Goal: Task Accomplishment & Management: Complete application form

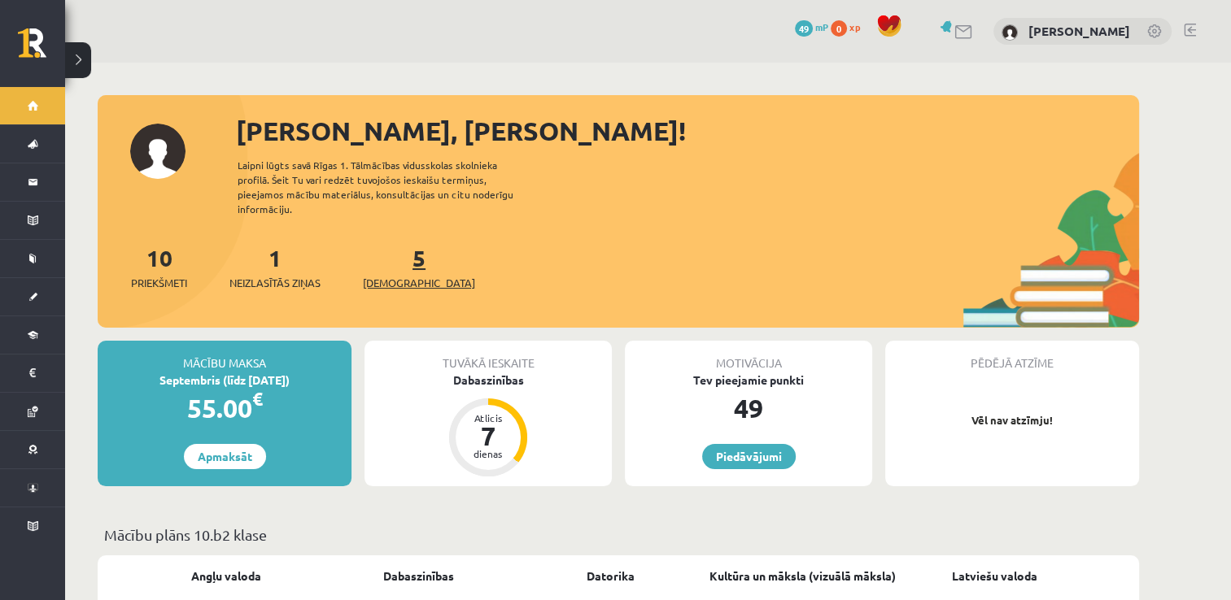
click at [394, 275] on span "[DEMOGRAPHIC_DATA]" at bounding box center [419, 283] width 112 height 16
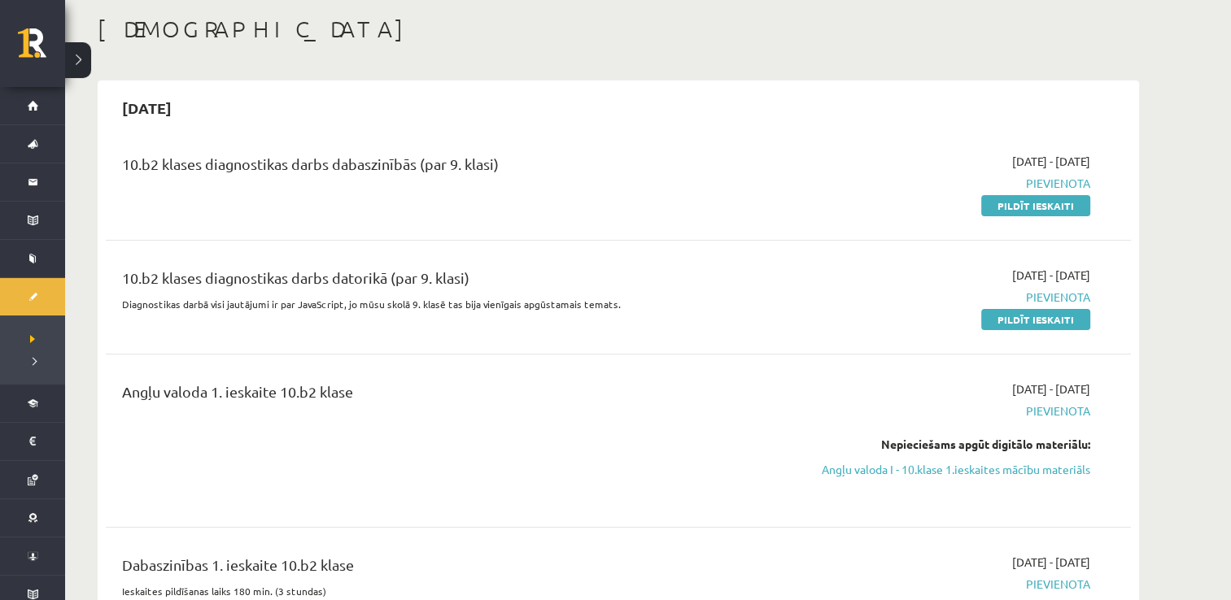
scroll to position [81, 0]
click at [1042, 317] on link "Pildīt ieskaiti" at bounding box center [1035, 317] width 109 height 21
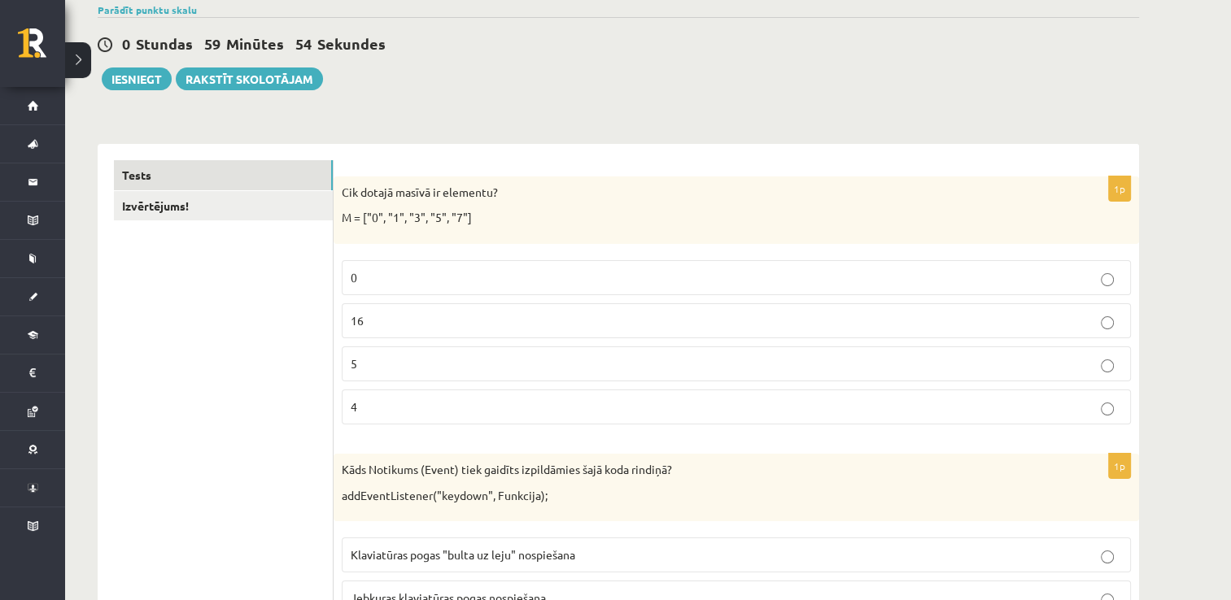
scroll to position [163, 0]
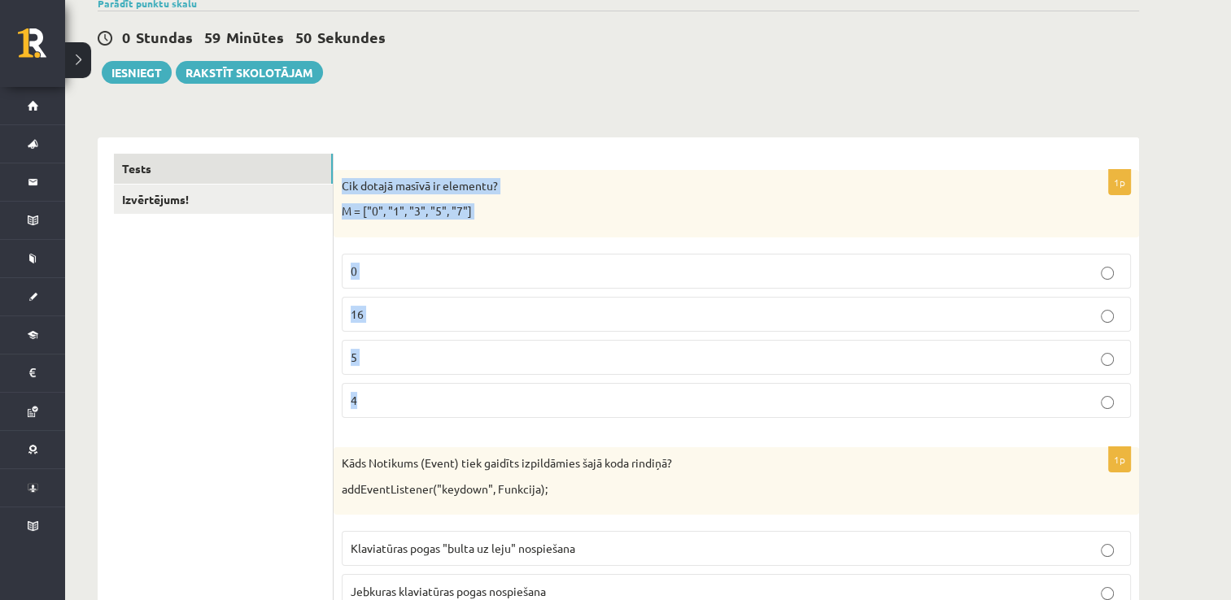
drag, startPoint x: 342, startPoint y: 184, endPoint x: 478, endPoint y: 397, distance: 253.1
click at [478, 397] on div "1p Cik dotajā masīvā ir elementu? M = ["0", "1", "3", "5", "7"] 0 16 5 4" at bounding box center [735, 300] width 805 height 261
drag, startPoint x: 478, startPoint y: 397, endPoint x: 416, endPoint y: 184, distance: 222.1
copy div "Cik dotajā masīvā ir elementu? M = ["0", "1", "3", "5", "7"] 0 16 5 4"
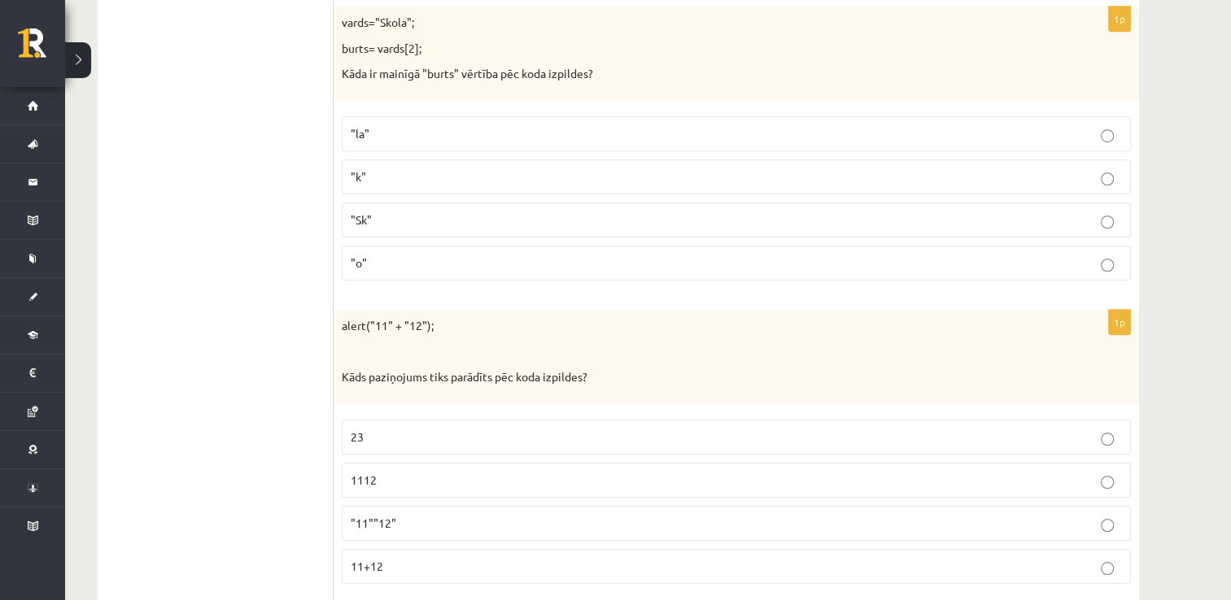
scroll to position [0, 0]
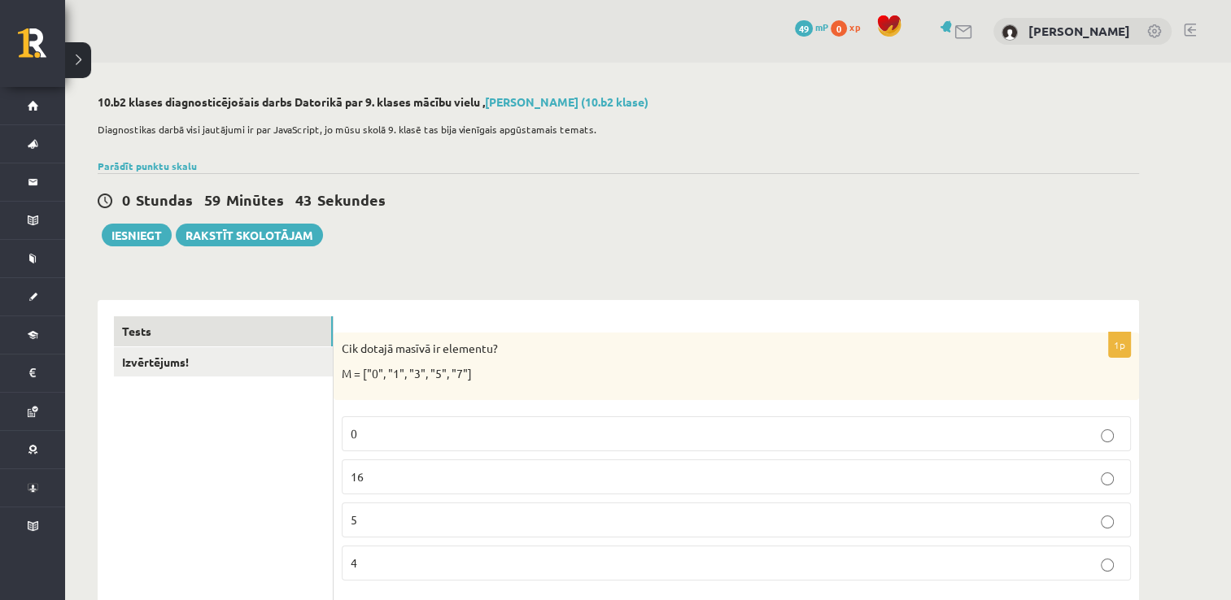
click at [1096, 217] on div "0 Stundas 59 Minūtes 43 Sekundes Iesniegt Rakstīt skolotājam" at bounding box center [618, 209] width 1041 height 73
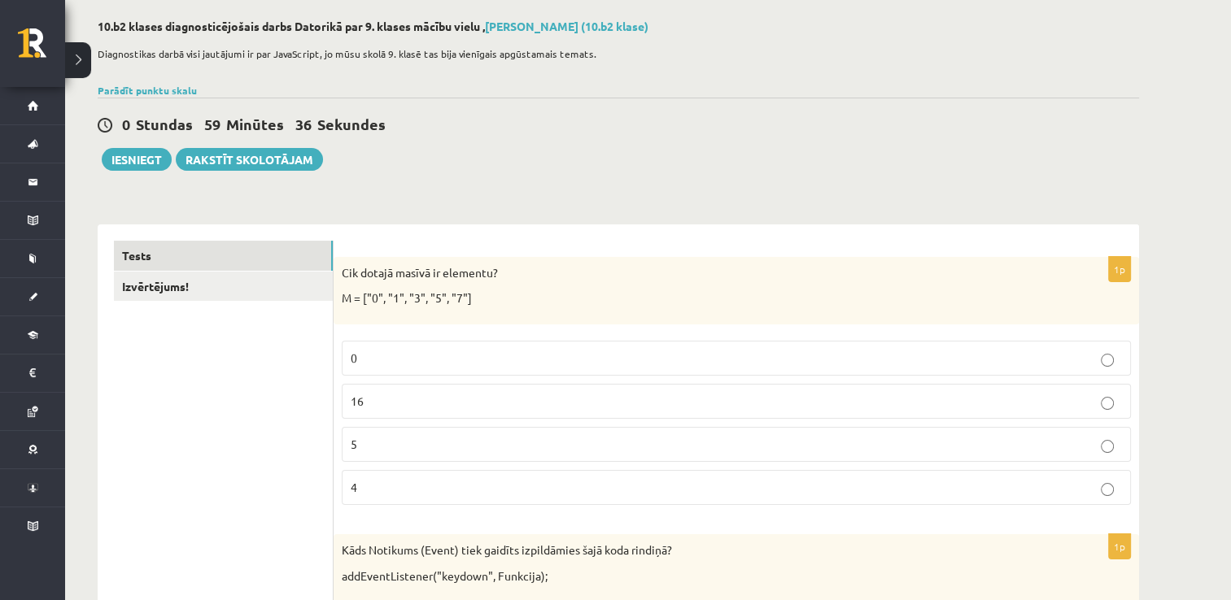
scroll to position [81, 0]
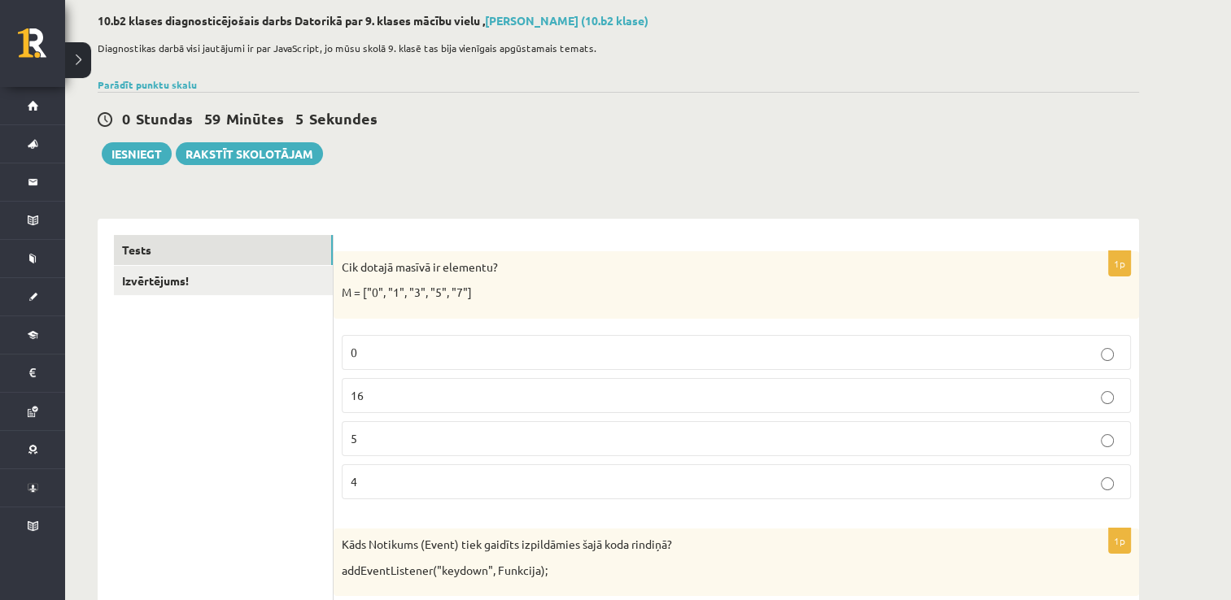
click at [391, 438] on p "5" at bounding box center [736, 438] width 771 height 17
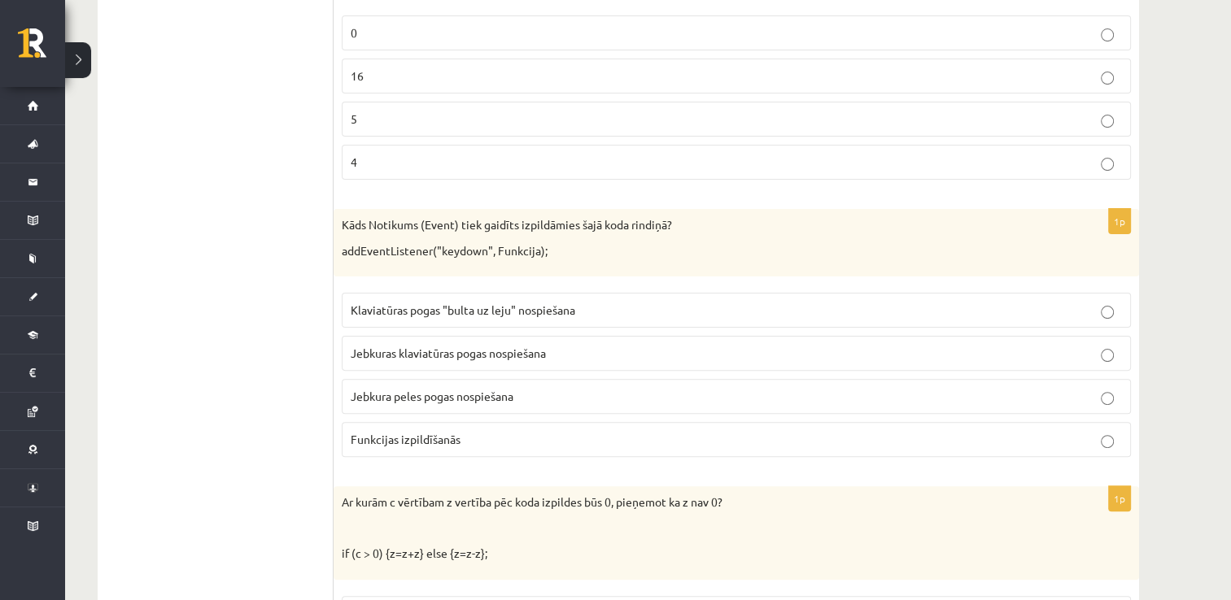
scroll to position [407, 0]
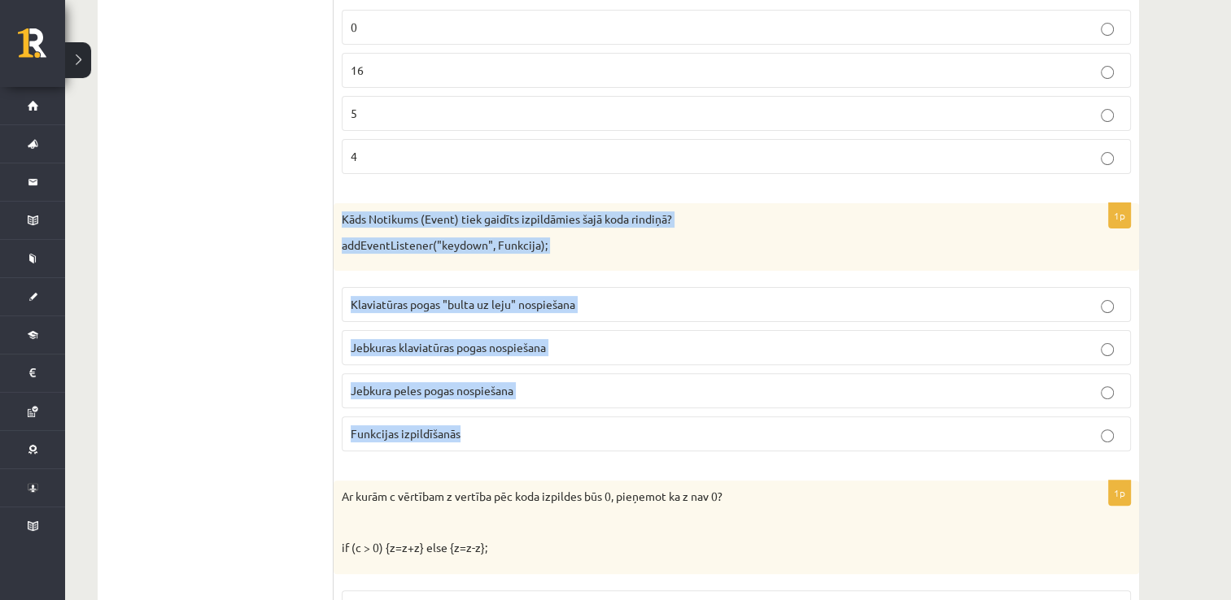
drag, startPoint x: 338, startPoint y: 215, endPoint x: 515, endPoint y: 436, distance: 283.0
click at [515, 436] on div "1p Kāds Notikums (Event) tiek gaidīts izpildāmies šajā koda rindiņā? addEventLi…" at bounding box center [735, 333] width 805 height 261
drag, startPoint x: 515, startPoint y: 436, endPoint x: 443, endPoint y: 217, distance: 230.2
copy div "Kāds Notikums (Event) tiek gaidīts izpildāmies šajā koda rindiņā? addEventListe…"
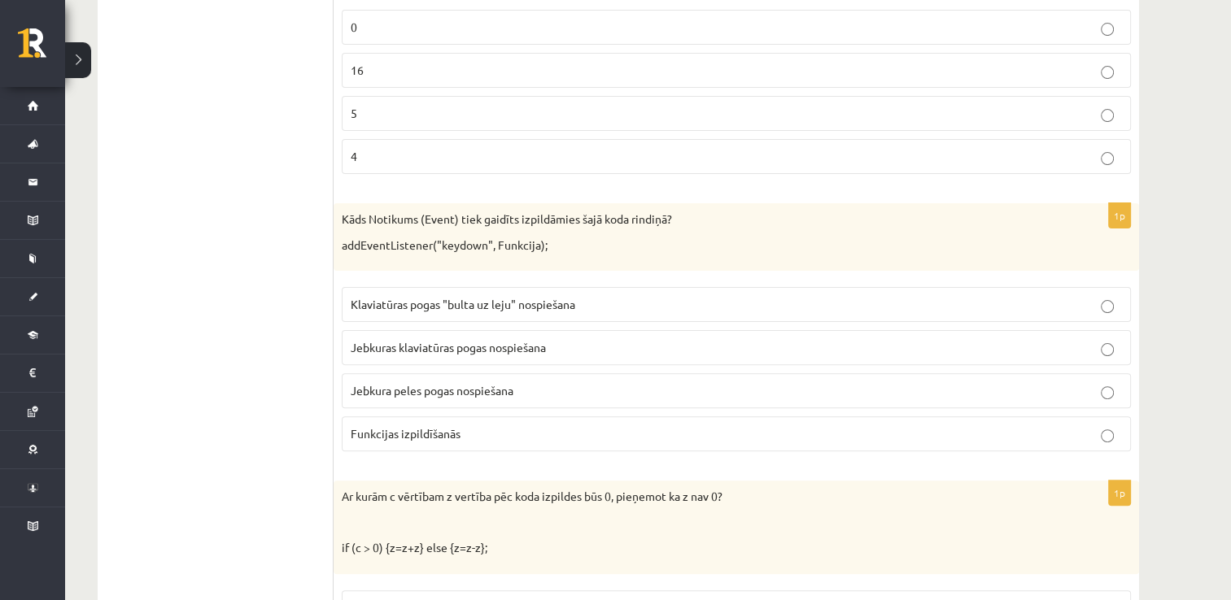
drag, startPoint x: 259, startPoint y: 399, endPoint x: 420, endPoint y: 382, distance: 161.9
click at [422, 345] on span "Jebkuras klaviatūras pogas nospiešana" at bounding box center [448, 347] width 195 height 15
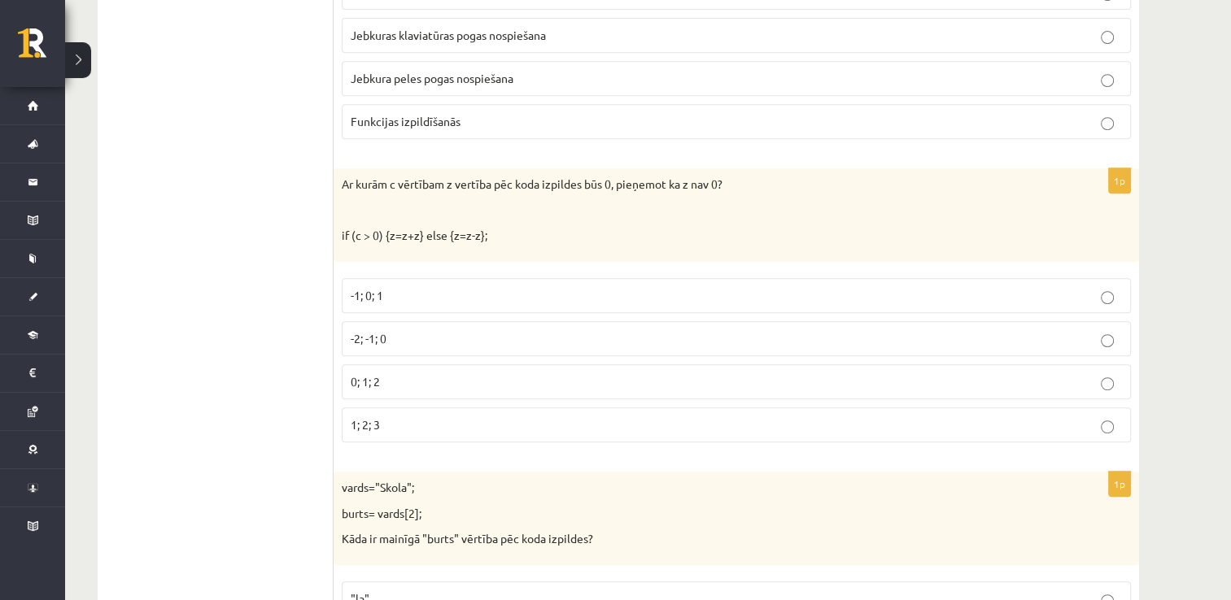
scroll to position [732, 0]
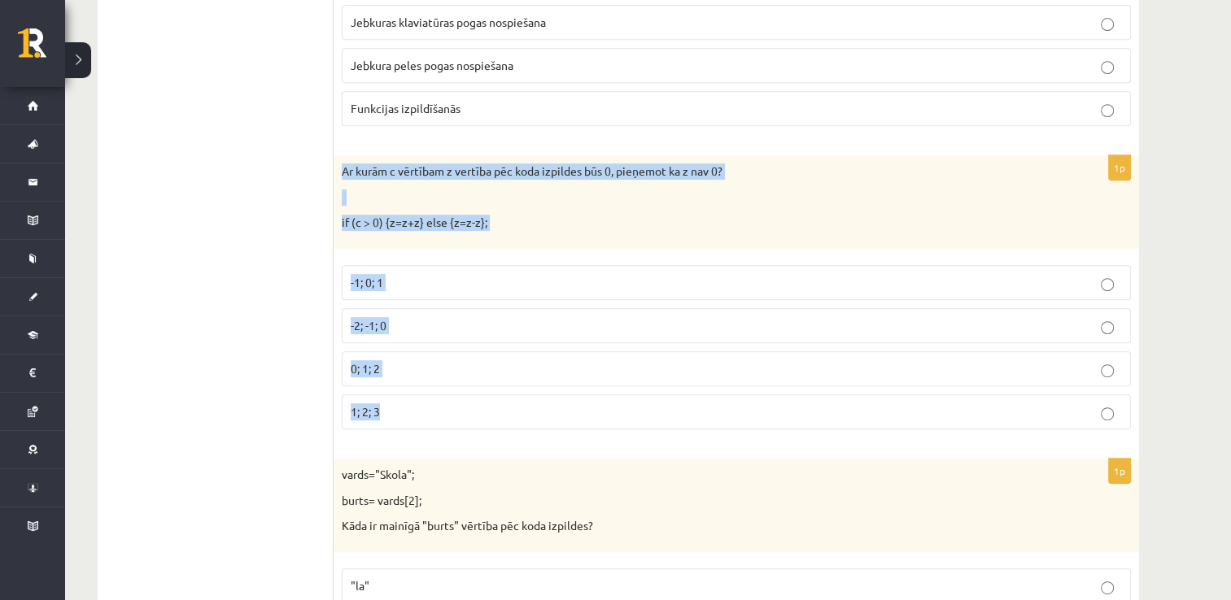
drag, startPoint x: 342, startPoint y: 167, endPoint x: 456, endPoint y: 408, distance: 267.4
click at [456, 408] on div "1p Ar kurām c vērtībam z vertība pēc koda izpildes būs 0, pieņemot ka z nav 0? …" at bounding box center [735, 298] width 805 height 287
drag, startPoint x: 456, startPoint y: 408, endPoint x: 442, endPoint y: 167, distance: 242.0
copy div "Ar kurām c vērtībam z vertība pēc koda izpildes būs 0, pieņemot ka z nav 0? if …"
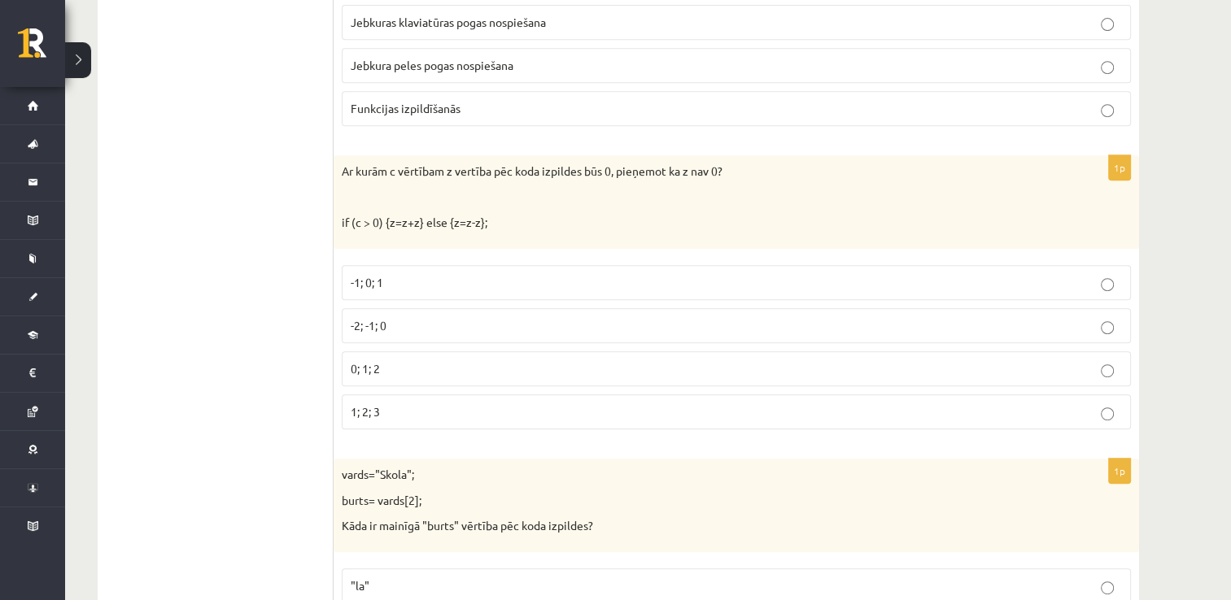
click at [426, 317] on p "-2; -1; 0" at bounding box center [736, 325] width 771 height 17
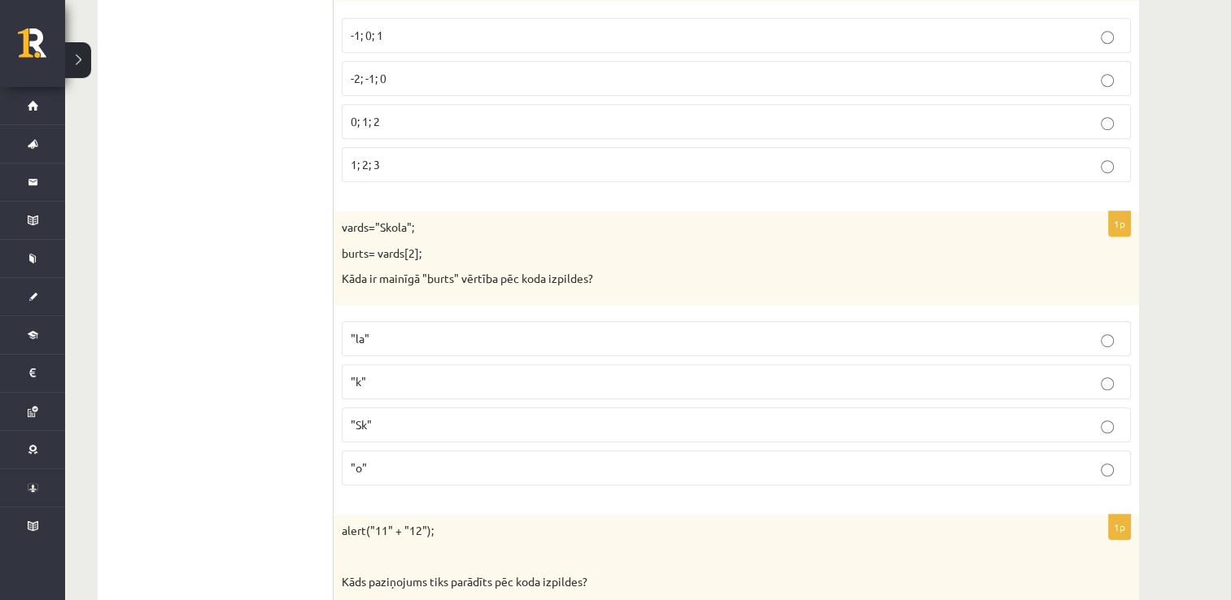
scroll to position [976, 0]
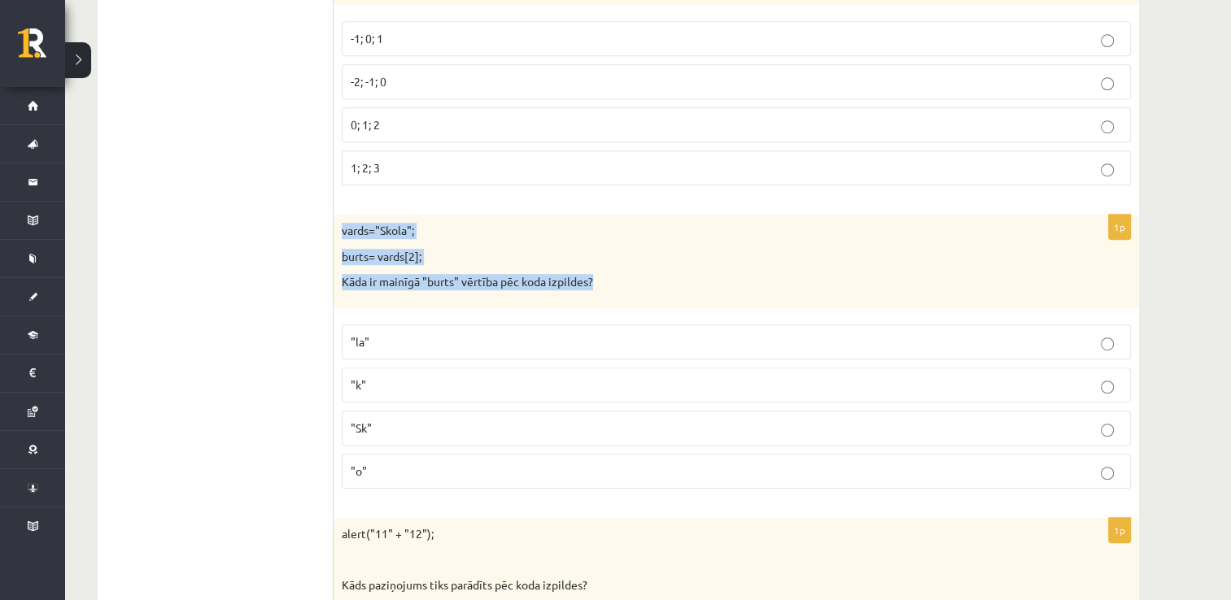
drag, startPoint x: 340, startPoint y: 223, endPoint x: 601, endPoint y: 285, distance: 268.3
click at [601, 285] on div "vards="Skola"; burts= vards[2]; Kāda ir mainīgā "burts" vērtība pēc koda izpild…" at bounding box center [735, 262] width 805 height 94
drag, startPoint x: 601, startPoint y: 285, endPoint x: 543, endPoint y: 278, distance: 58.1
copy div "vards="Skola"; burts= vards[2]; Kāda ir mainīgā "burts" vērtība pēc koda izpild…"
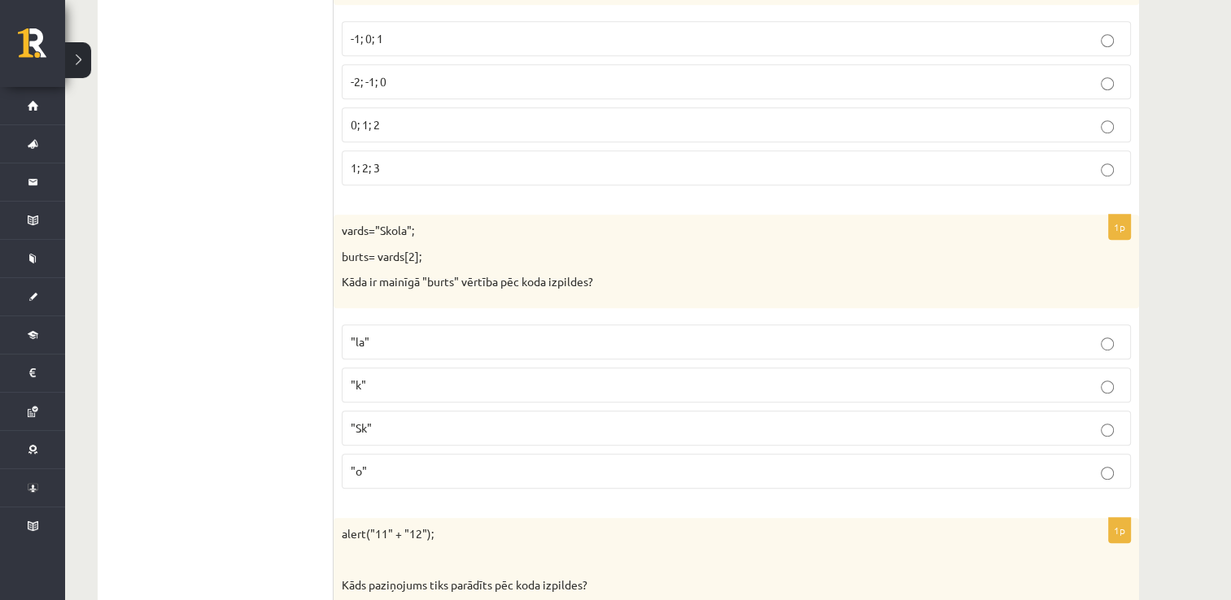
click at [495, 467] on p ""o"" at bounding box center [736, 471] width 771 height 17
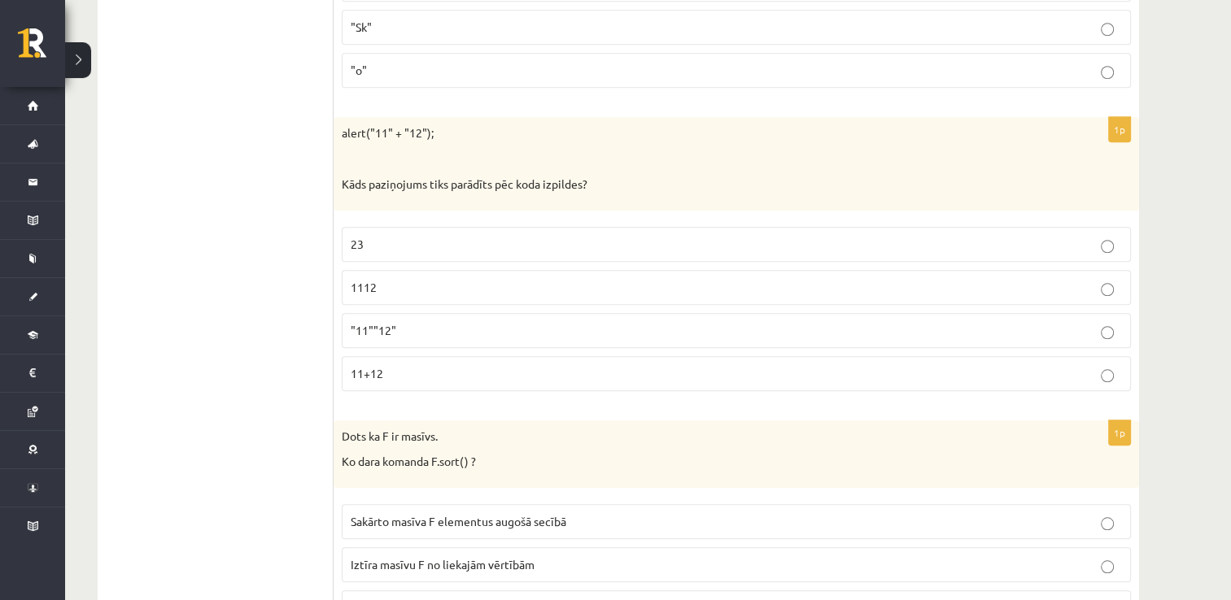
scroll to position [1383, 0]
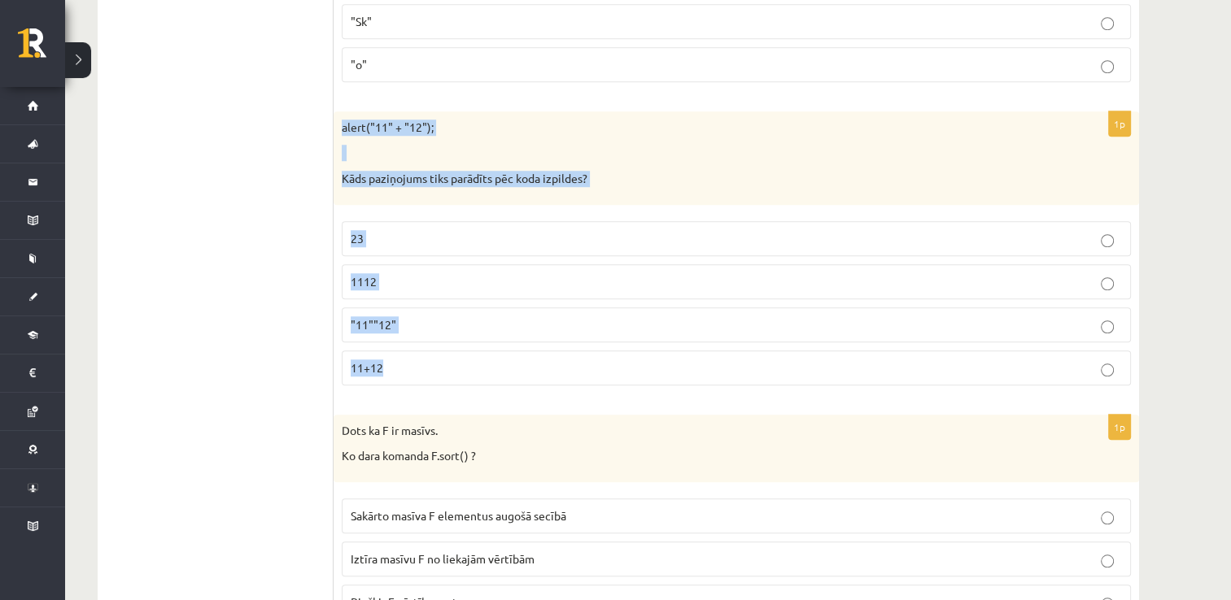
drag, startPoint x: 338, startPoint y: 118, endPoint x: 557, endPoint y: 369, distance: 333.2
click at [557, 369] on div "1p alert("11" + "12"); Kāds paziņojums tiks parādīts pēc koda izpildes? 23 1112…" at bounding box center [735, 254] width 805 height 287
copy div "alert("11" + "12"); Kāds paziņojums tiks parādīts pēc koda izpildes? 23 1112 "1…"
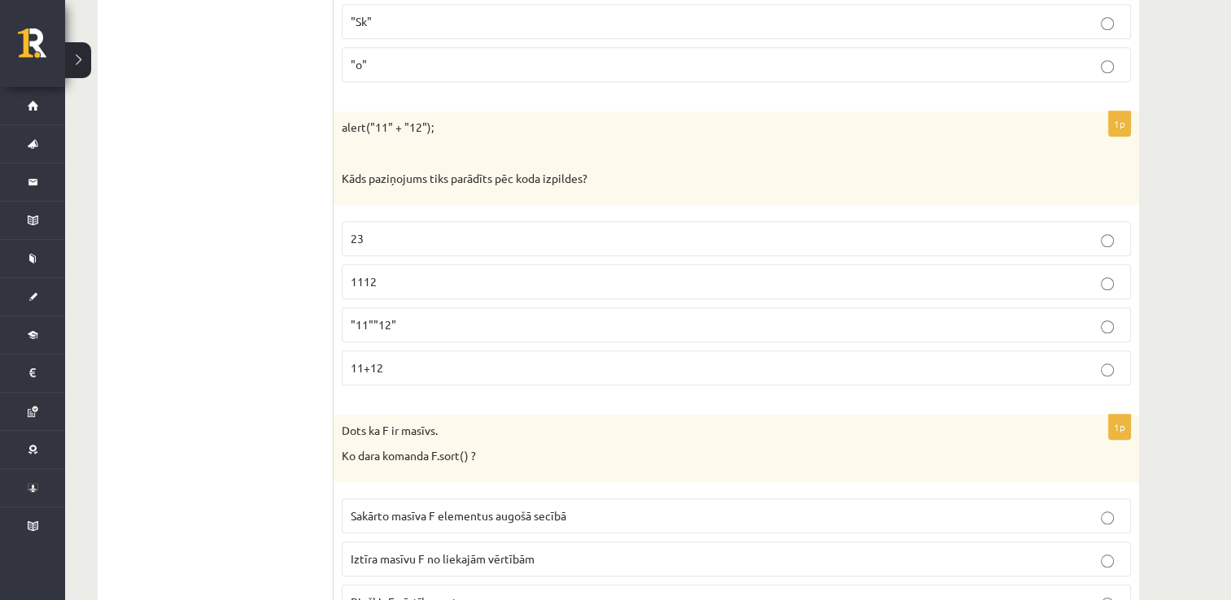
click at [402, 274] on p "1112" at bounding box center [736, 281] width 771 height 17
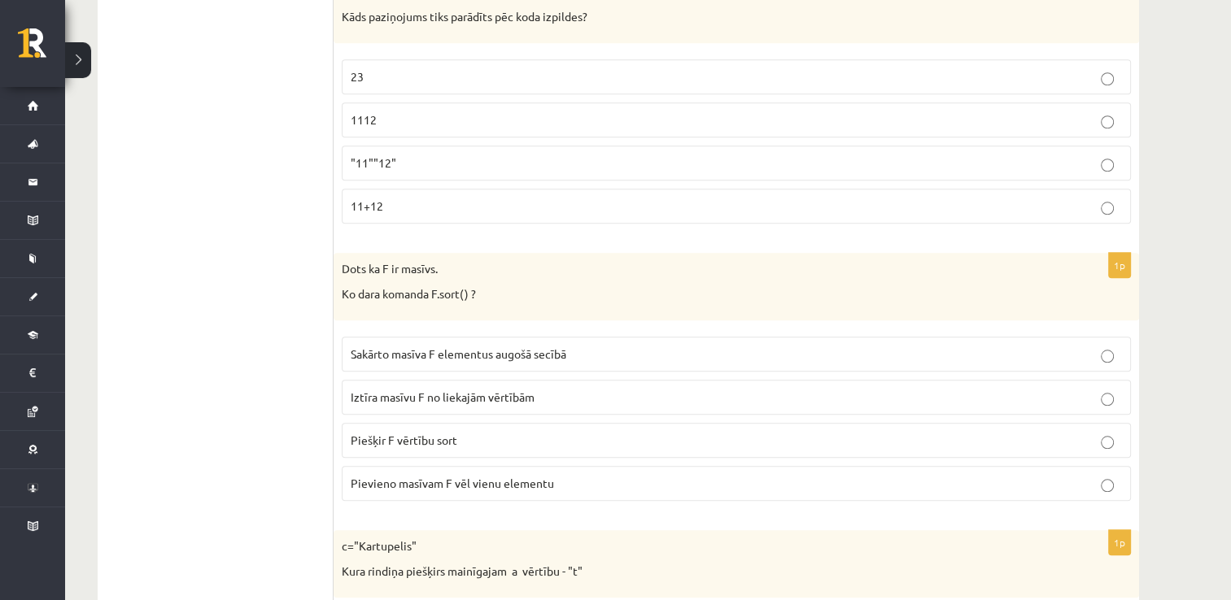
scroll to position [1545, 0]
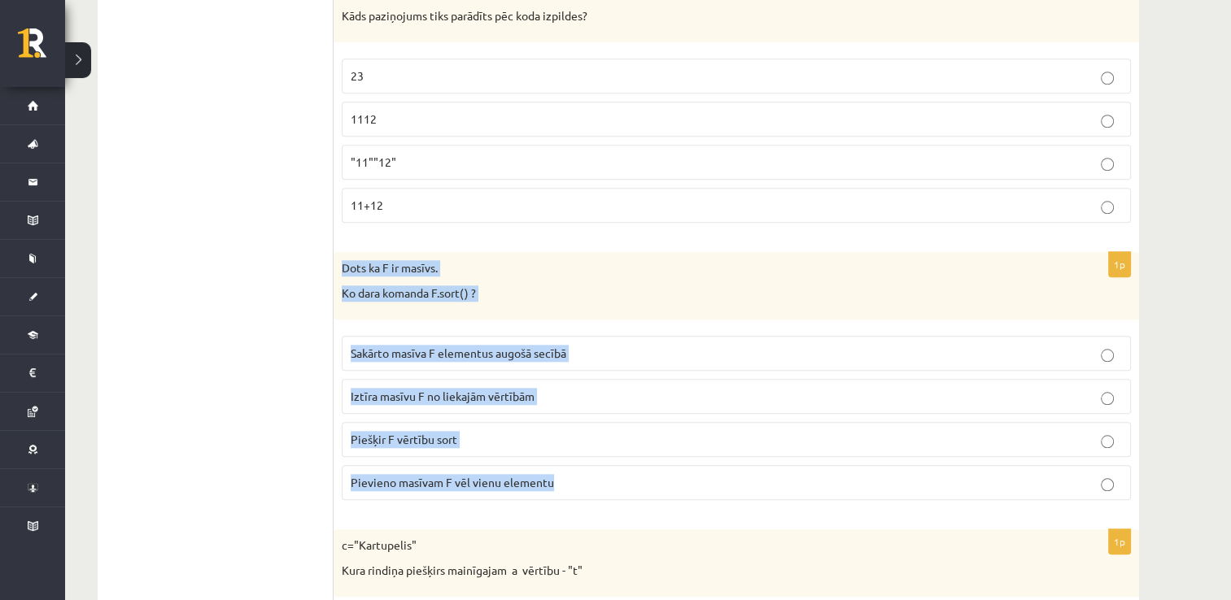
drag, startPoint x: 338, startPoint y: 259, endPoint x: 555, endPoint y: 491, distance: 317.1
click at [555, 491] on div "1p Dots ka F ir masīvs. Ko dara komanda F.sort() ? Sakārto masīva F elementus a…" at bounding box center [735, 382] width 805 height 261
copy div "Dots ka F ir masīvs. Ko dara komanda F.sort() ? Sakārto masīva F elementus augo…"
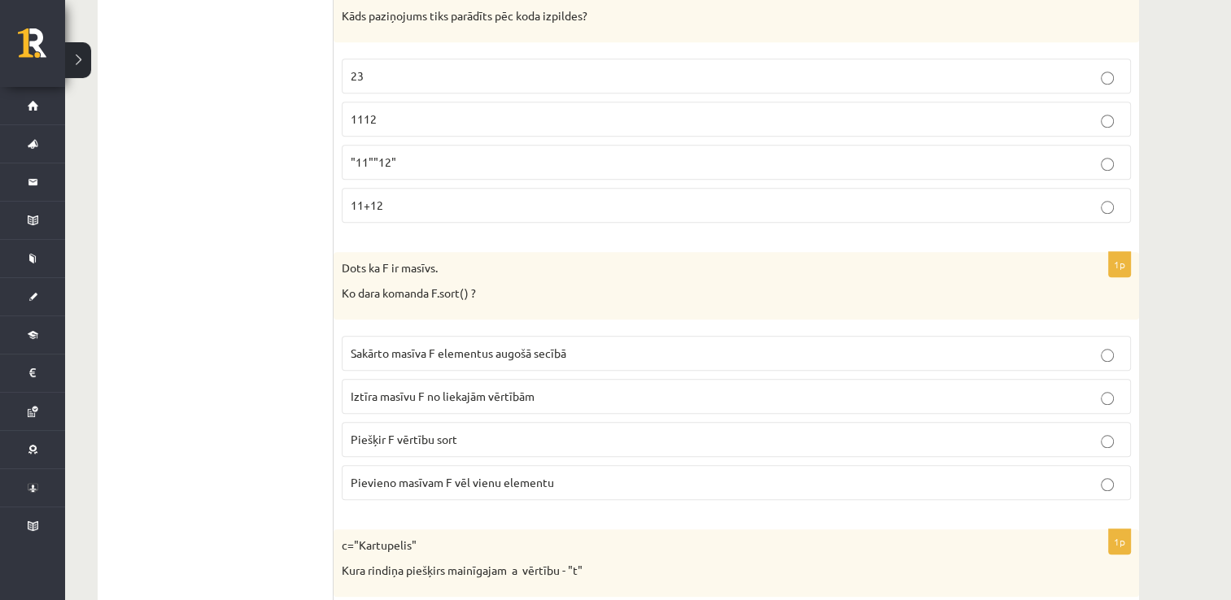
drag, startPoint x: 236, startPoint y: 428, endPoint x: 325, endPoint y: 418, distance: 89.2
click at [421, 346] on span "Sakārto masīva F elementus augošā secībā" at bounding box center [459, 353] width 216 height 15
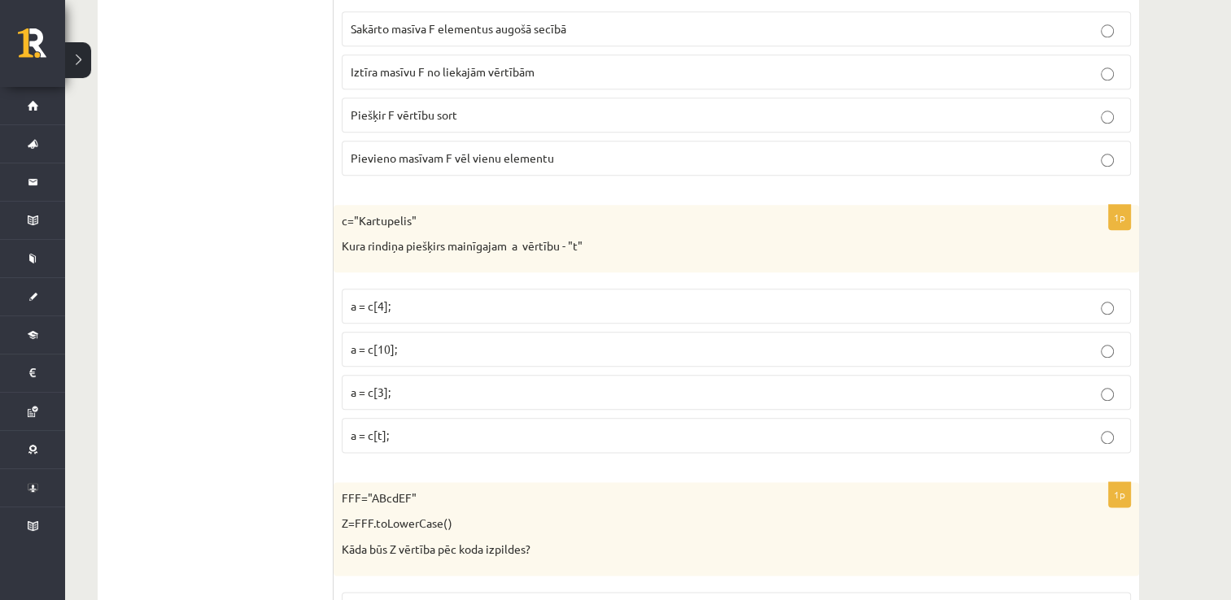
scroll to position [1871, 0]
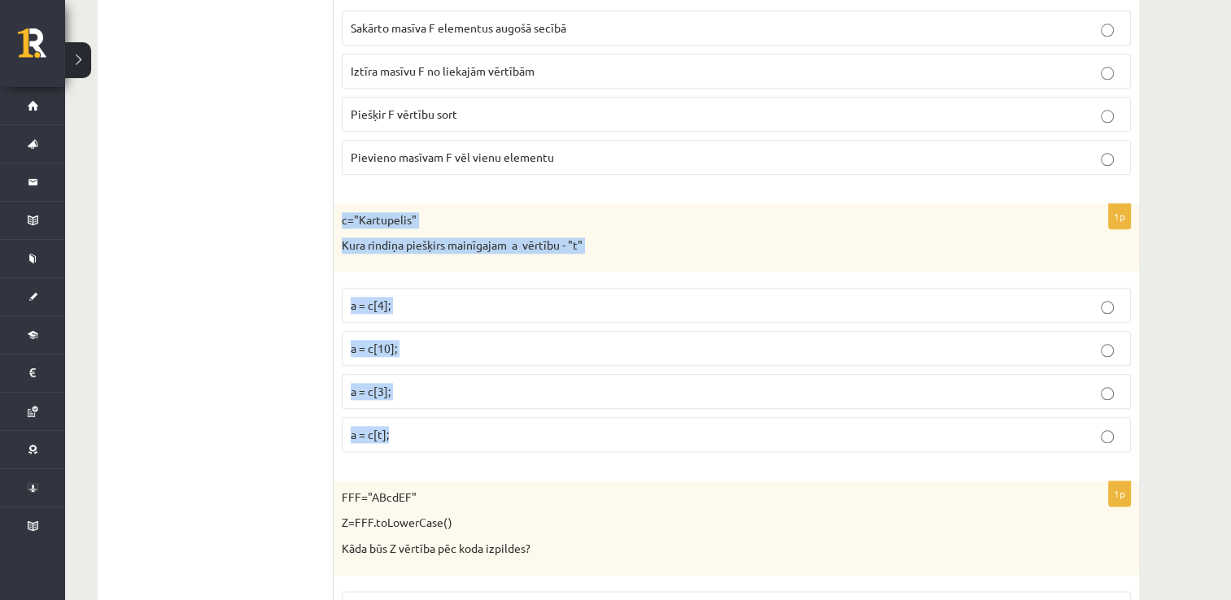
drag, startPoint x: 338, startPoint y: 207, endPoint x: 451, endPoint y: 421, distance: 242.3
click at [451, 421] on div "1p c="Kartupelis" Kura rindiņa piešķirs mainīgajam a vērtību - "t" a = c[4]; a …" at bounding box center [735, 334] width 805 height 261
drag, startPoint x: 451, startPoint y: 421, endPoint x: 432, endPoint y: 242, distance: 179.9
copy div "c="Kartupelis" Kura rindiņa piešķirs mainīgajam a vērtību - "t" a = c[4]; a = c…"
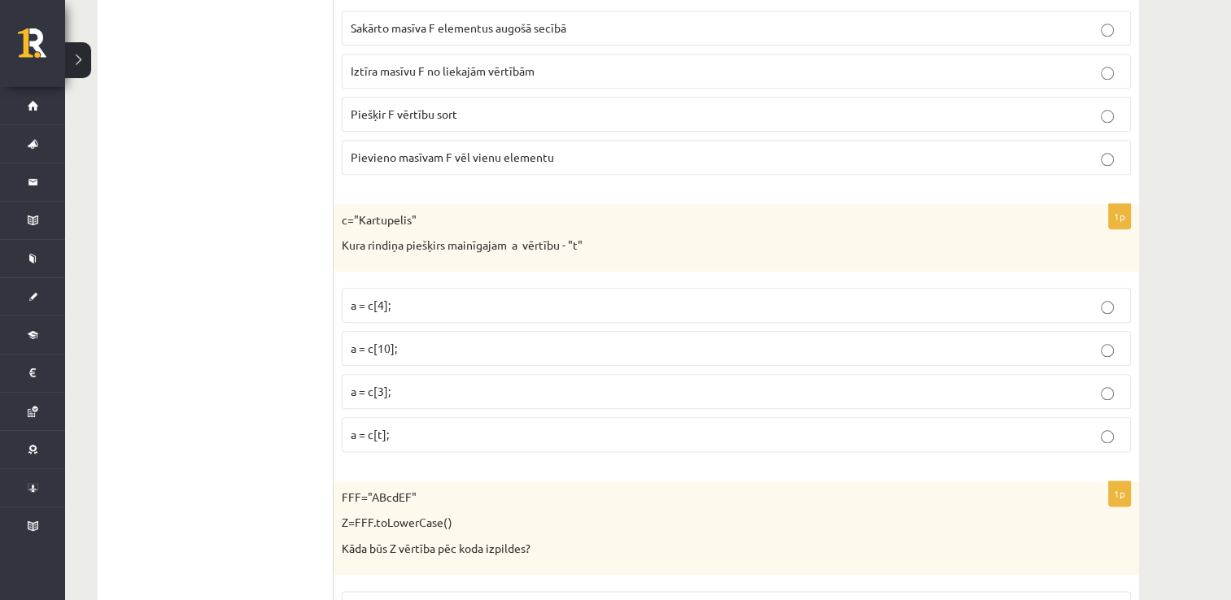
click at [382, 384] on span "a = c[3];" at bounding box center [371, 391] width 40 height 15
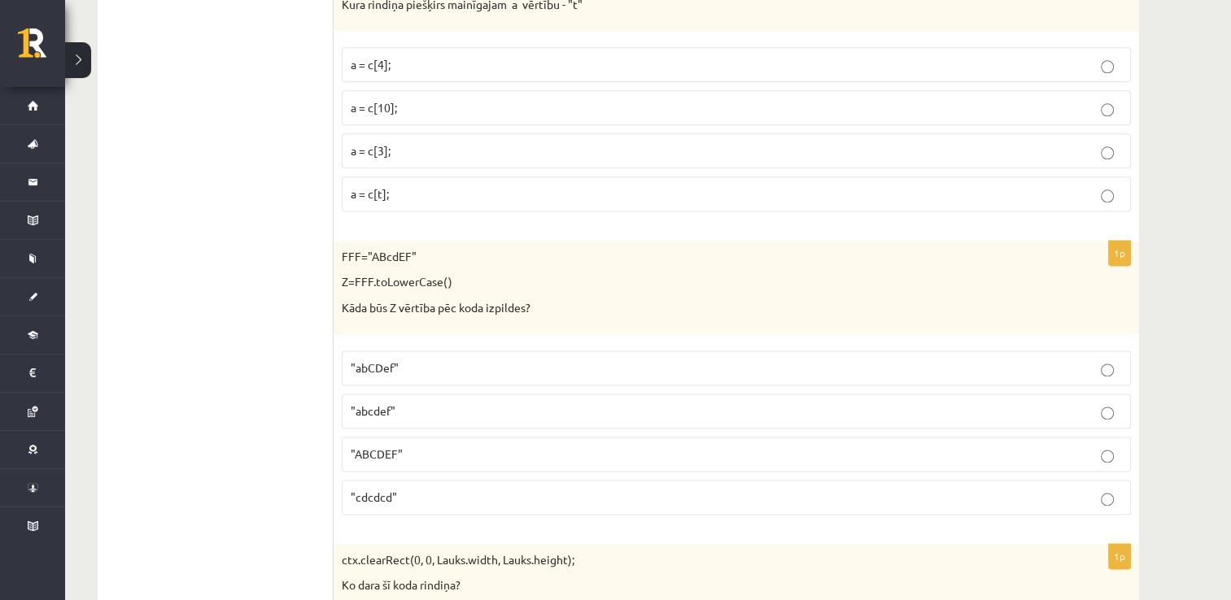
scroll to position [2115, 0]
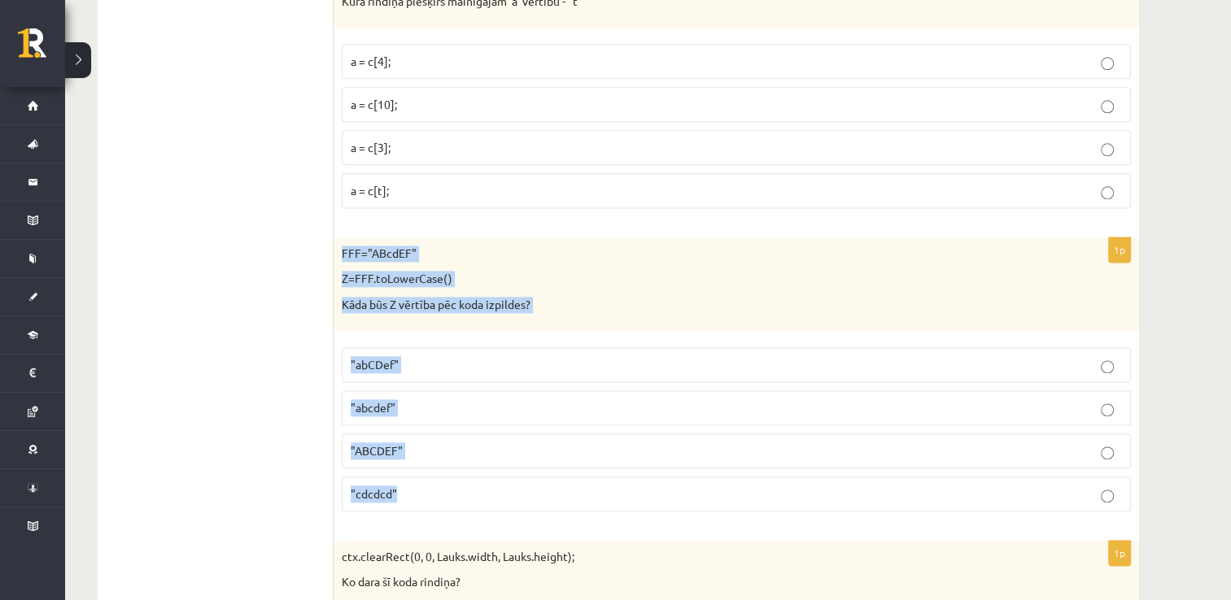
drag, startPoint x: 341, startPoint y: 255, endPoint x: 445, endPoint y: 487, distance: 254.9
click at [446, 493] on div "1p FFF="ABcdEF" Z=FFF.toLowerCase() Kāda būs Z vērtība pēc koda izpildes? "abCD…" at bounding box center [735, 381] width 805 height 287
drag, startPoint x: 445, startPoint y: 487, endPoint x: 394, endPoint y: 264, distance: 228.5
copy div "FFF="ABcdEF" Z=FFF.toLowerCase() Kāda būs Z vērtība pēc koda izpildes? "abCDef"…"
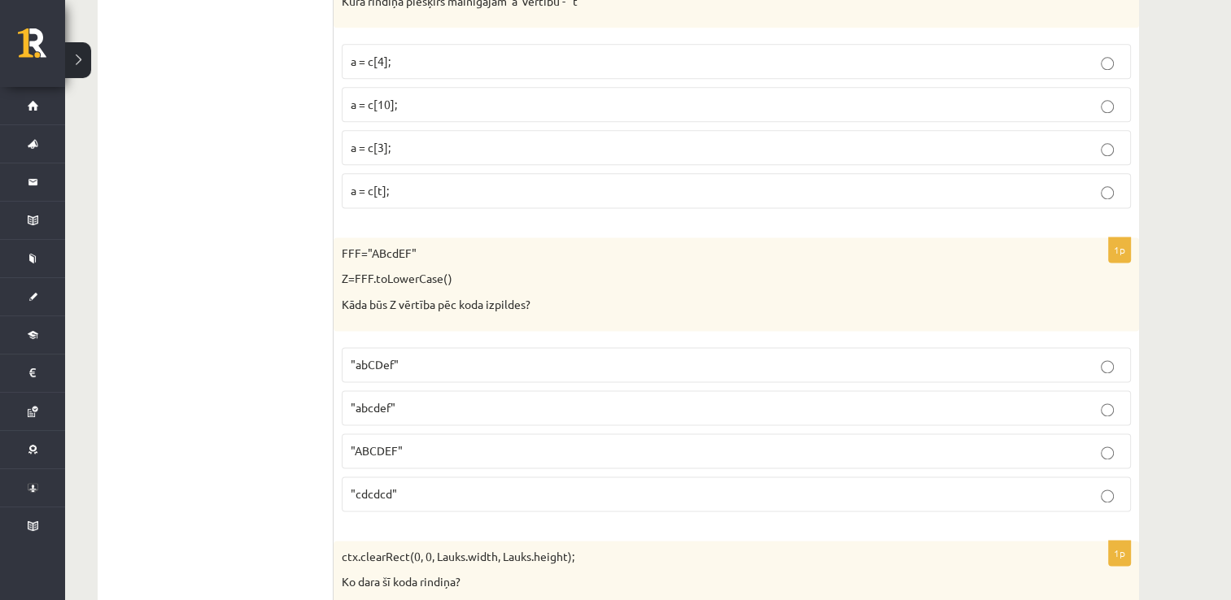
click at [423, 358] on p ""abCDef"" at bounding box center [736, 364] width 771 height 17
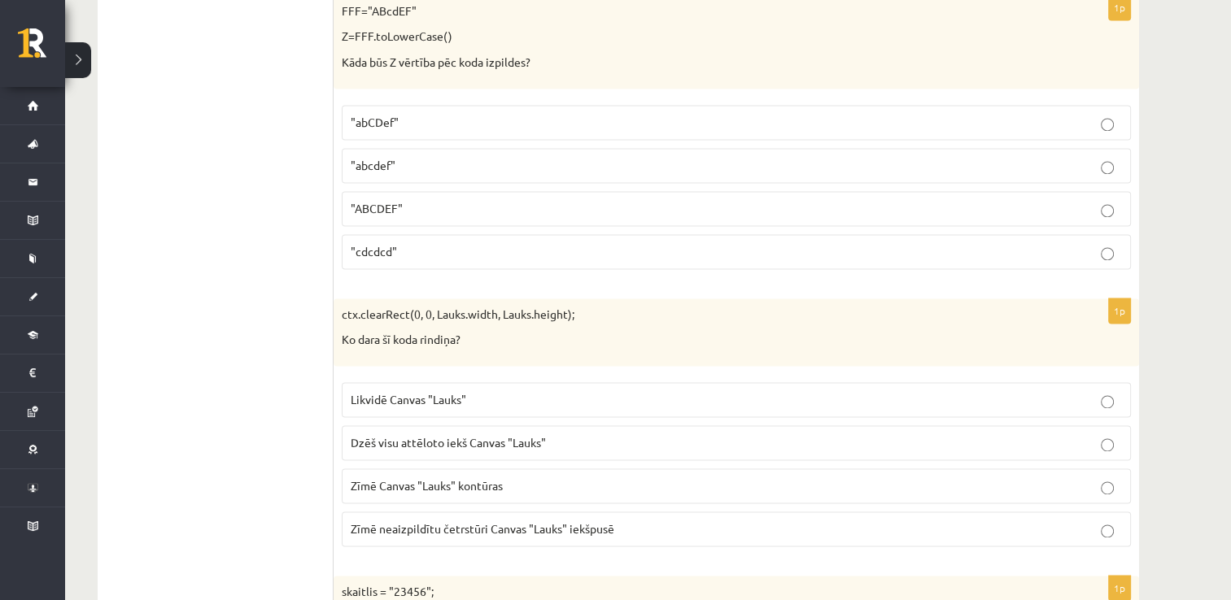
scroll to position [2359, 0]
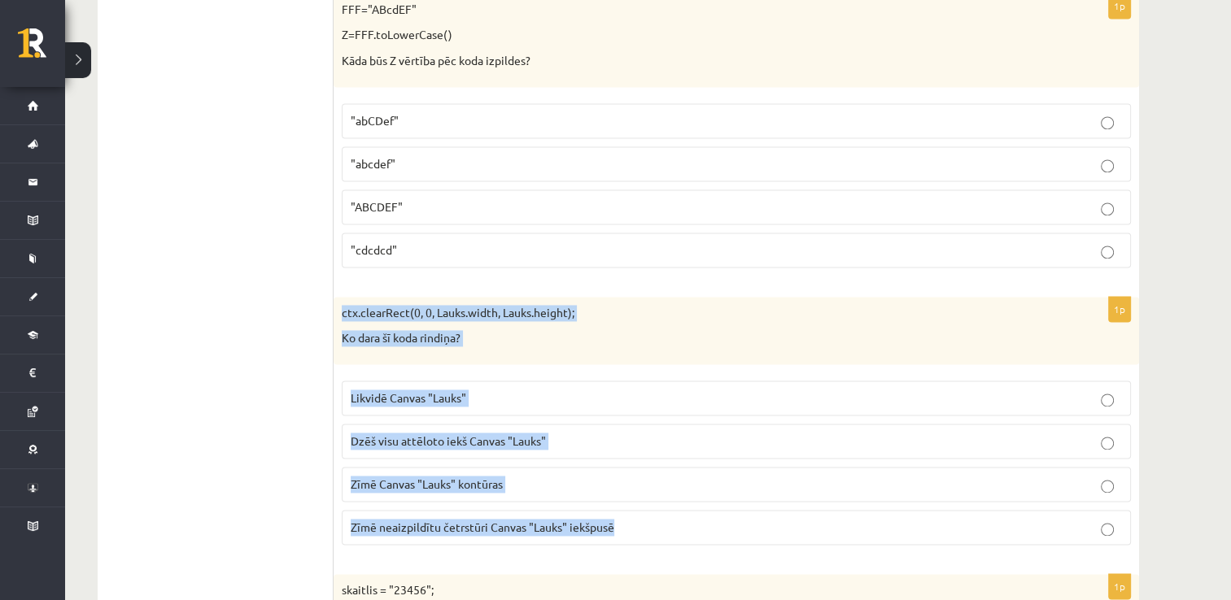
drag, startPoint x: 339, startPoint y: 299, endPoint x: 631, endPoint y: 514, distance: 362.4
click at [631, 514] on div "1p ctx.clearRect(0, 0, Lauks.width, Lauks.height); Ko dara šī koda rindiņa? Lik…" at bounding box center [735, 427] width 805 height 261
copy div "ctx.clearRect(0, 0, Lauks.width, Lauks.height); Ko dara šī koda rindiņa? Likvid…"
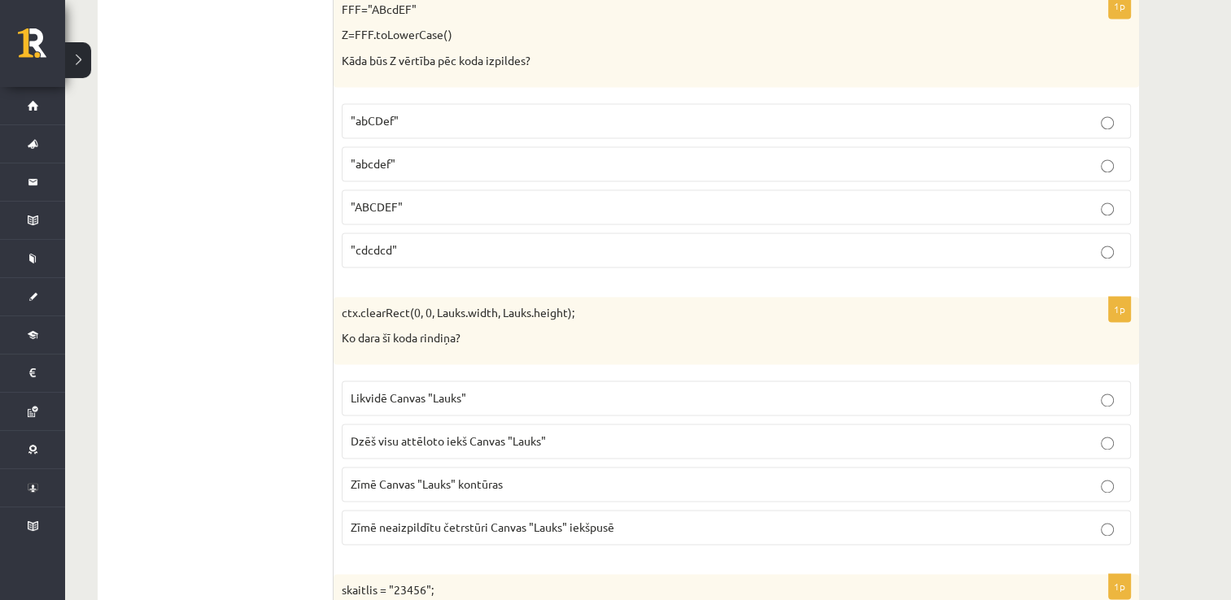
click at [381, 434] on span "Dzēš visu attēloto iekš Canvas "Lauks"" at bounding box center [448, 441] width 195 height 15
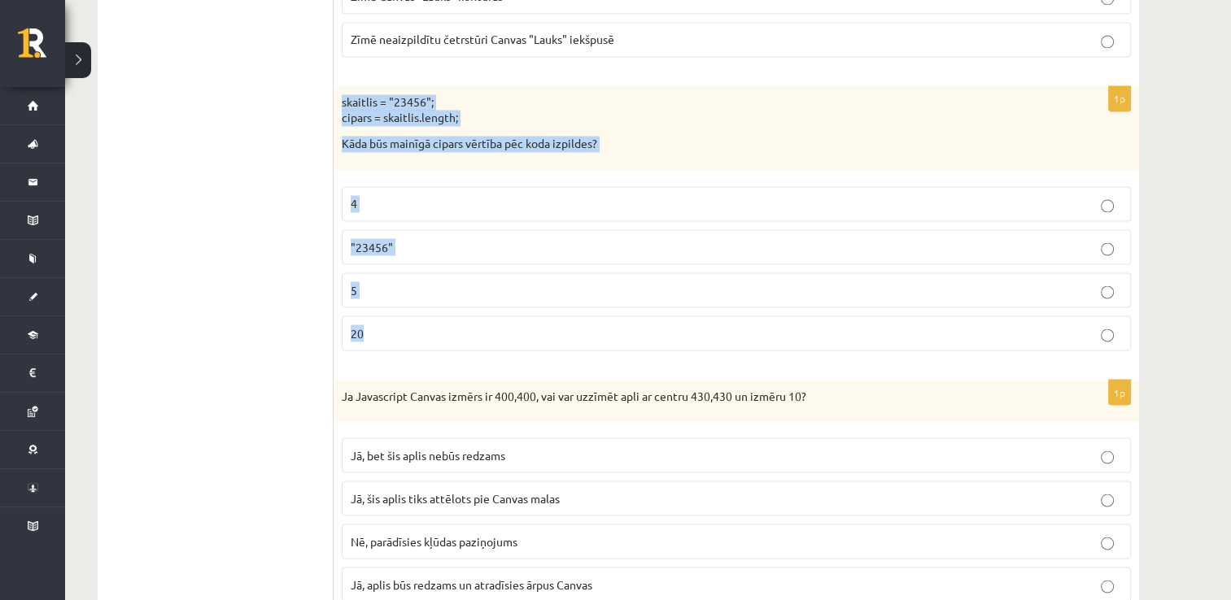
scroll to position [2847, 0]
drag, startPoint x: 342, startPoint y: 328, endPoint x: 387, endPoint y: 313, distance: 47.1
click at [387, 313] on div "1p skaitlis = "23456"; cipars = skaitlis.length; Kāda būs mainīgā cipars vērtīb…" at bounding box center [735, 224] width 805 height 277
drag, startPoint x: 387, startPoint y: 313, endPoint x: 381, endPoint y: 96, distance: 217.2
copy div "skaitlis = "23456"; cipars = skaitlis.length; Kāda būs mainīgā cipars vērtība p…"
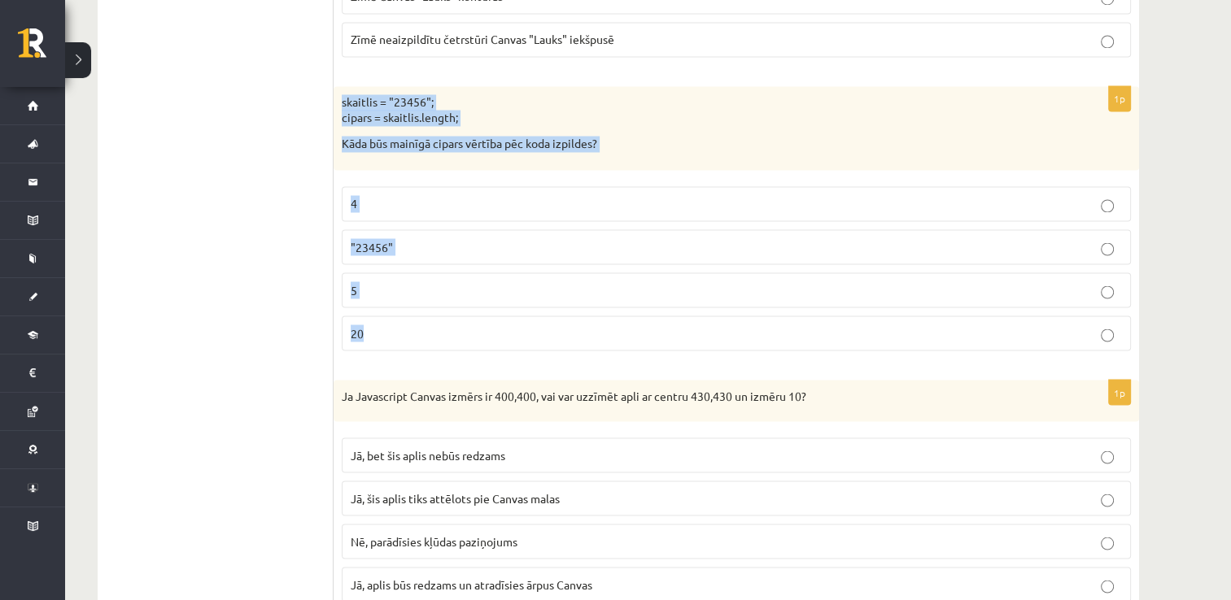
click at [412, 238] on p ""23456"" at bounding box center [736, 246] width 771 height 17
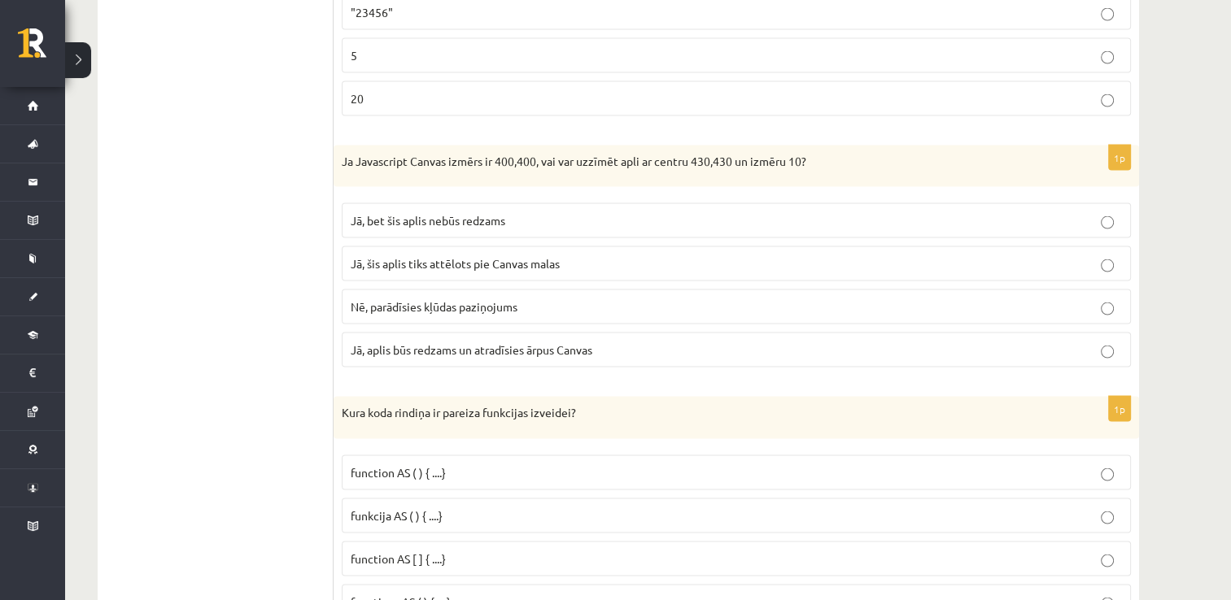
scroll to position [3091, 0]
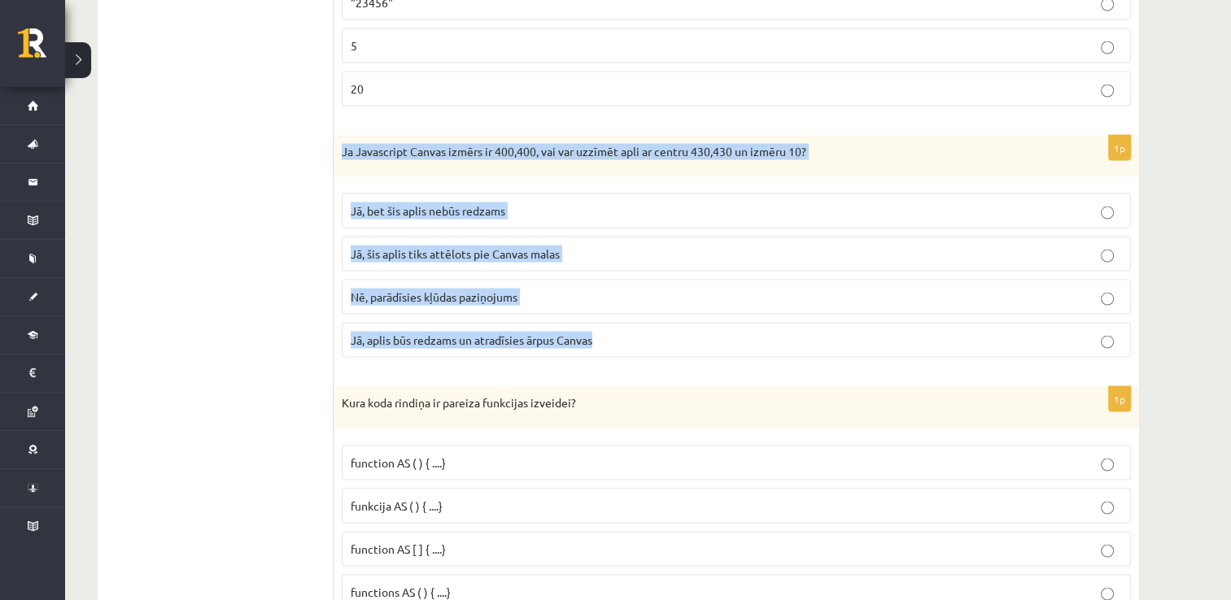
drag, startPoint x: 338, startPoint y: 137, endPoint x: 598, endPoint y: 344, distance: 331.7
click at [598, 344] on div "1p Ja Javascript Canvas izmērs ir 400,400, vai var uzzīmēt apli ar centru 430,4…" at bounding box center [735, 254] width 805 height 236
drag, startPoint x: 598, startPoint y: 344, endPoint x: 521, endPoint y: 329, distance: 78.6
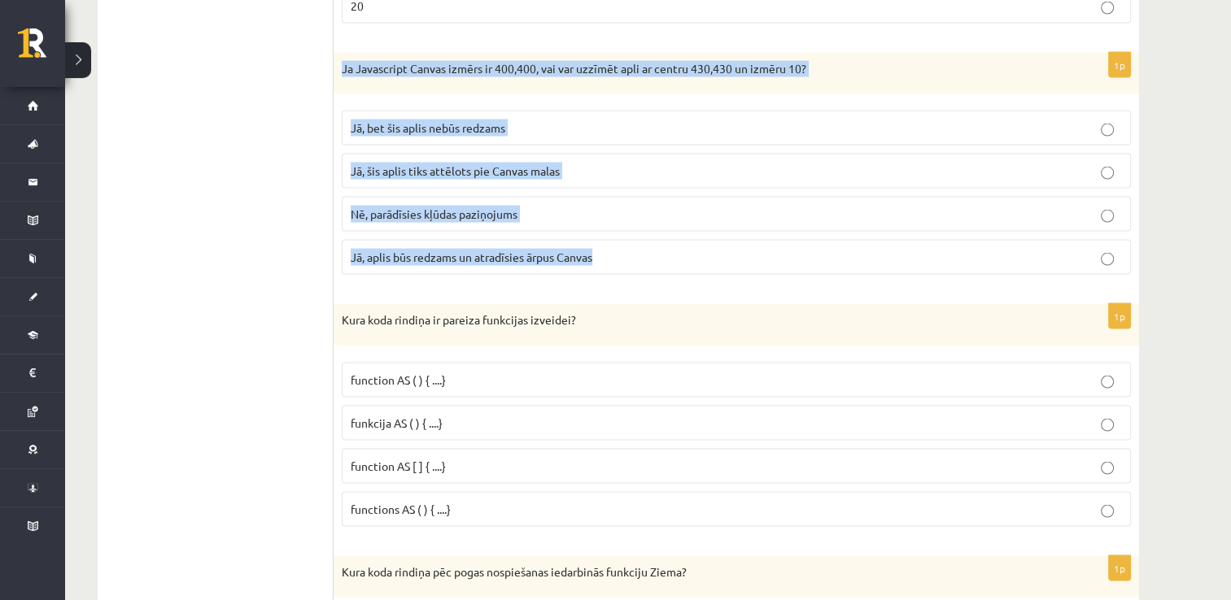
scroll to position [3172, 0]
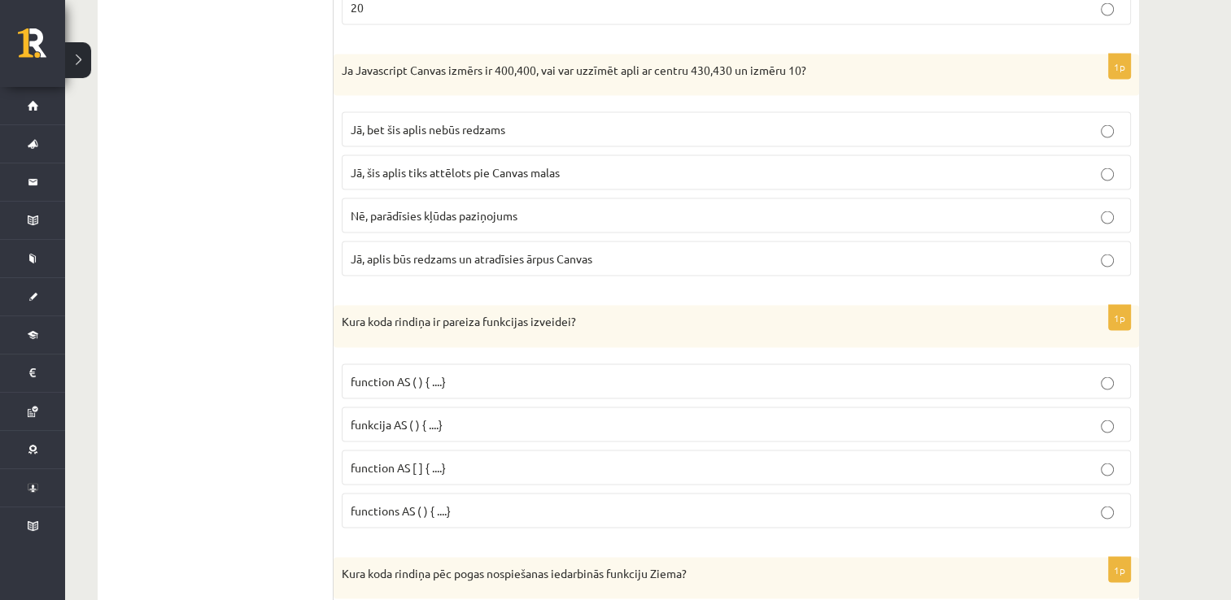
click at [362, 122] on span "Jā, bet šis aplis nebūs redzams" at bounding box center [428, 129] width 155 height 15
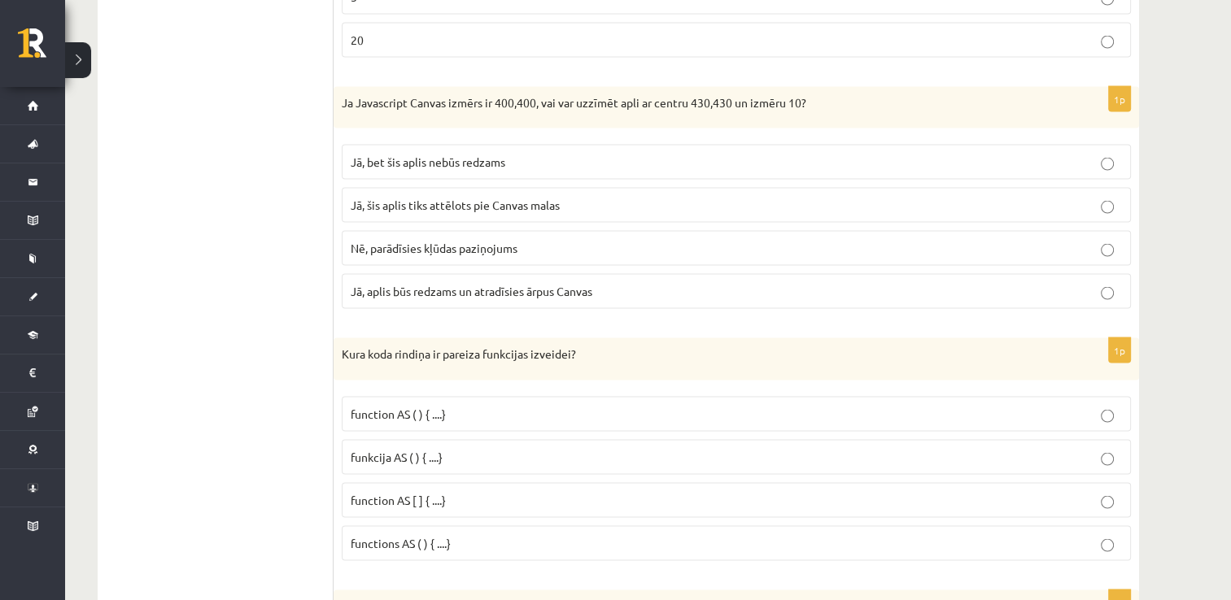
scroll to position [3353, 0]
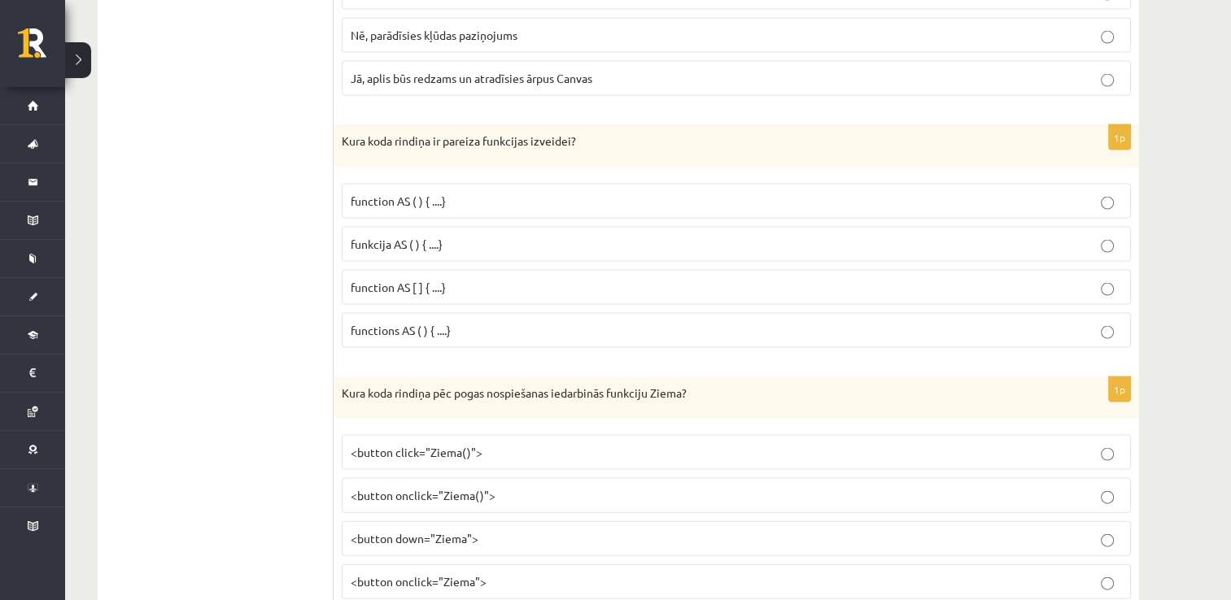
click at [339, 129] on div "Kura koda rindiņa ir pareiza funkcijas izveidei?" at bounding box center [735, 146] width 805 height 42
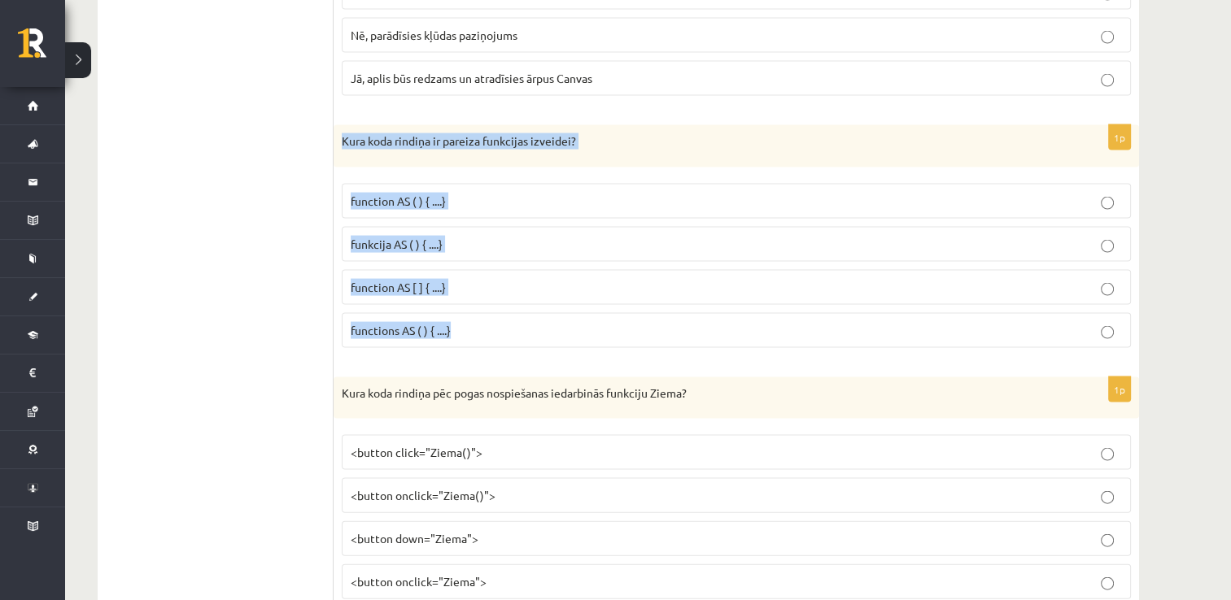
drag, startPoint x: 335, startPoint y: 124, endPoint x: 446, endPoint y: 306, distance: 213.1
click at [449, 311] on div "1p Kura koda rindiņa ir pareiza funkcijas izveidei? function AS ( ) { ....} fun…" at bounding box center [735, 243] width 805 height 236
drag, startPoint x: 446, startPoint y: 306, endPoint x: 412, endPoint y: 130, distance: 178.8
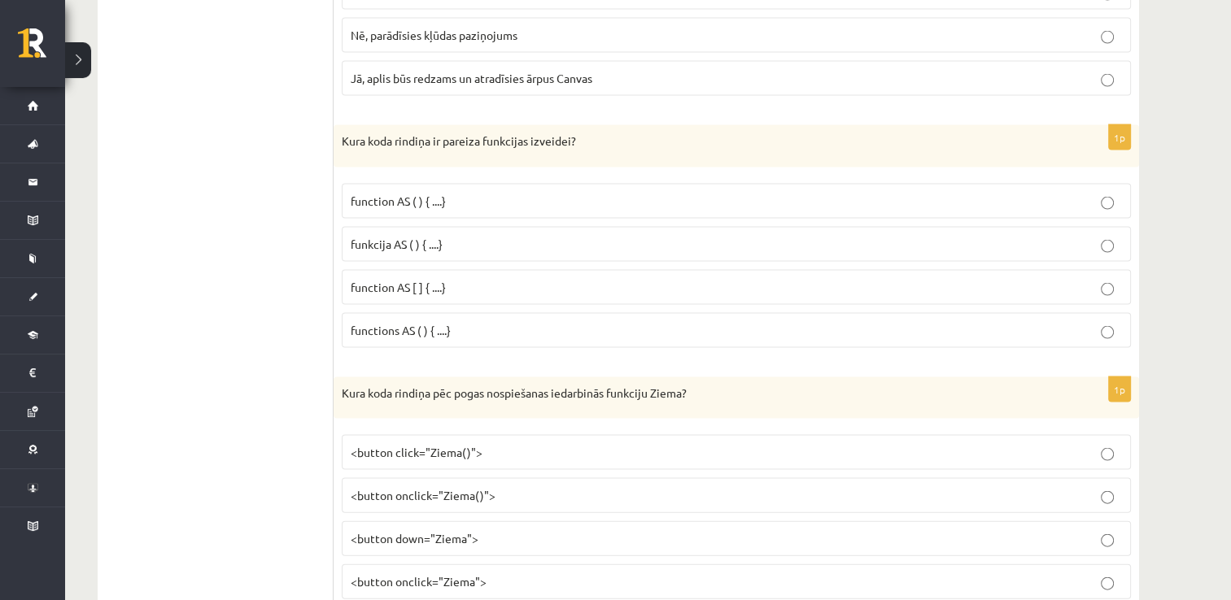
click at [466, 279] on p "function AS [ ] { ....}" at bounding box center [736, 287] width 771 height 17
click at [477, 236] on p "funkcija AS ( ) { ....}" at bounding box center [736, 244] width 771 height 17
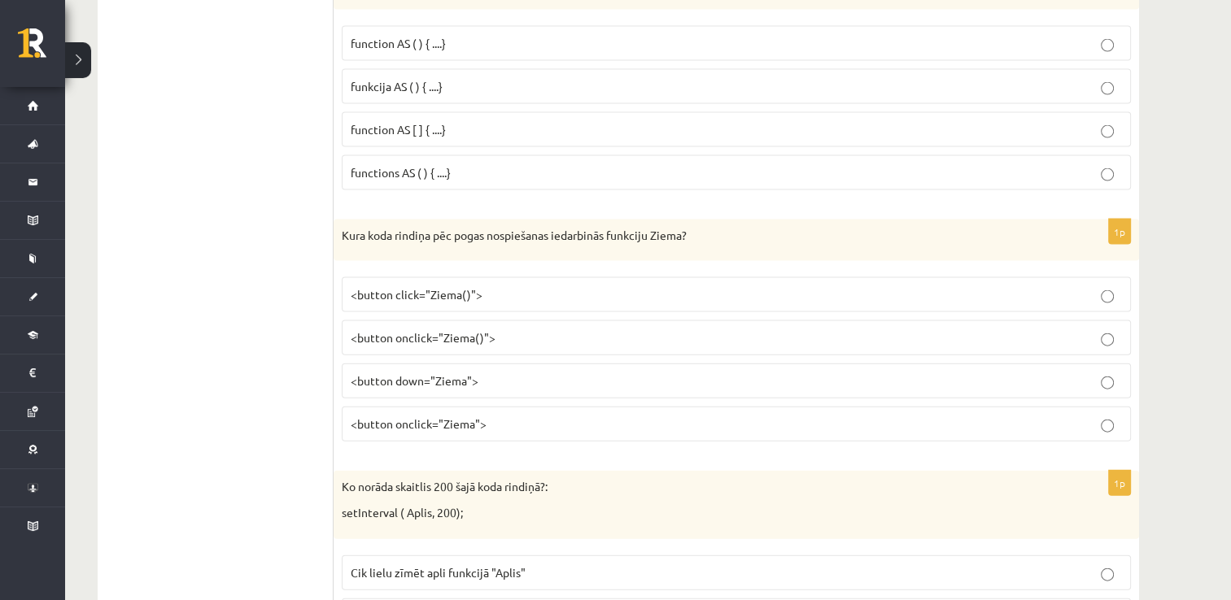
scroll to position [3515, 0]
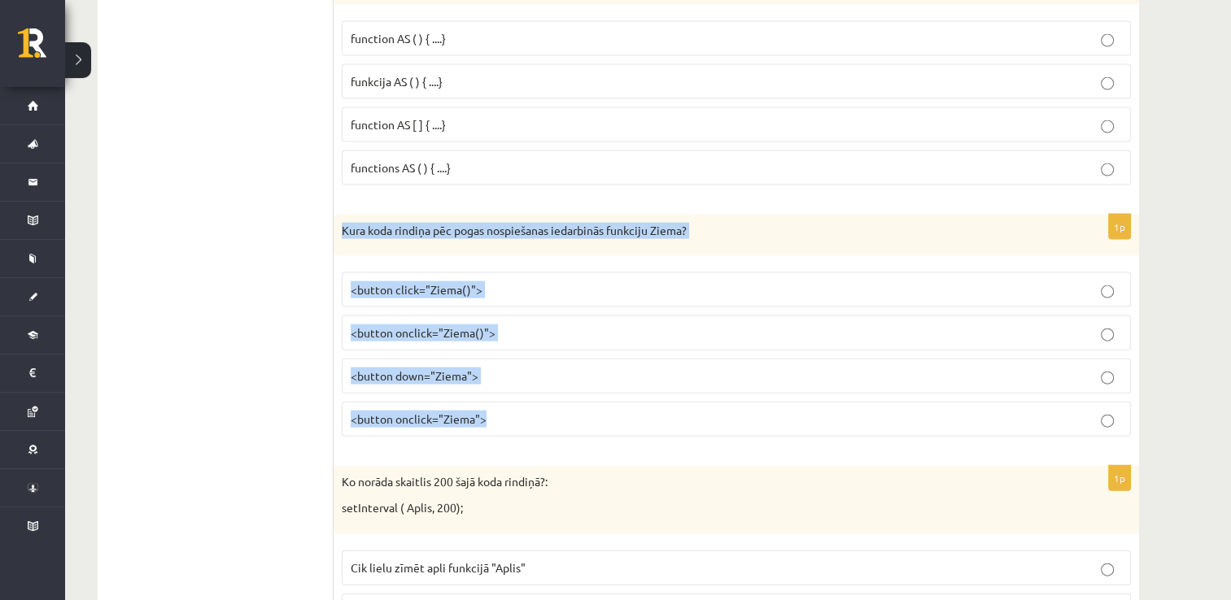
drag, startPoint x: 342, startPoint y: 216, endPoint x: 524, endPoint y: 407, distance: 263.5
click at [524, 407] on div "1p Kura koda rindiņa pēc pogas nospiešanas iedarbinās funkciju Ziema? <button c…" at bounding box center [735, 333] width 805 height 236
drag, startPoint x: 524, startPoint y: 407, endPoint x: 470, endPoint y: 213, distance: 200.9
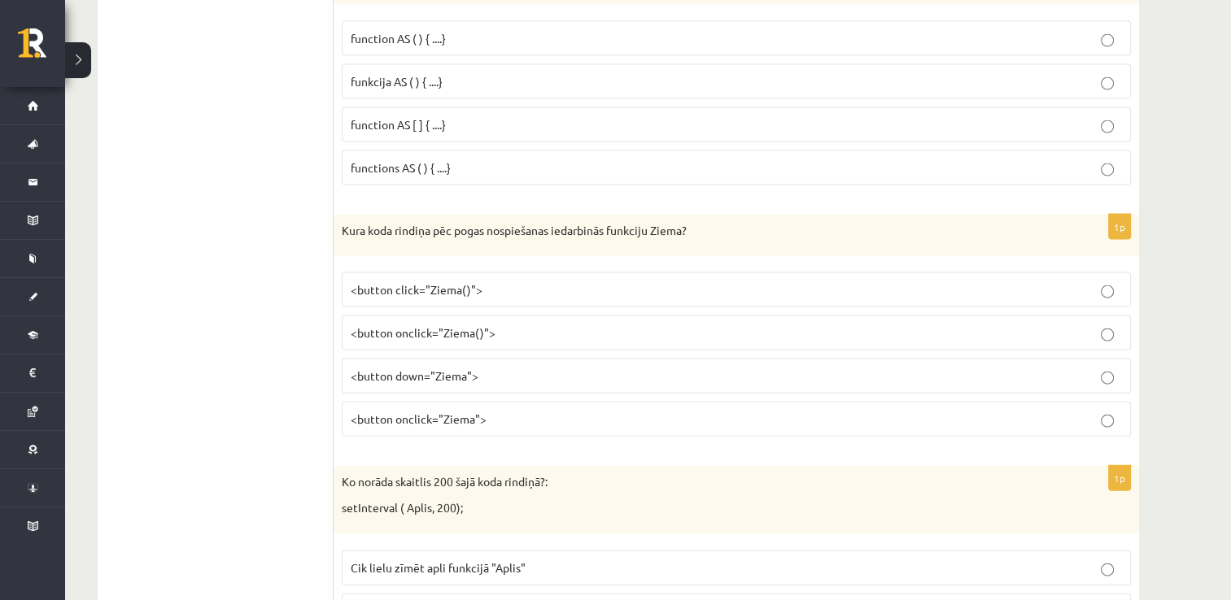
click at [416, 325] on span "<button onclick="Ziema()">" at bounding box center [423, 332] width 145 height 15
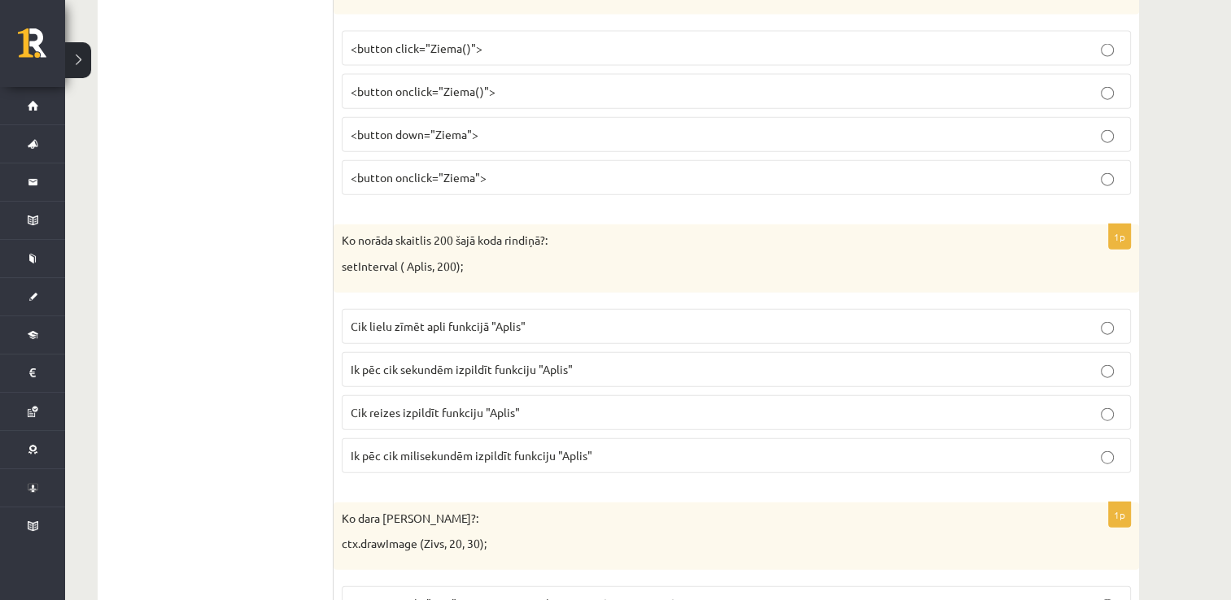
scroll to position [3759, 0]
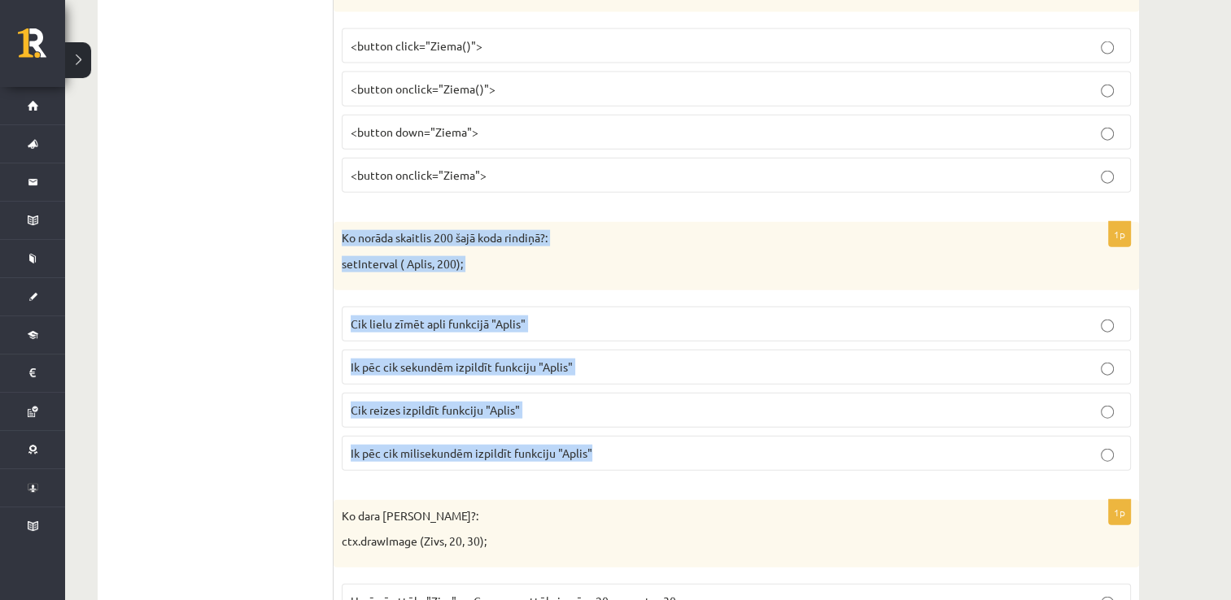
drag, startPoint x: 338, startPoint y: 220, endPoint x: 622, endPoint y: 431, distance: 354.0
click at [629, 440] on div "1p Ko norāda skaitlis 200 šajā koda rindiņā?: setInterval ( Aplis, 200); Cik li…" at bounding box center [735, 352] width 805 height 261
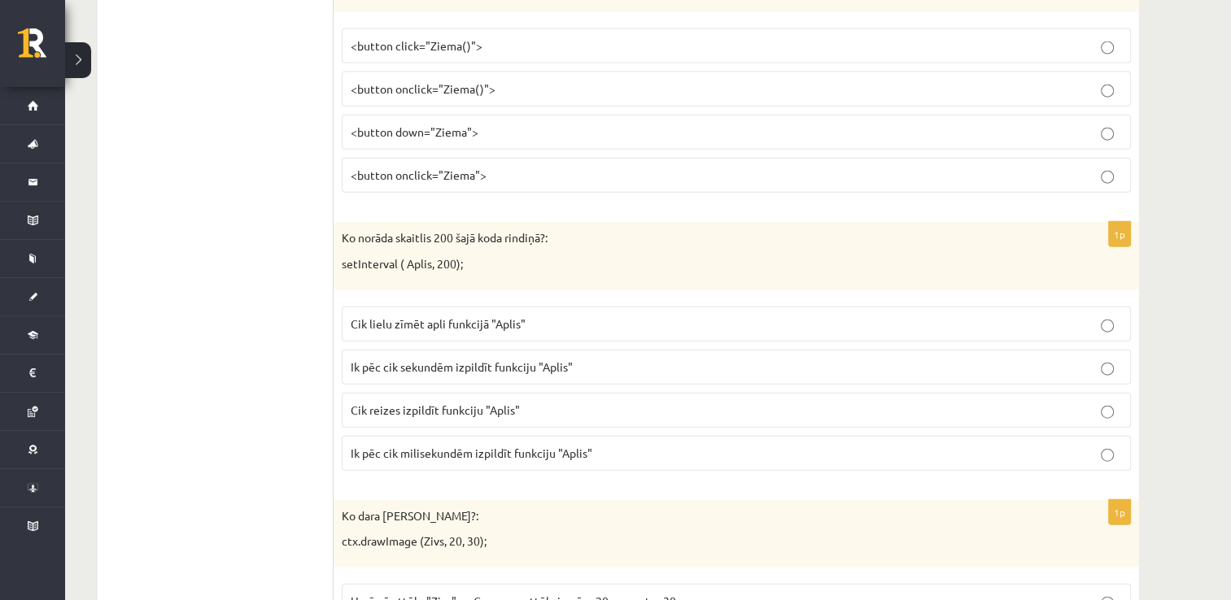
drag, startPoint x: 282, startPoint y: 440, endPoint x: 287, endPoint y: 433, distance: 8.8
click at [418, 359] on p "Ik pēc cik sekundēm izpildīt funkciju "Aplis"" at bounding box center [736, 367] width 771 height 17
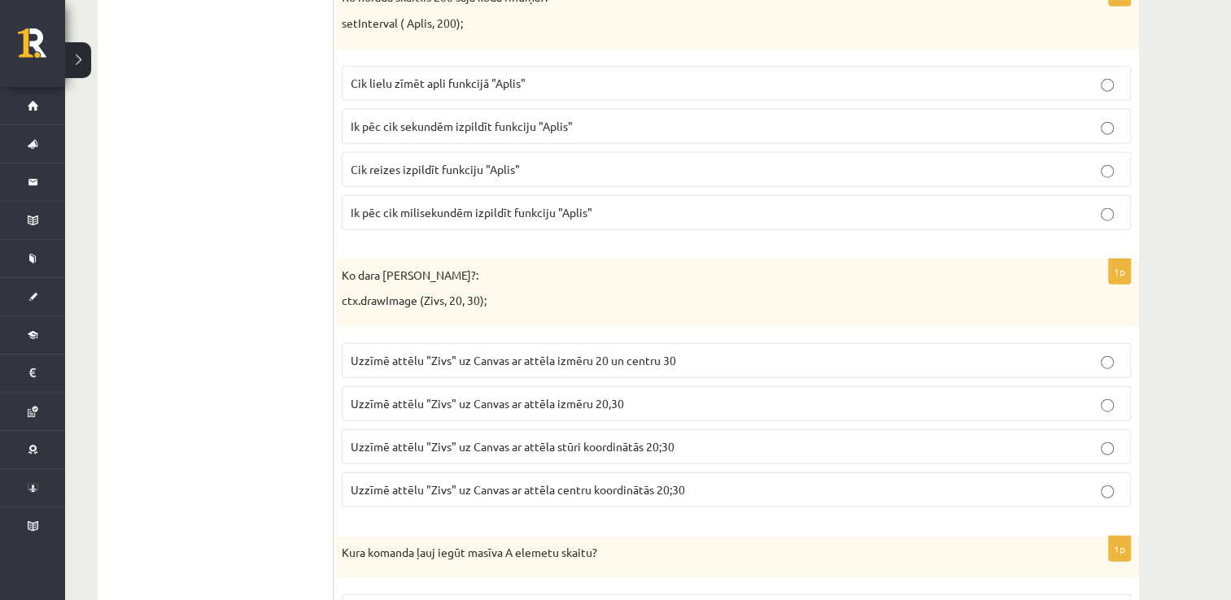
scroll to position [4003, 0]
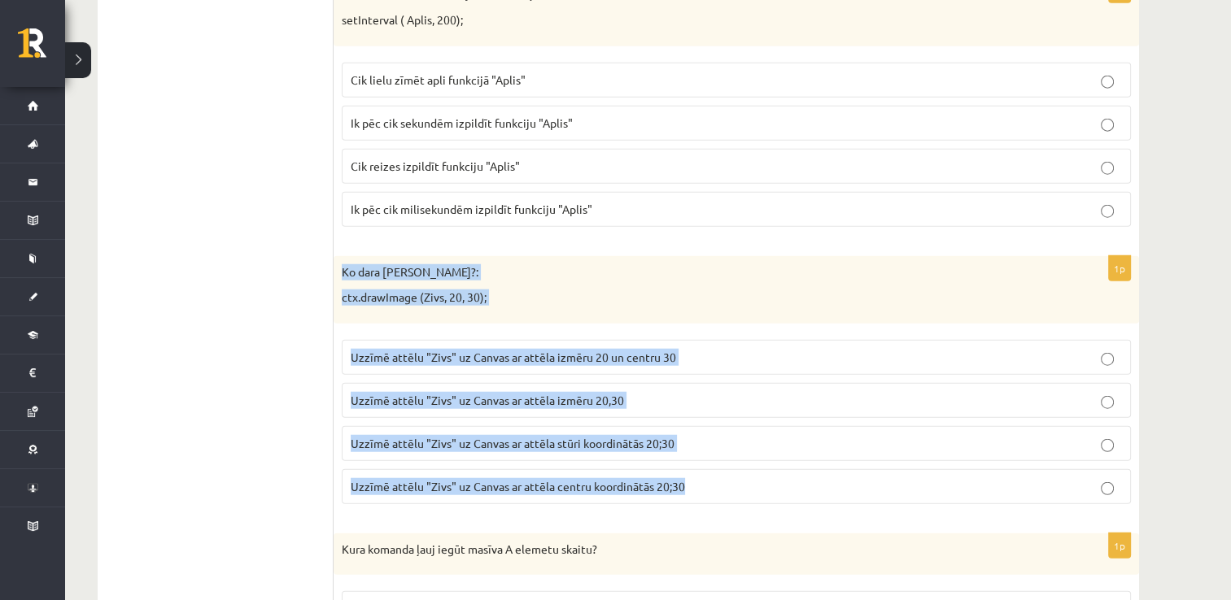
drag, startPoint x: 338, startPoint y: 249, endPoint x: 683, endPoint y: 464, distance: 406.3
click at [683, 464] on div "1p Ko dara koda rindiņa?: ctx.drawImage (Zivs, 20, 30); Uzzīmē attēlu "Zivs" uz…" at bounding box center [735, 386] width 805 height 261
drag, startPoint x: 683, startPoint y: 464, endPoint x: 614, endPoint y: 423, distance: 80.2
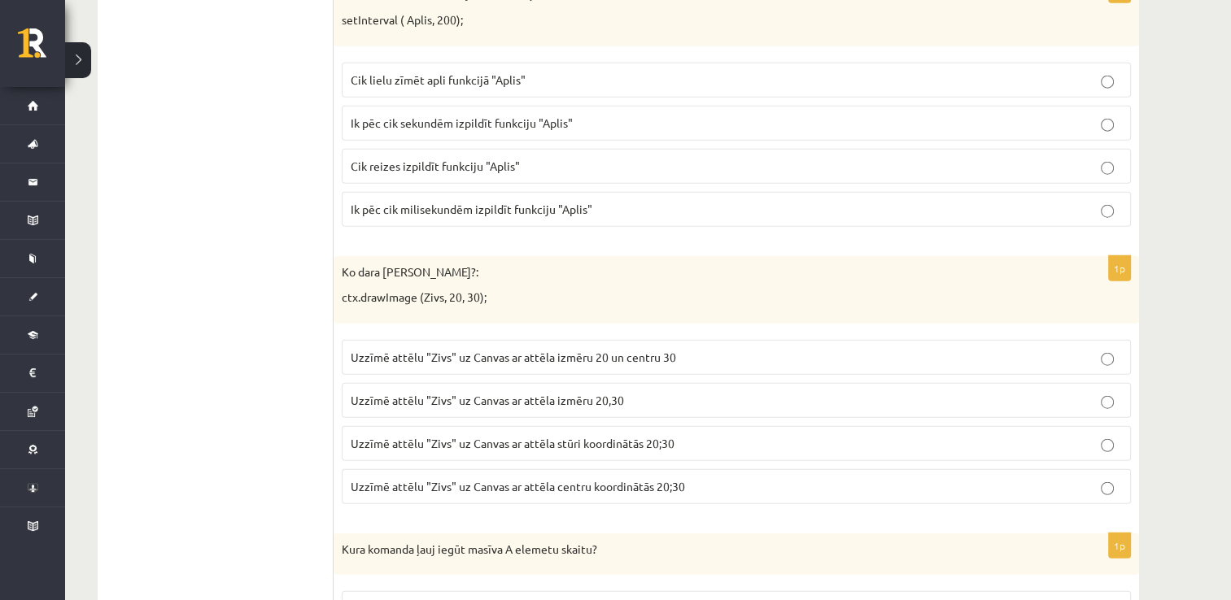
click at [268, 423] on ul "Tests Izvērtējums!" at bounding box center [224, 551] width 220 height 8476
click at [432, 436] on span "Uzzīmē attēlu "Zivs" uz Canvas ar attēla stūri koordinātās 20;30" at bounding box center [513, 443] width 324 height 15
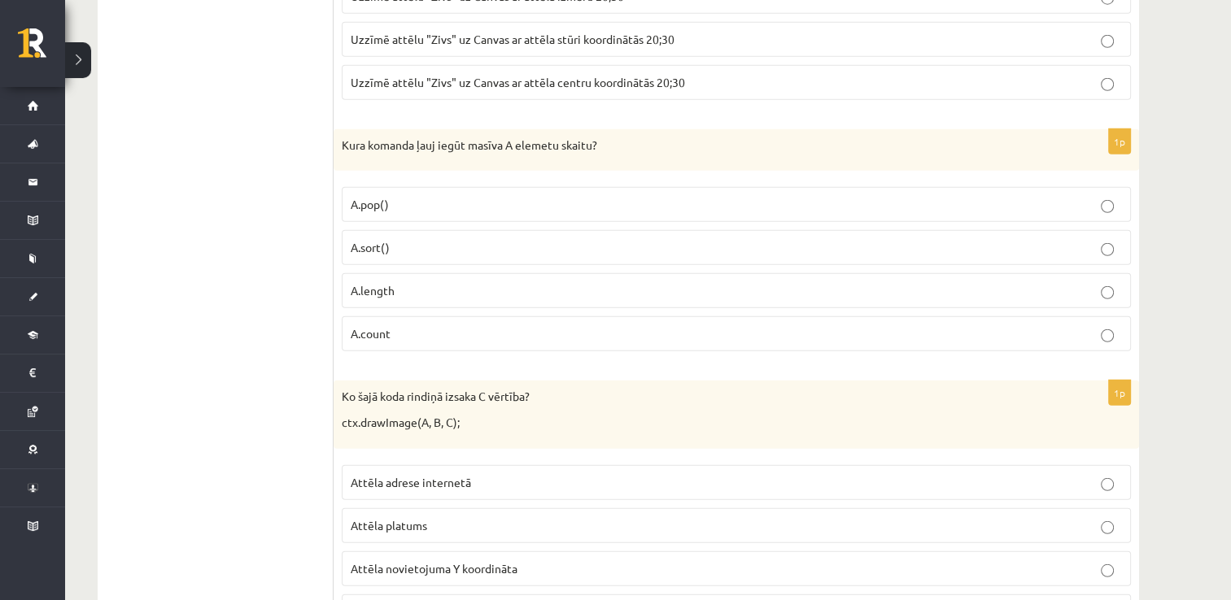
scroll to position [4410, 0]
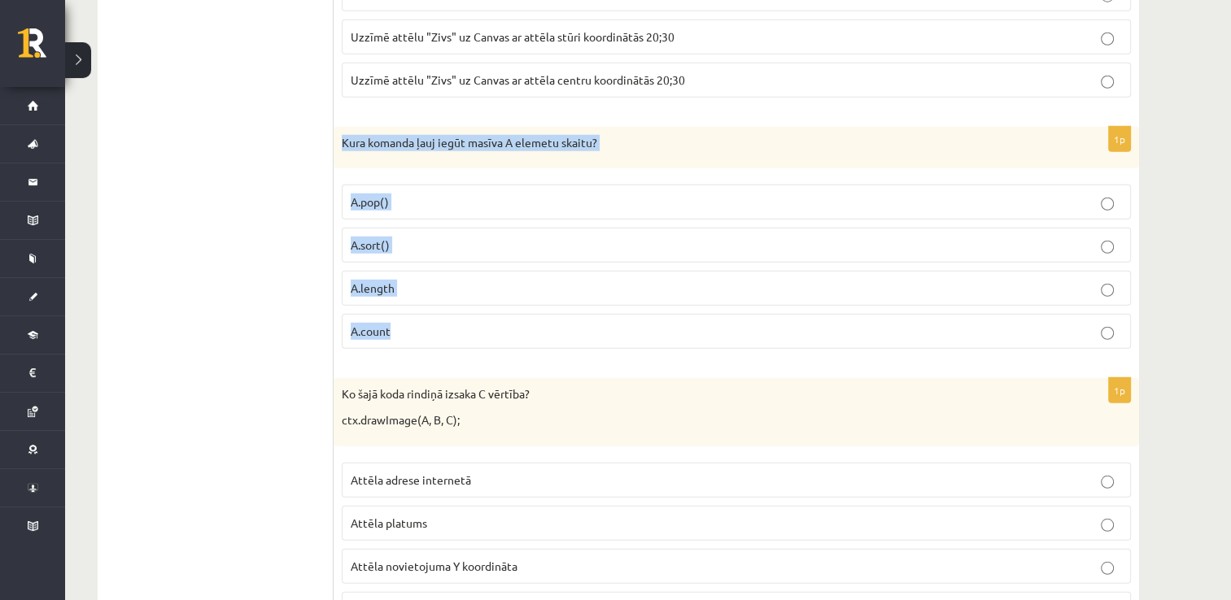
drag, startPoint x: 342, startPoint y: 122, endPoint x: 510, endPoint y: 313, distance: 254.2
click at [510, 313] on div "1p Kura komanda ļauj iegūt masīva A elemetu skaitu? A.pop() A.sort() A.length A…" at bounding box center [735, 245] width 805 height 236
drag, startPoint x: 510, startPoint y: 313, endPoint x: 446, endPoint y: 121, distance: 202.4
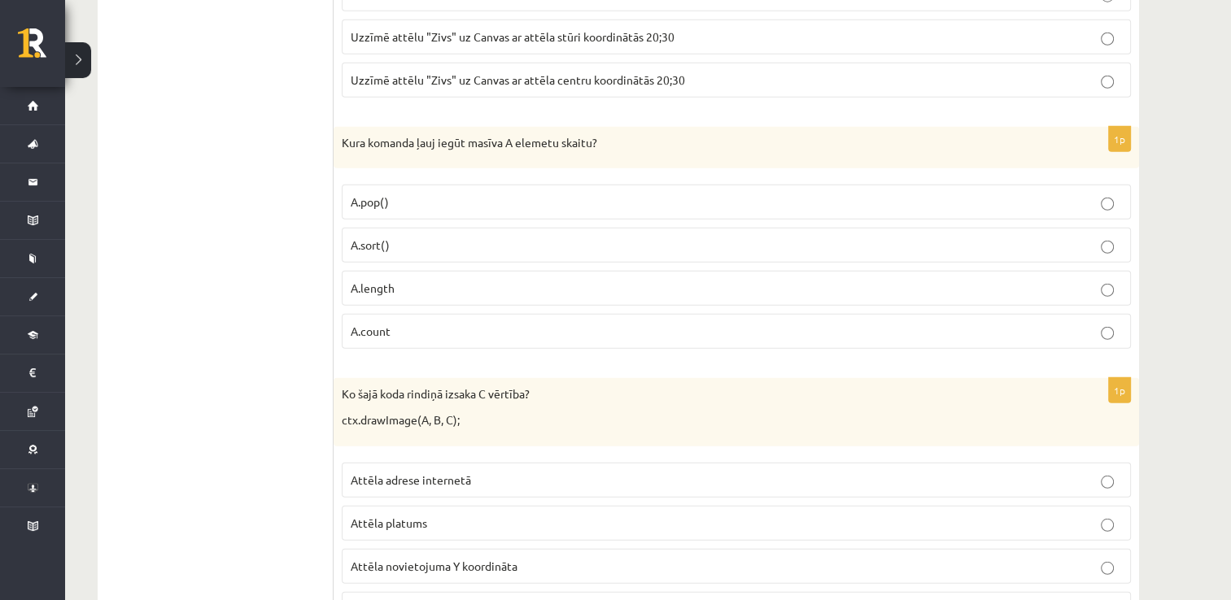
click at [279, 251] on ul "Tests Izvērtējums!" at bounding box center [224, 144] width 220 height 8476
click at [412, 280] on p "A.length" at bounding box center [736, 288] width 771 height 17
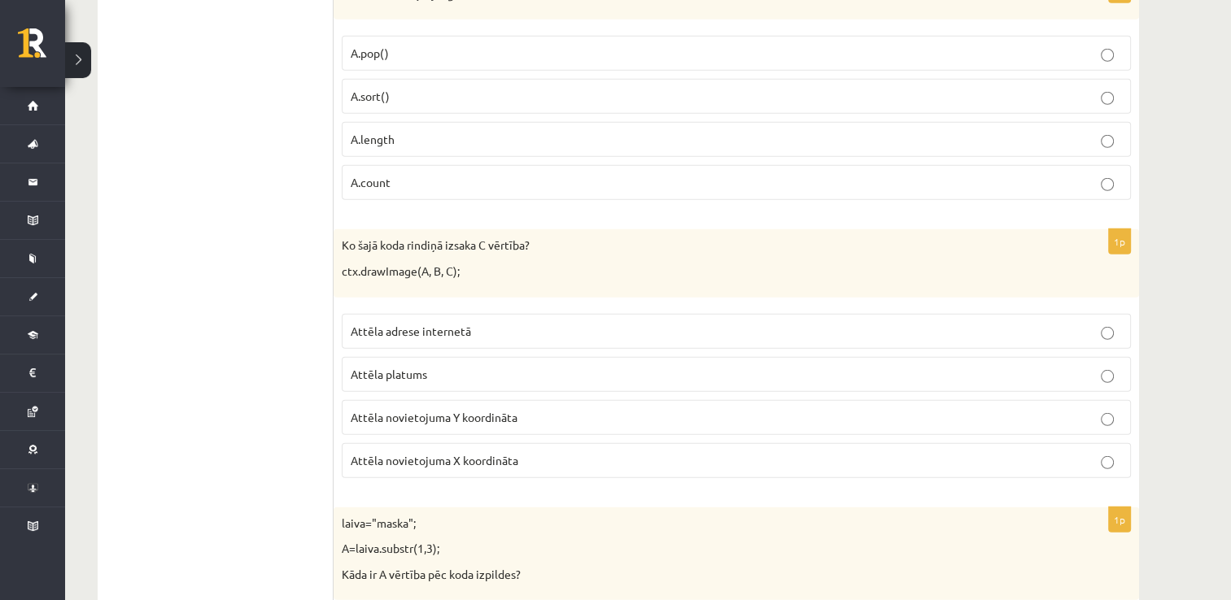
scroll to position [4573, 0]
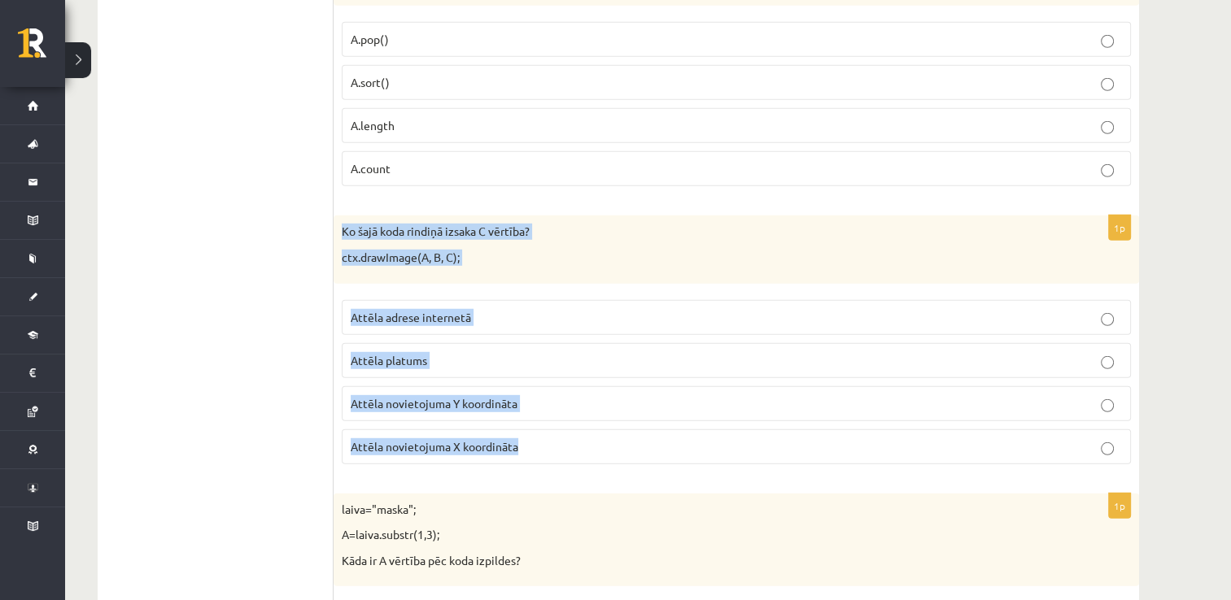
drag, startPoint x: 364, startPoint y: 229, endPoint x: 525, endPoint y: 432, distance: 258.2
click at [525, 432] on div "1p Ko šajā koda rindiņā izsaka C vērtība? ctx.drawImage(A, B, C); Attēla adrese…" at bounding box center [735, 346] width 805 height 261
drag, startPoint x: 525, startPoint y: 432, endPoint x: 442, endPoint y: 213, distance: 233.7
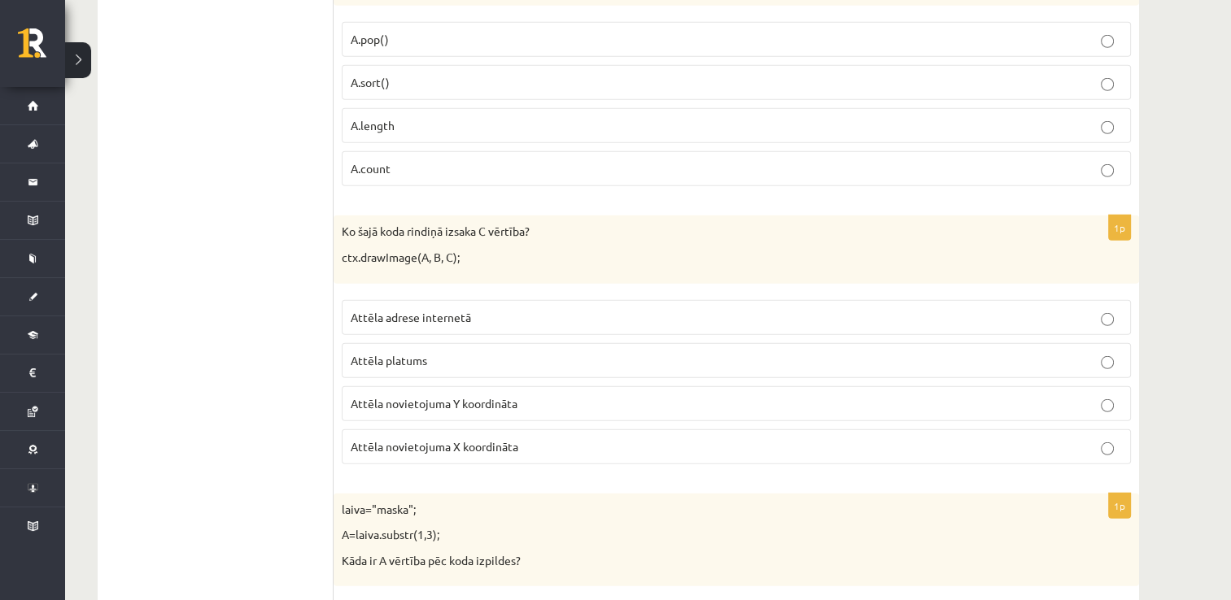
drag, startPoint x: 272, startPoint y: 417, endPoint x: 378, endPoint y: 394, distance: 109.1
click at [409, 392] on label "Attēla novietojuma Y koordināta" at bounding box center [736, 403] width 789 height 35
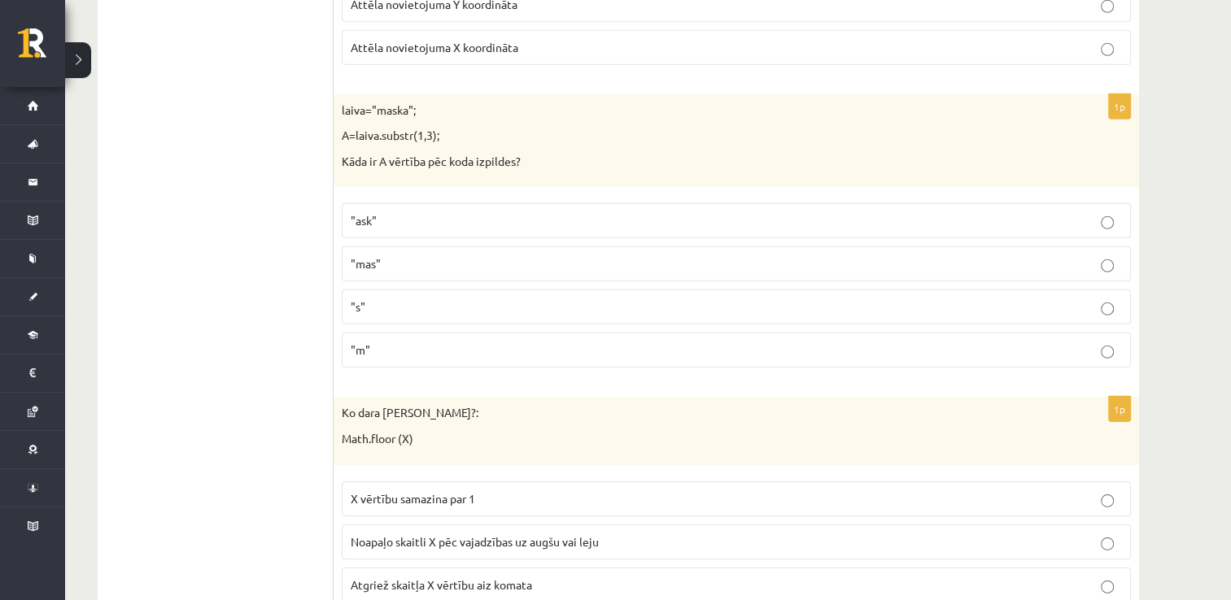
scroll to position [4979, 0]
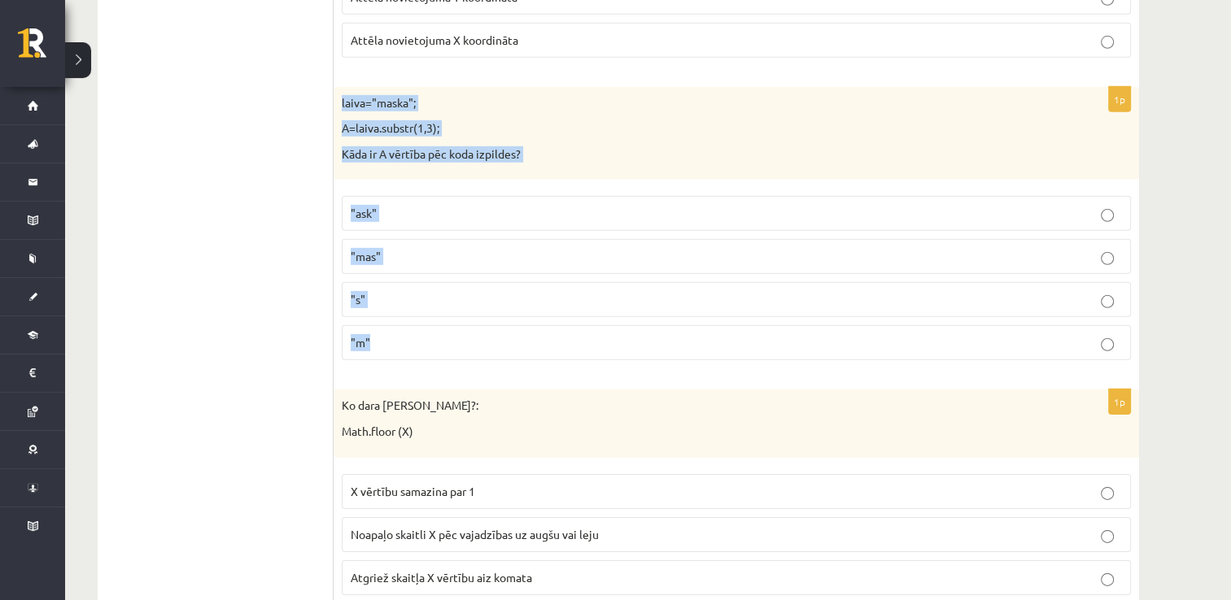
drag, startPoint x: 354, startPoint y: 122, endPoint x: 491, endPoint y: 314, distance: 236.1
click at [491, 314] on div "1p laiva="maska"; A=laiva.substr(1,3); Kāda ir A vērtība pēc koda izpildes? "as…" at bounding box center [735, 230] width 805 height 287
drag, startPoint x: 491, startPoint y: 314, endPoint x: 405, endPoint y: 106, distance: 225.4
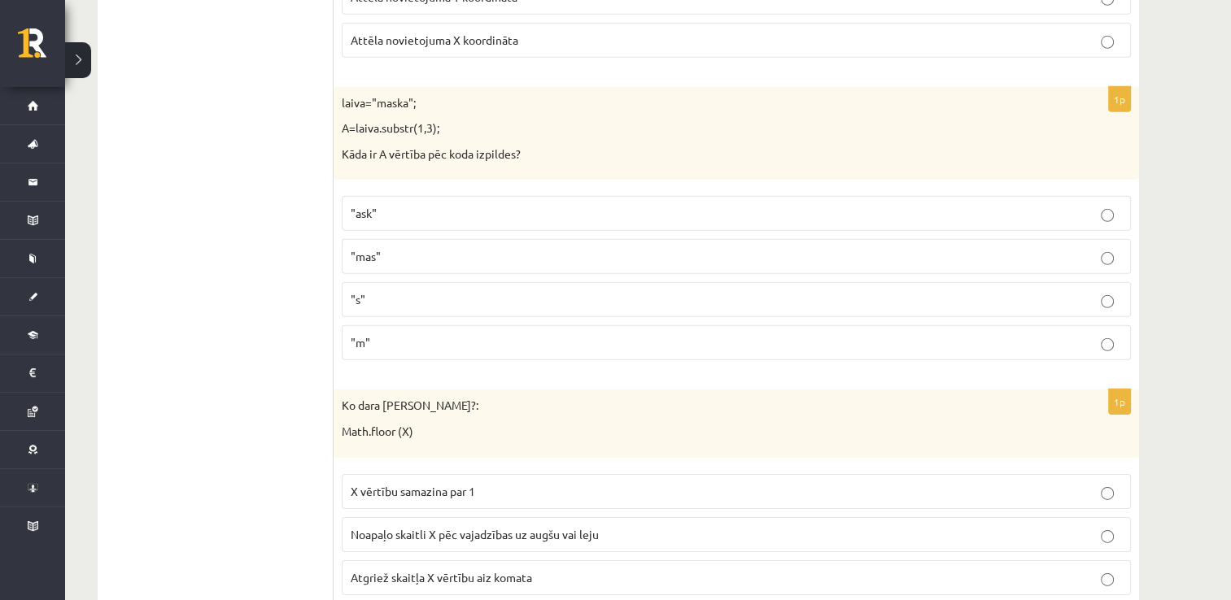
click at [481, 205] on p ""ask"" at bounding box center [736, 213] width 771 height 17
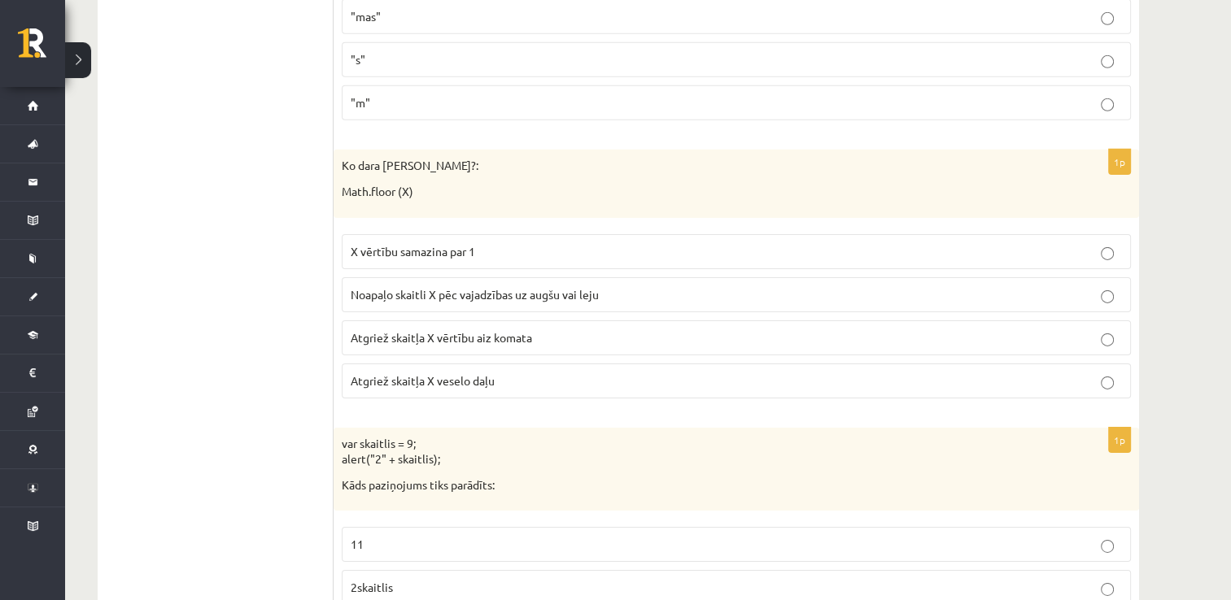
scroll to position [5223, 0]
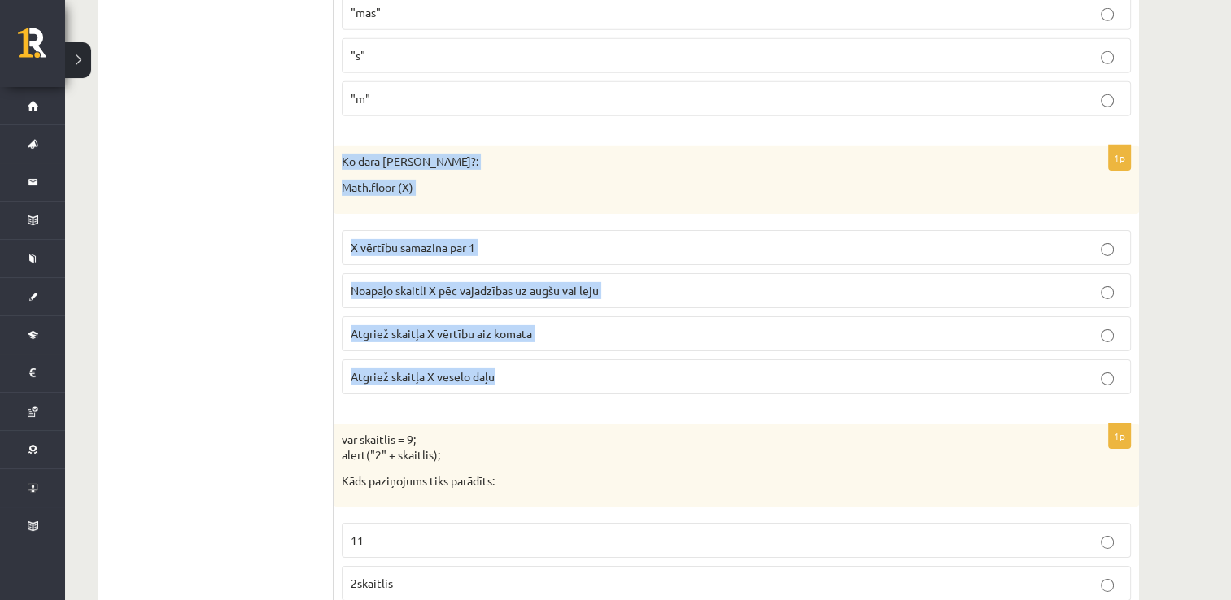
drag, startPoint x: 342, startPoint y: 137, endPoint x: 502, endPoint y: 337, distance: 255.7
click at [502, 337] on div "1p Ko dara koda rindiņa?: Math.floor (X) X vērtību samazina par 1 Noapaļo skait…" at bounding box center [735, 276] width 805 height 261
drag, startPoint x: 502, startPoint y: 337, endPoint x: 416, endPoint y: 142, distance: 213.4
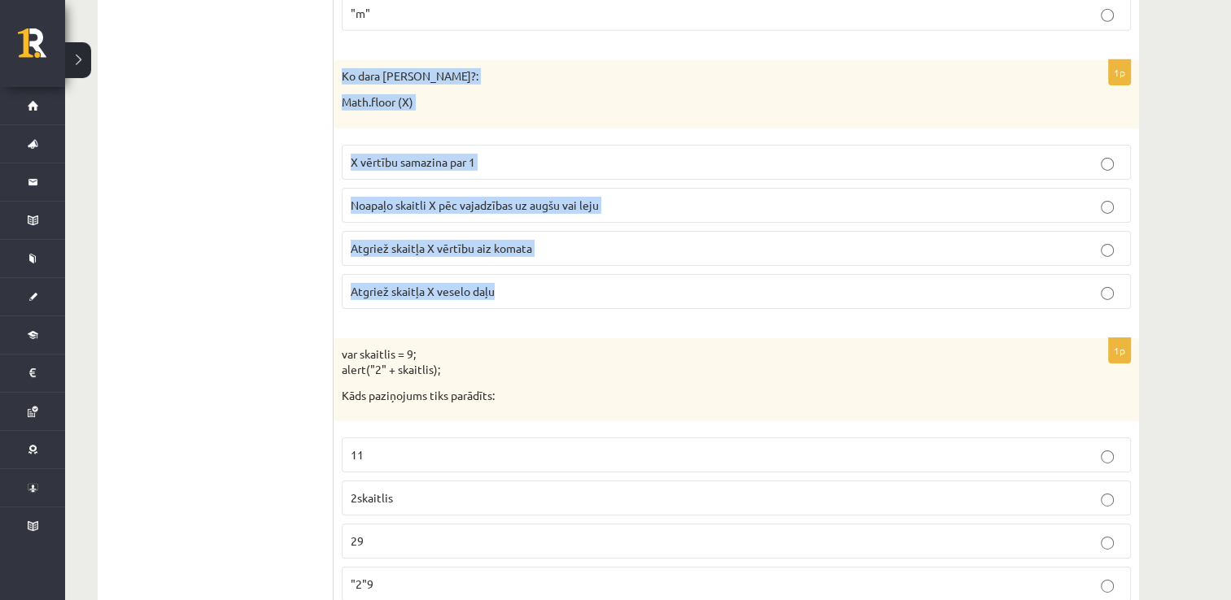
scroll to position [5305, 0]
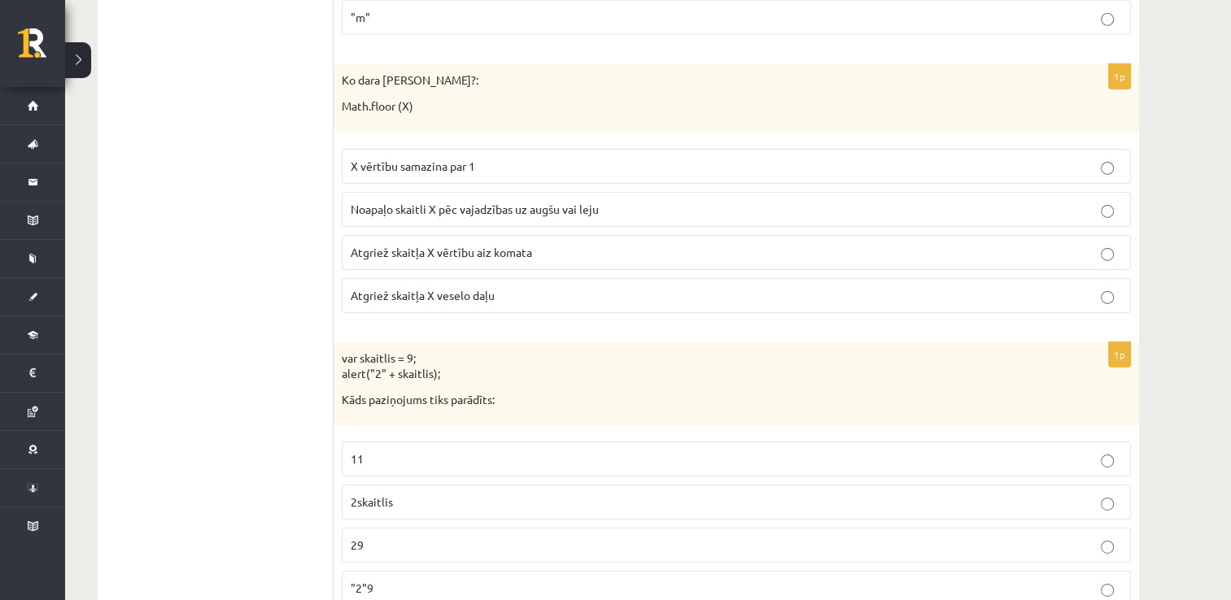
click at [431, 244] on p "Atgriež skaitļa X vērtību aiz komata" at bounding box center [736, 252] width 771 height 17
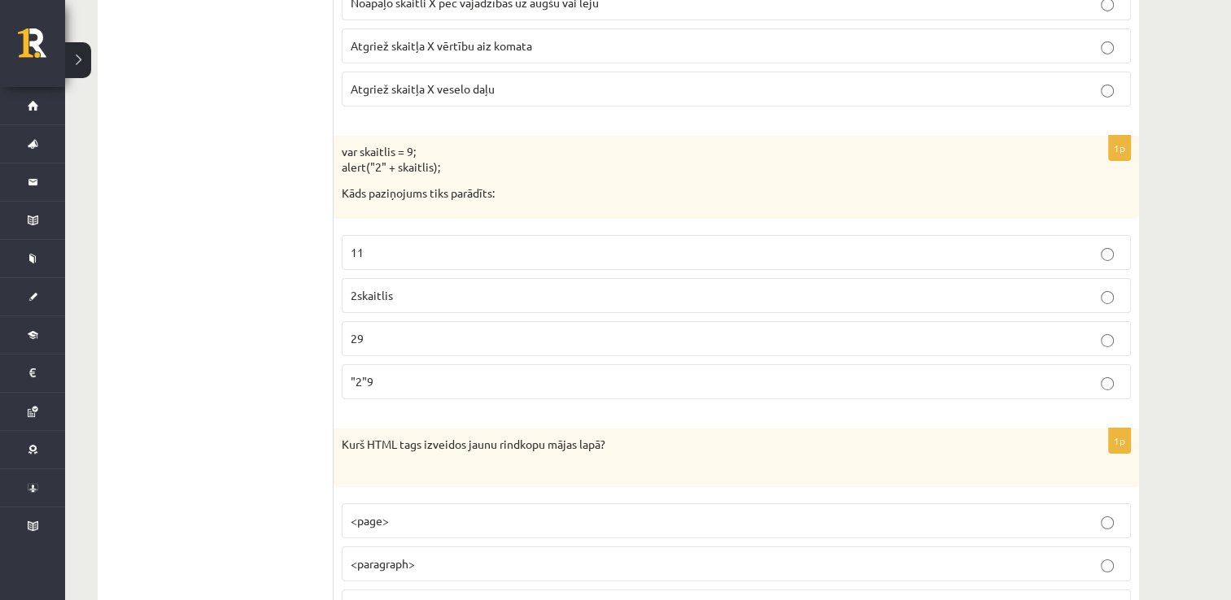
scroll to position [5549, 0]
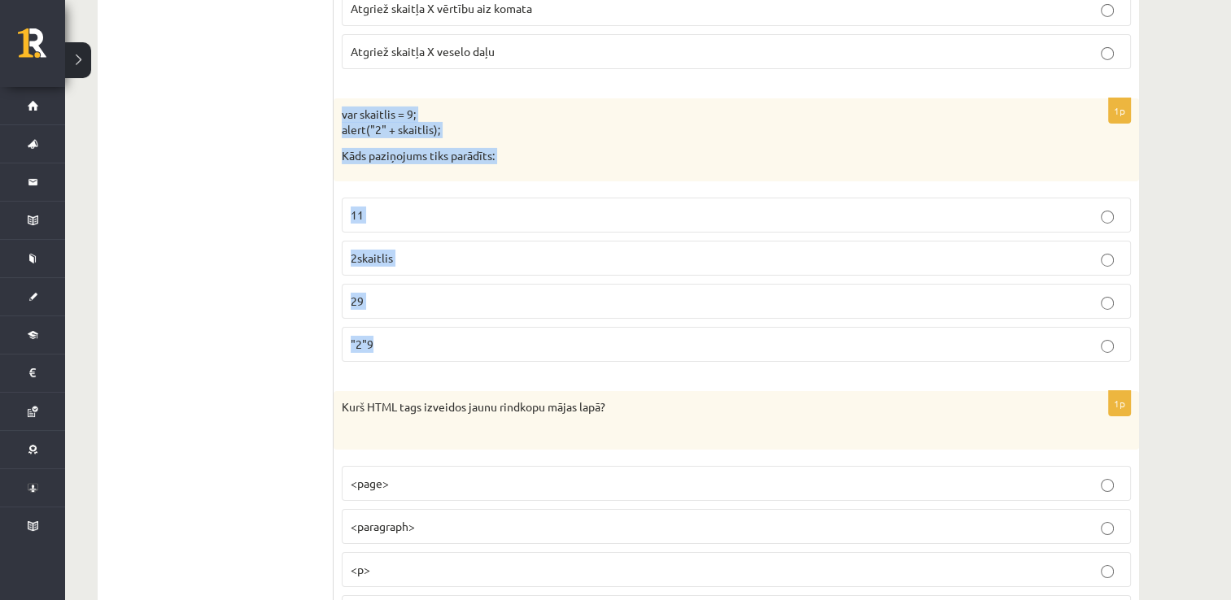
drag, startPoint x: 343, startPoint y: 90, endPoint x: 476, endPoint y: 320, distance: 265.6
click at [476, 320] on div "1p var skaitlis = 9; alert("2" + skaitlis); Kāds paziņojums tiks parādīts: 11 2…" at bounding box center [735, 236] width 805 height 277
drag, startPoint x: 476, startPoint y: 320, endPoint x: 414, endPoint y: 103, distance: 225.8
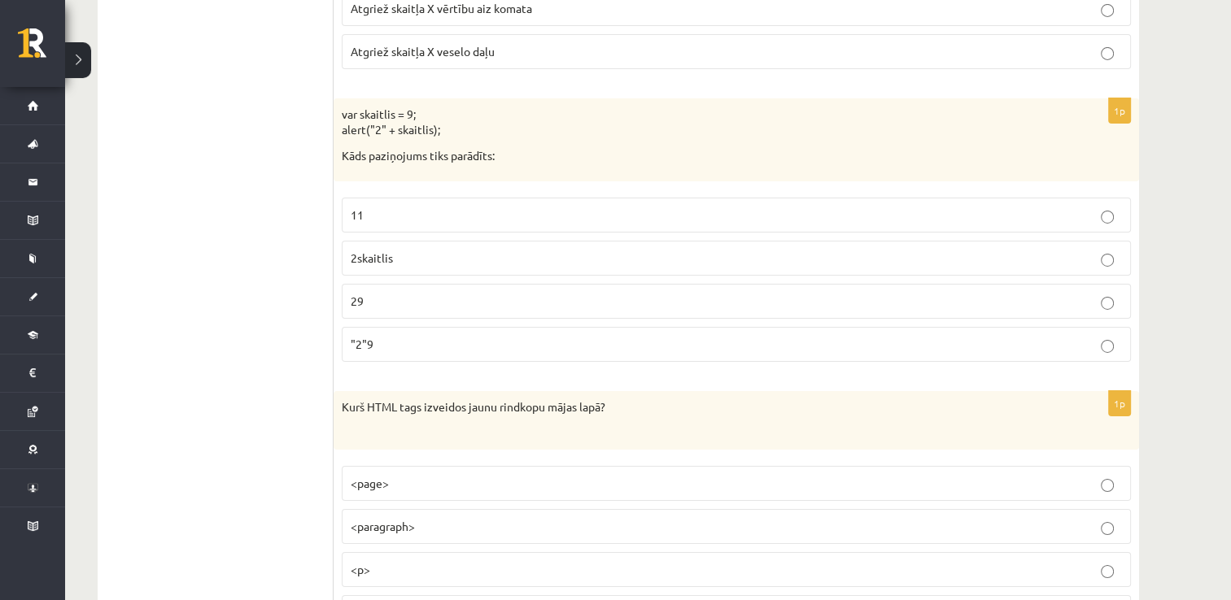
click at [403, 293] on p "29" at bounding box center [736, 301] width 771 height 17
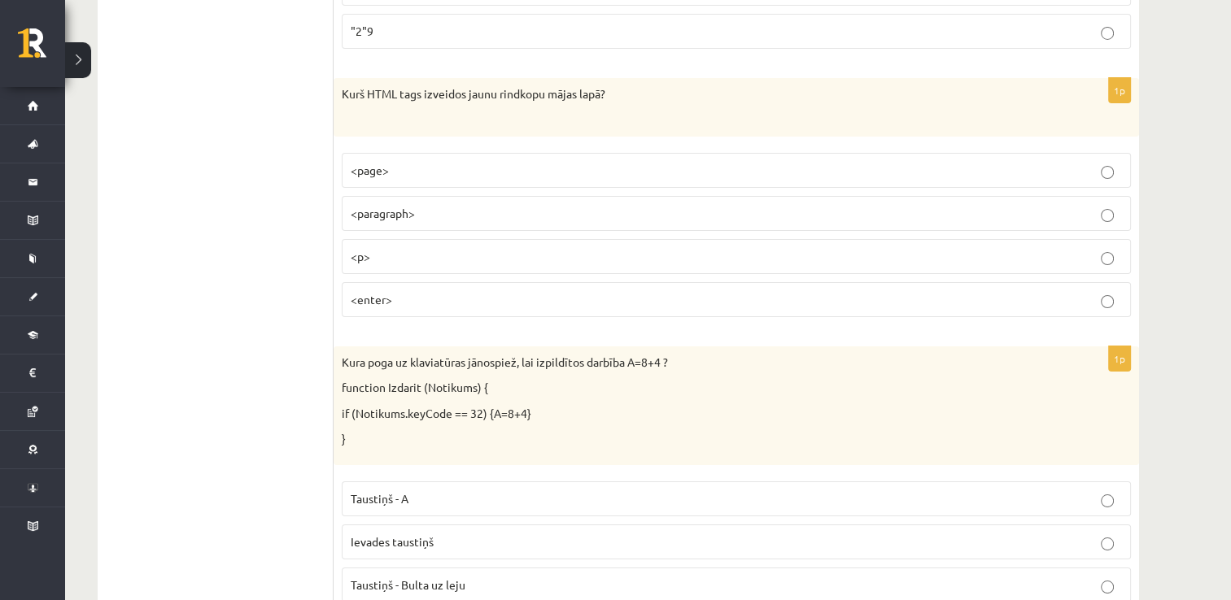
scroll to position [5874, 0]
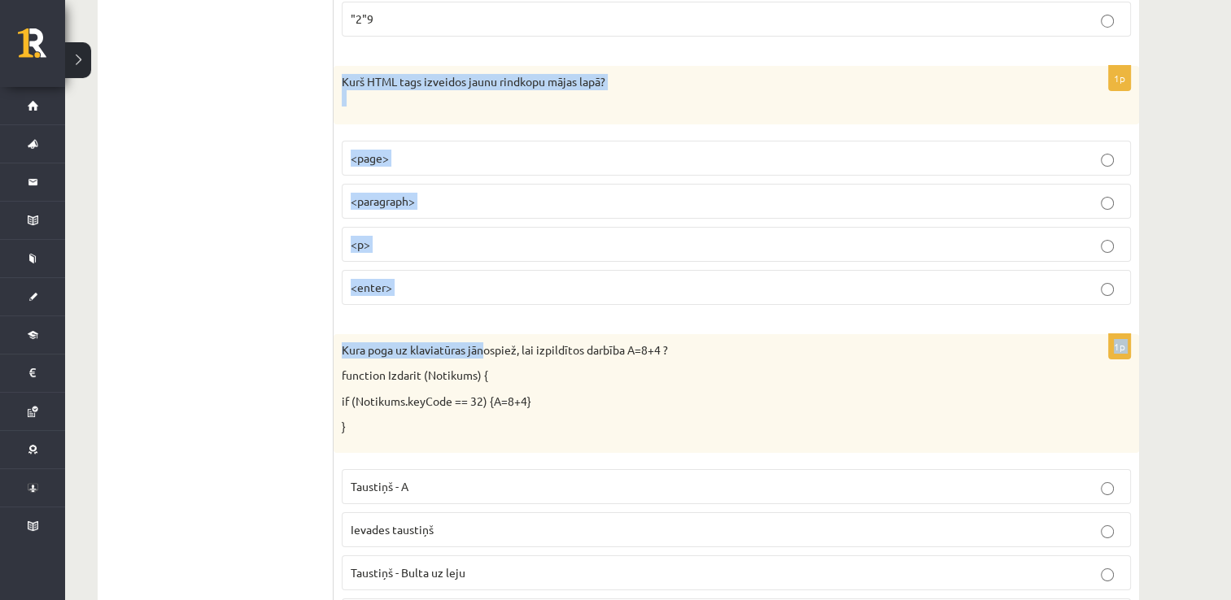
drag, startPoint x: 342, startPoint y: 53, endPoint x: 483, endPoint y: 275, distance: 262.9
click at [483, 275] on div "1p Kurš HTML tags izveidos jaunu rindkopu mājas lapā? <page> <paragraph> <p> <e…" at bounding box center [735, 191] width 805 height 251
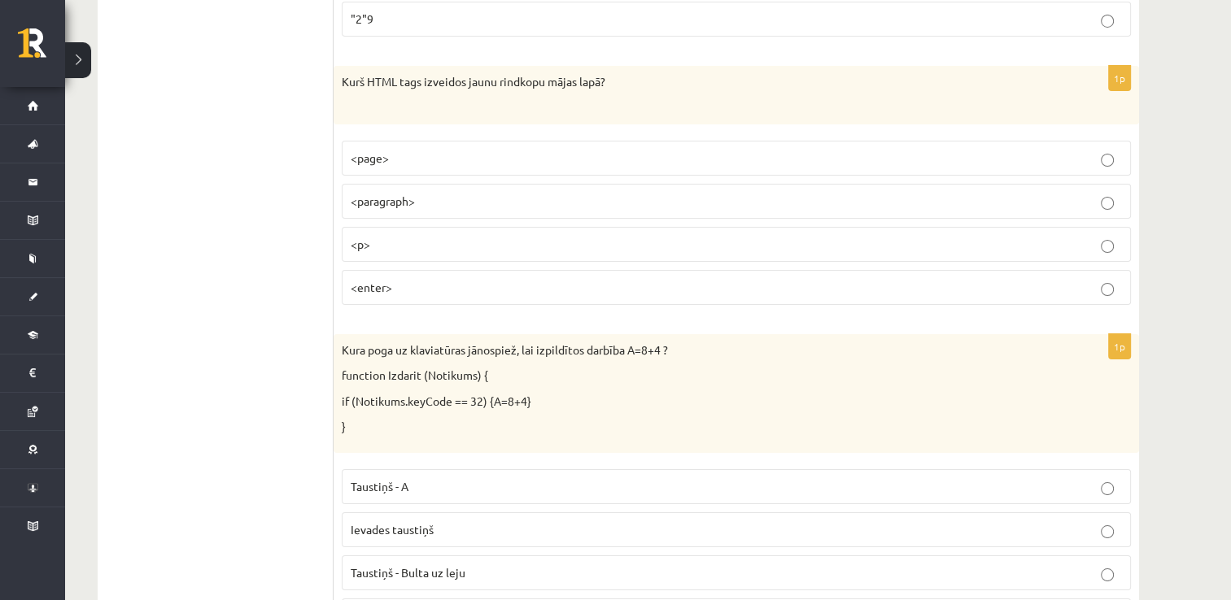
drag, startPoint x: 483, startPoint y: 275, endPoint x: 316, endPoint y: 50, distance: 280.8
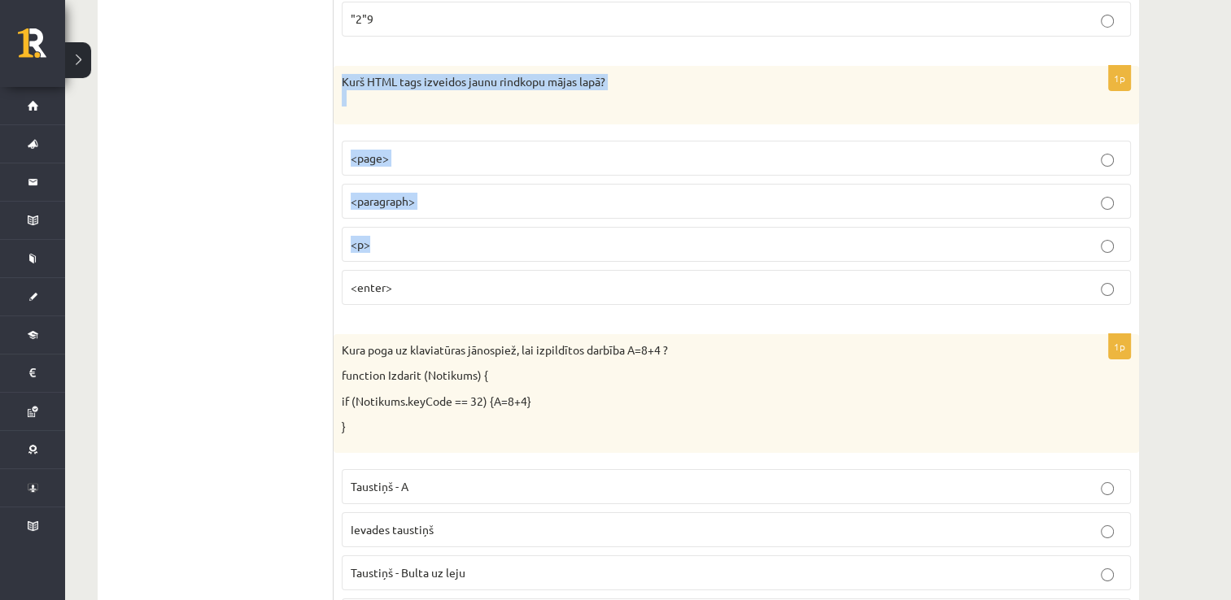
drag, startPoint x: 343, startPoint y: 50, endPoint x: 456, endPoint y: 181, distance: 173.0
click at [456, 181] on div "1p Kurš HTML tags izveidos jaunu rindkopu mājas lapā? <page> <paragraph> <p> <e…" at bounding box center [735, 191] width 805 height 251
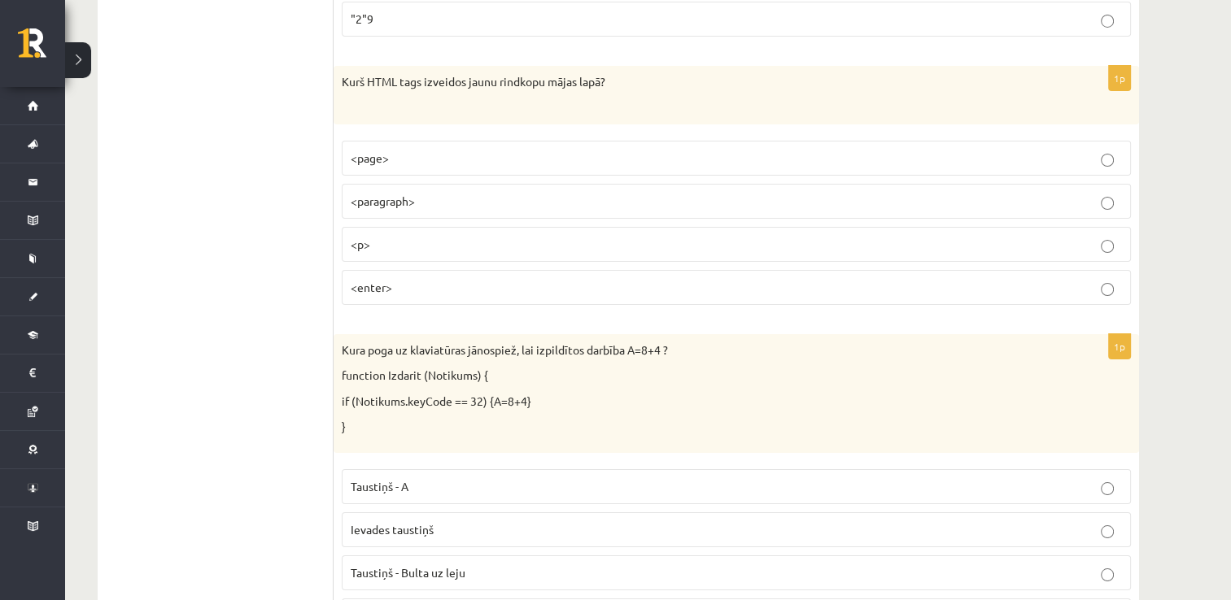
drag, startPoint x: 456, startPoint y: 181, endPoint x: 329, endPoint y: 80, distance: 162.7
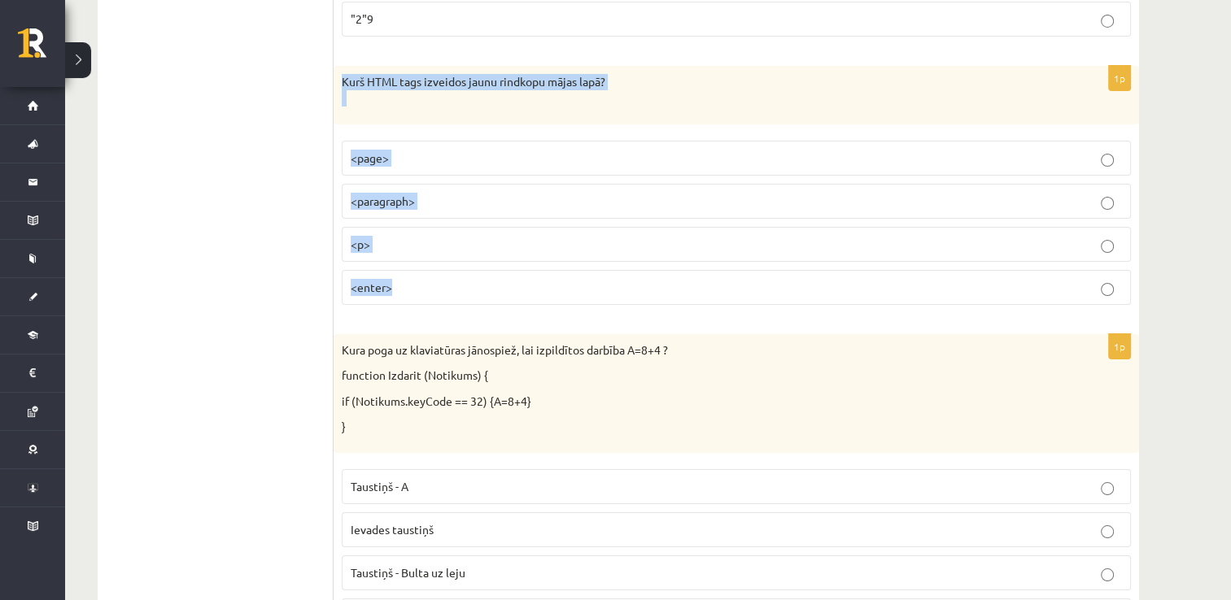
drag, startPoint x: 335, startPoint y: 53, endPoint x: 412, endPoint y: 238, distance: 200.6
click at [412, 238] on div "1p Kurš HTML tags izveidos jaunu rindkopu mājas lapā? <page> <paragraph> <p> <e…" at bounding box center [735, 191] width 805 height 251
drag, startPoint x: 412, startPoint y: 238, endPoint x: 396, endPoint y: 60, distance: 178.8
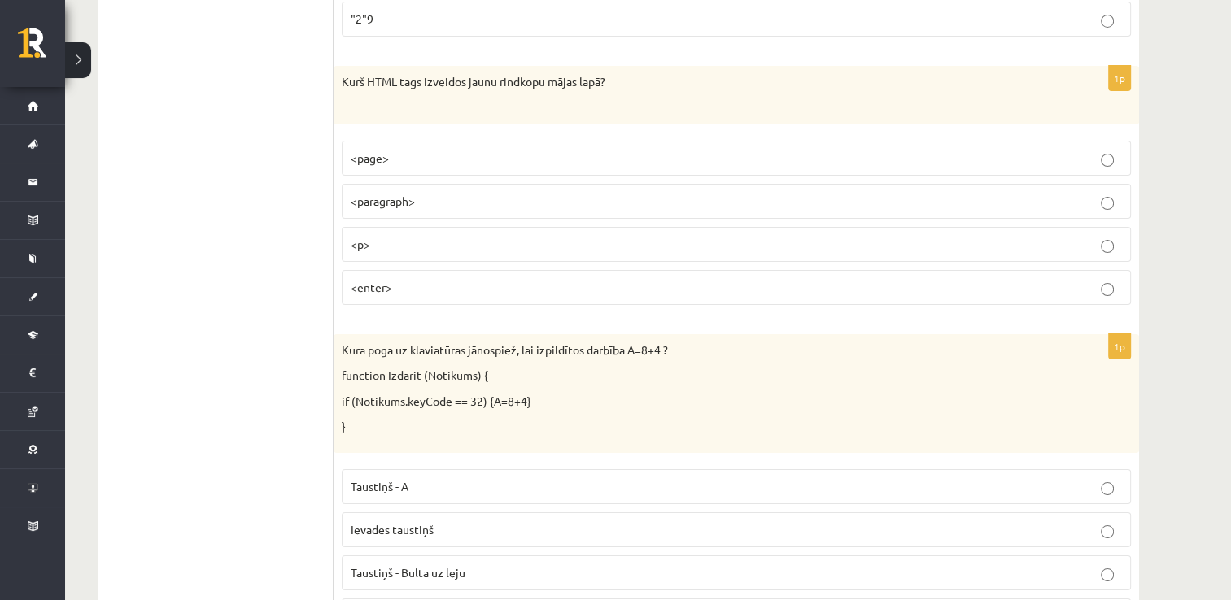
click at [438, 236] on p "<p>" at bounding box center [736, 244] width 771 height 17
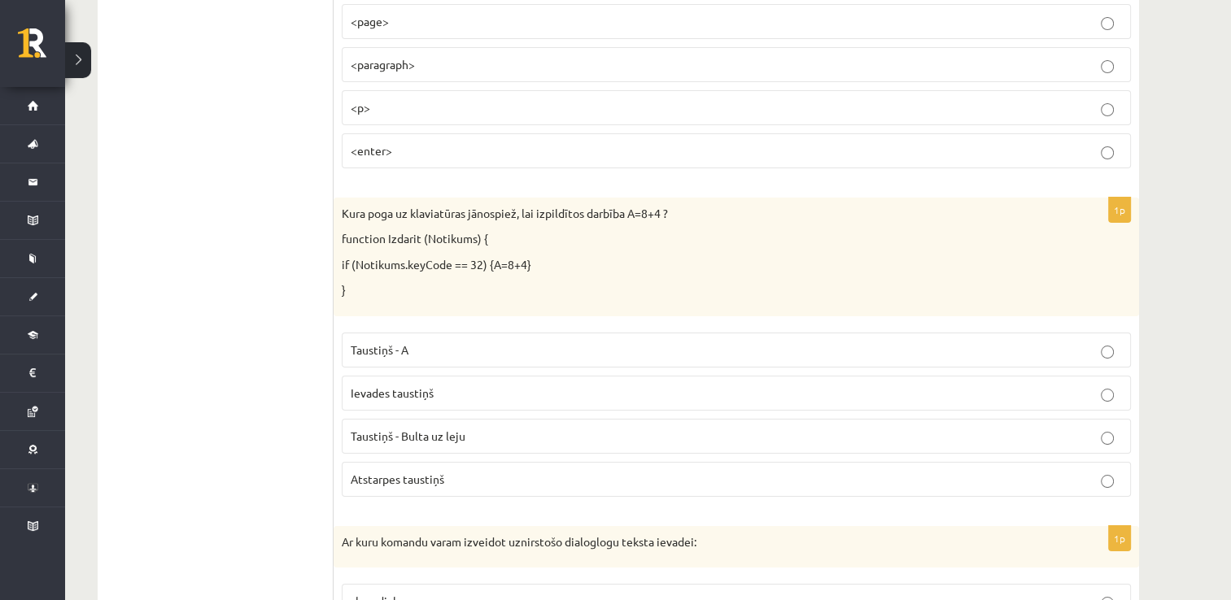
scroll to position [6037, 0]
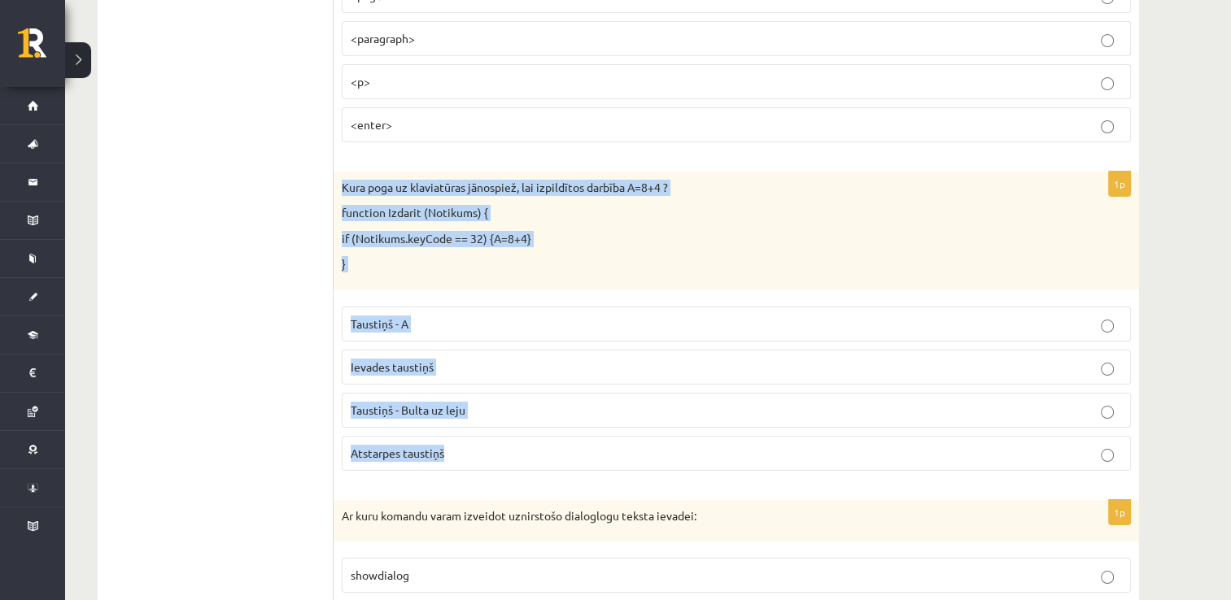
drag, startPoint x: 338, startPoint y: 155, endPoint x: 479, endPoint y: 420, distance: 300.2
click at [479, 420] on div "1p Kura poga uz klaviatūras jānospiež, lai izpildītos darbība A=8+4 ? function …" at bounding box center [735, 328] width 805 height 312
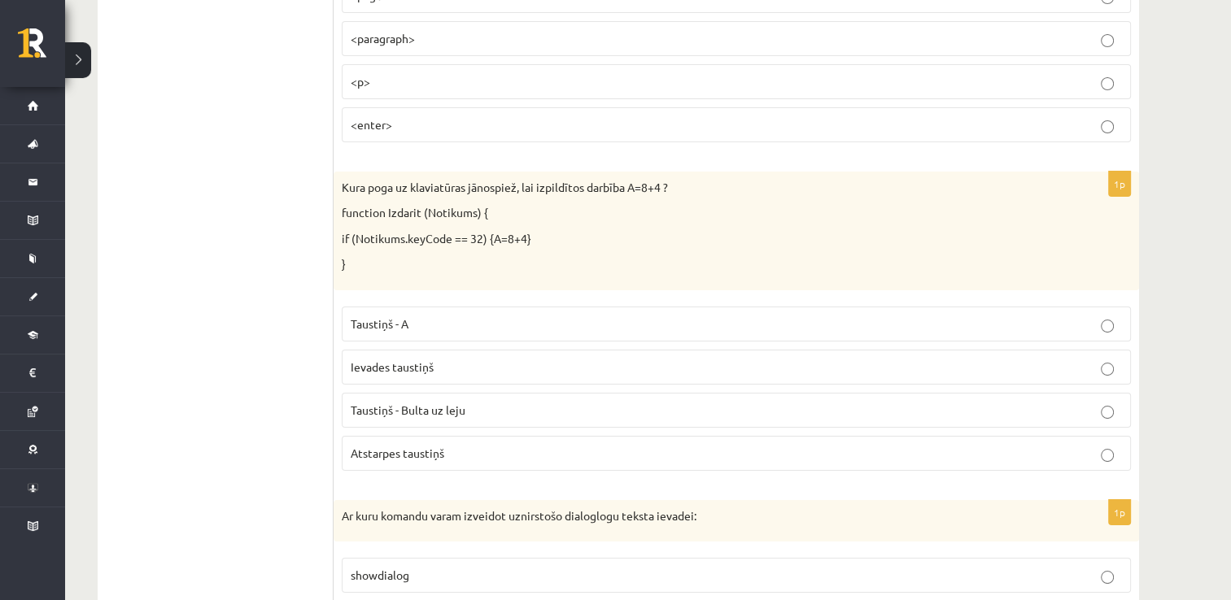
drag, startPoint x: 228, startPoint y: 372, endPoint x: 384, endPoint y: 394, distance: 157.7
click at [409, 446] on span "Atstarpes taustiņš" at bounding box center [398, 453] width 94 height 15
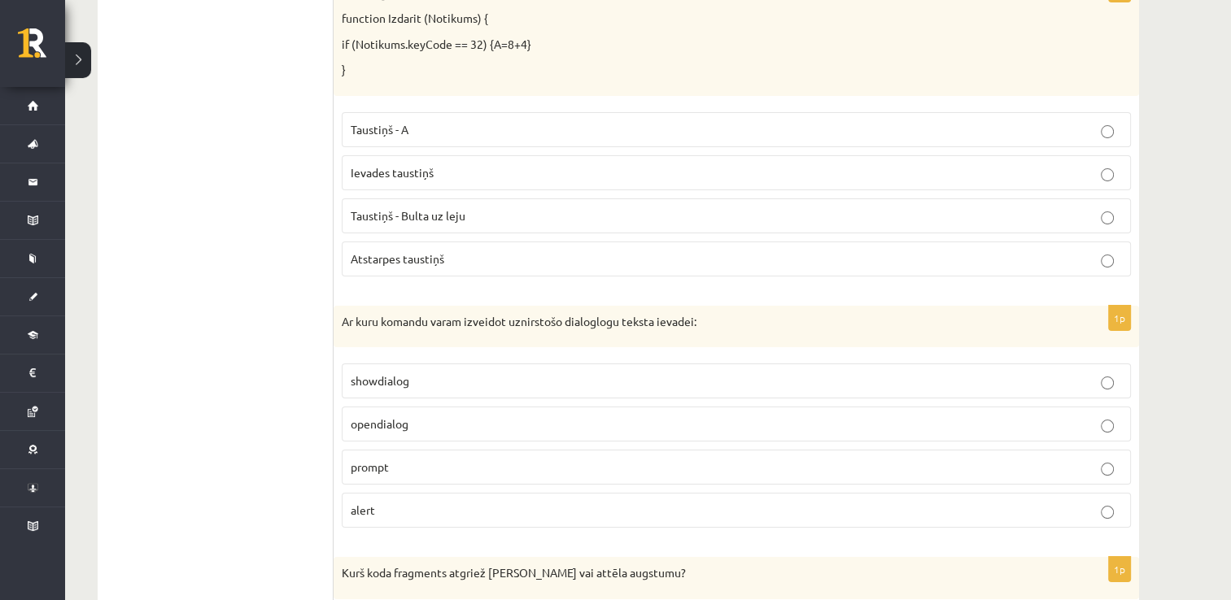
scroll to position [6281, 0]
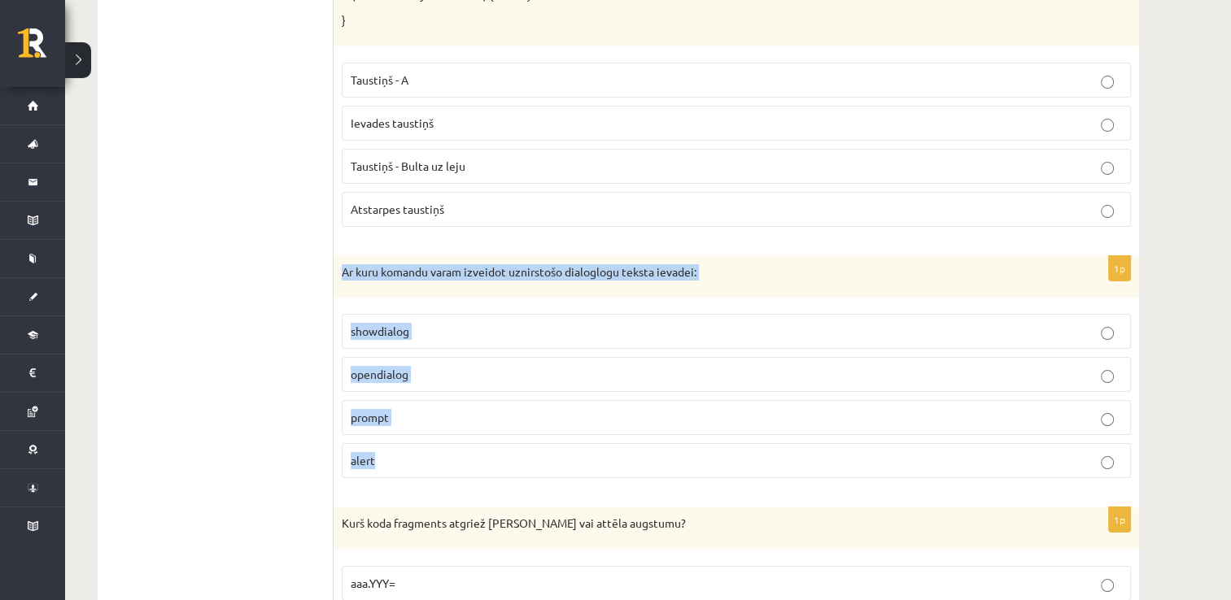
drag, startPoint x: 338, startPoint y: 249, endPoint x: 470, endPoint y: 434, distance: 227.5
click at [470, 434] on div "1p Ar kuru komandu varam izveidot uznirstošo dialoglogu teksta ievadei: showdia…" at bounding box center [735, 374] width 805 height 236
drag, startPoint x: 470, startPoint y: 434, endPoint x: 392, endPoint y: 250, distance: 200.5
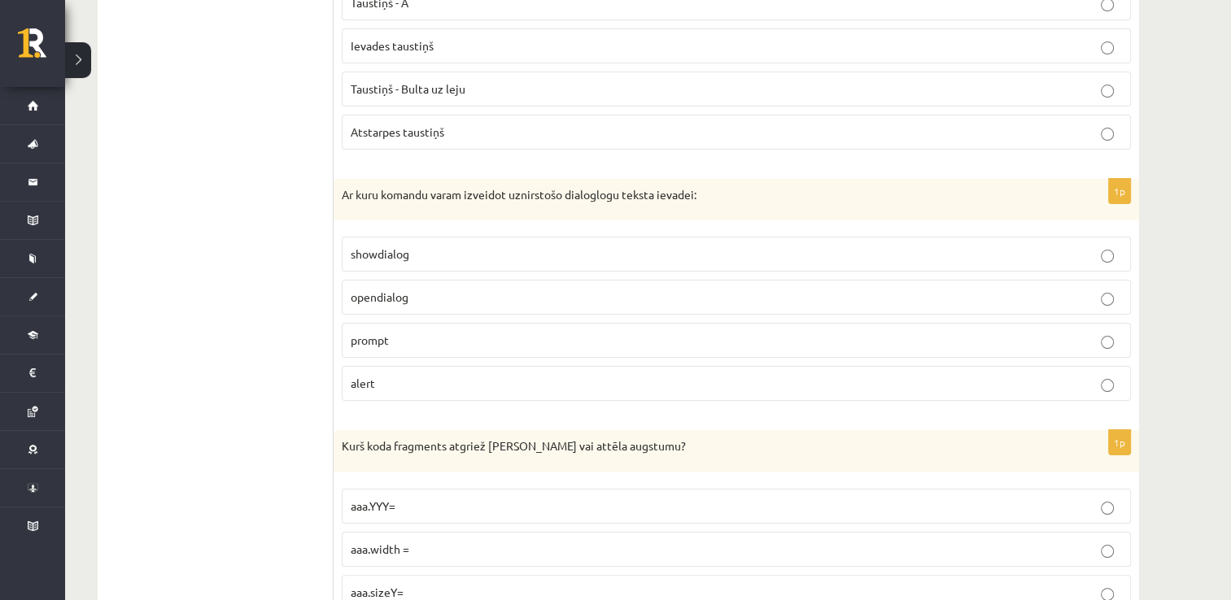
scroll to position [6362, 0]
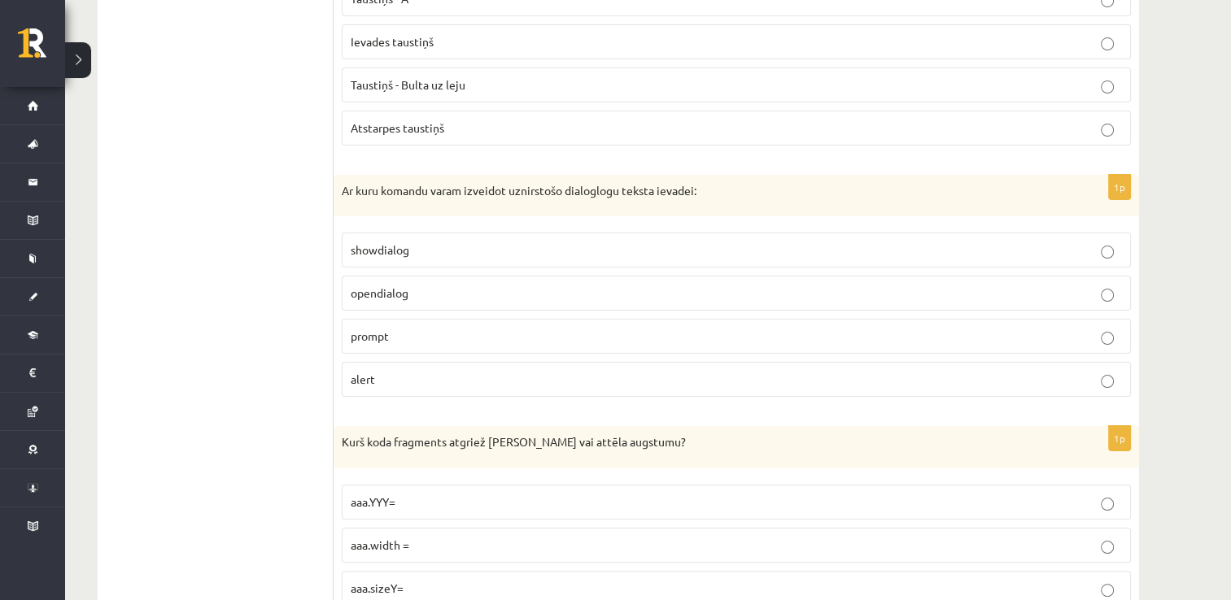
click at [420, 328] on p "prompt" at bounding box center [736, 336] width 771 height 17
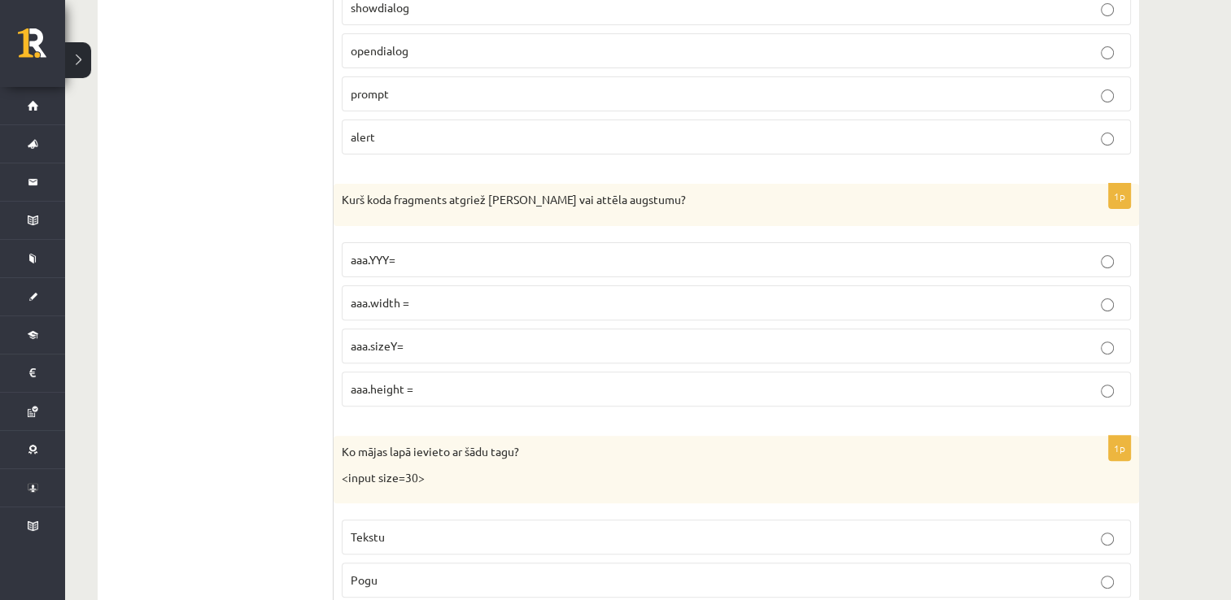
scroll to position [6606, 0]
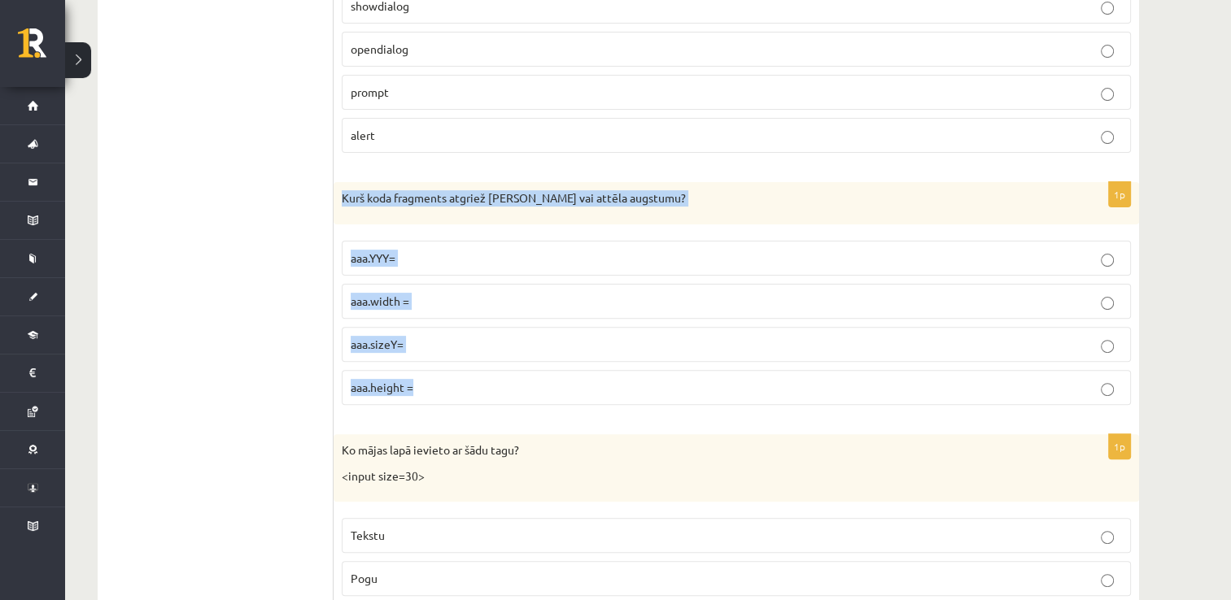
drag, startPoint x: 340, startPoint y: 162, endPoint x: 533, endPoint y: 366, distance: 280.8
click at [533, 366] on div "1p Kurš koda fragments atgriež Canvas vai attēla augstumu? aaa.YYY= aaa.width =…" at bounding box center [735, 300] width 805 height 236
drag, startPoint x: 533, startPoint y: 366, endPoint x: 410, endPoint y: 164, distance: 236.2
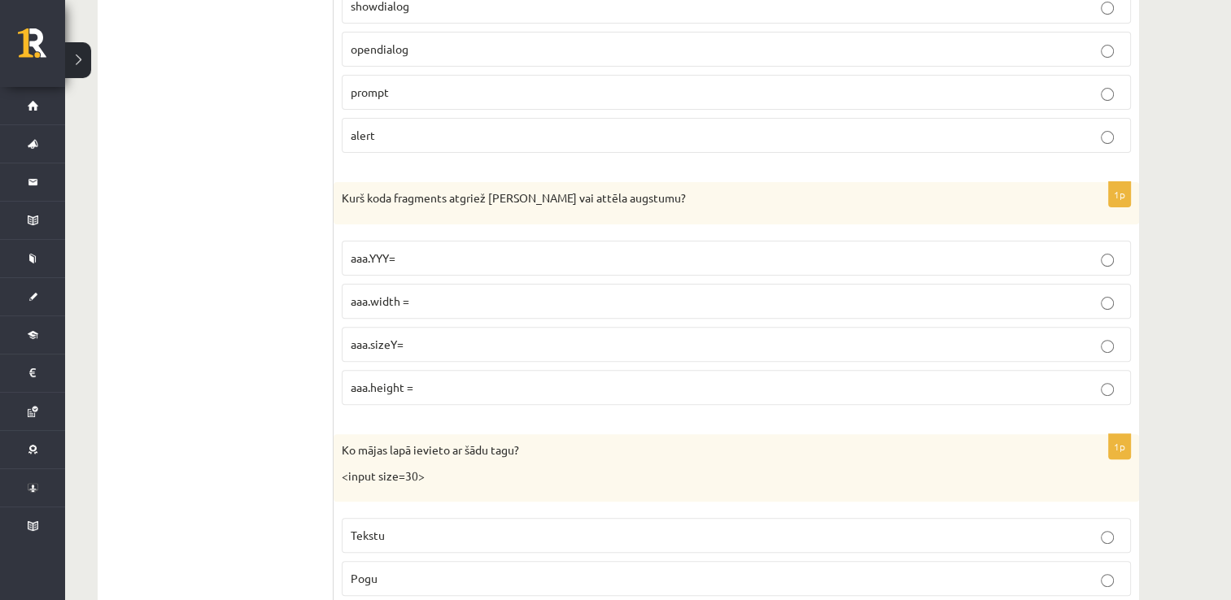
click at [433, 379] on p "aaa.height =" at bounding box center [736, 387] width 771 height 17
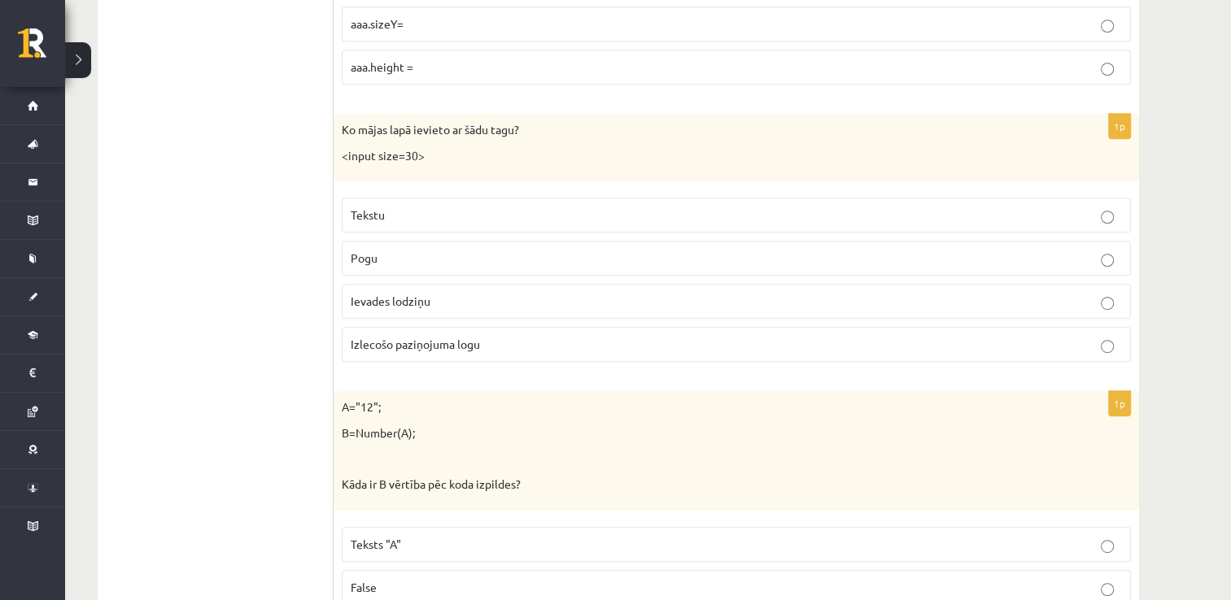
scroll to position [6931, 0]
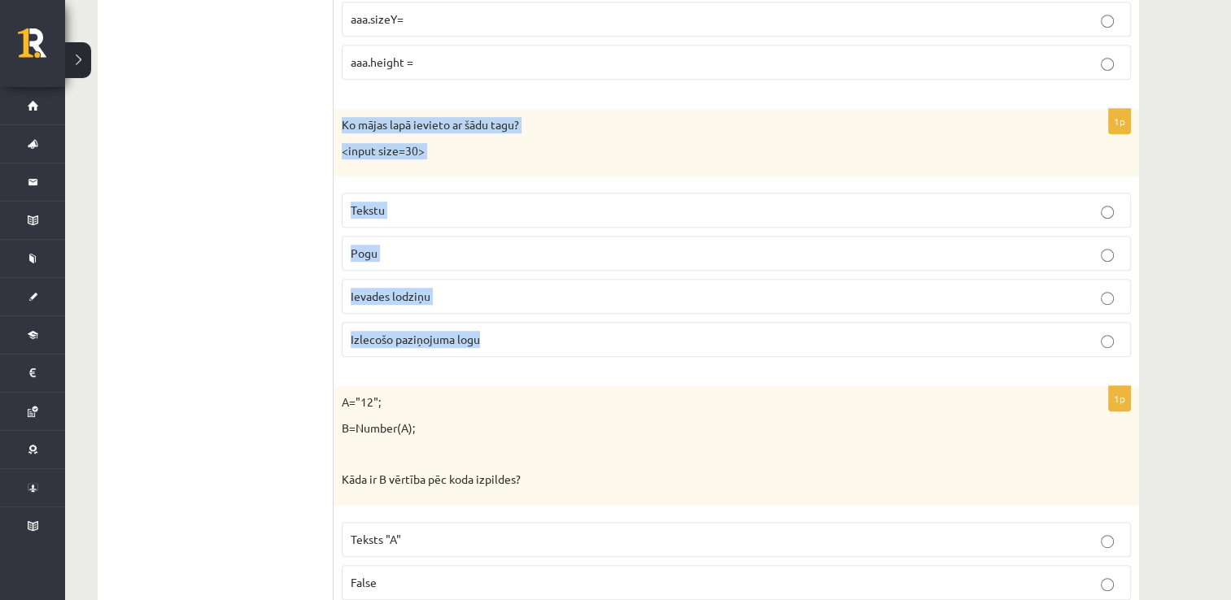
drag, startPoint x: 344, startPoint y: 93, endPoint x: 511, endPoint y: 317, distance: 279.6
click at [511, 317] on div "1p Ko mājas lapā ievieto ar šādu tagu? <input size=30> Tekstu Pogu Ievades lodz…" at bounding box center [735, 239] width 805 height 261
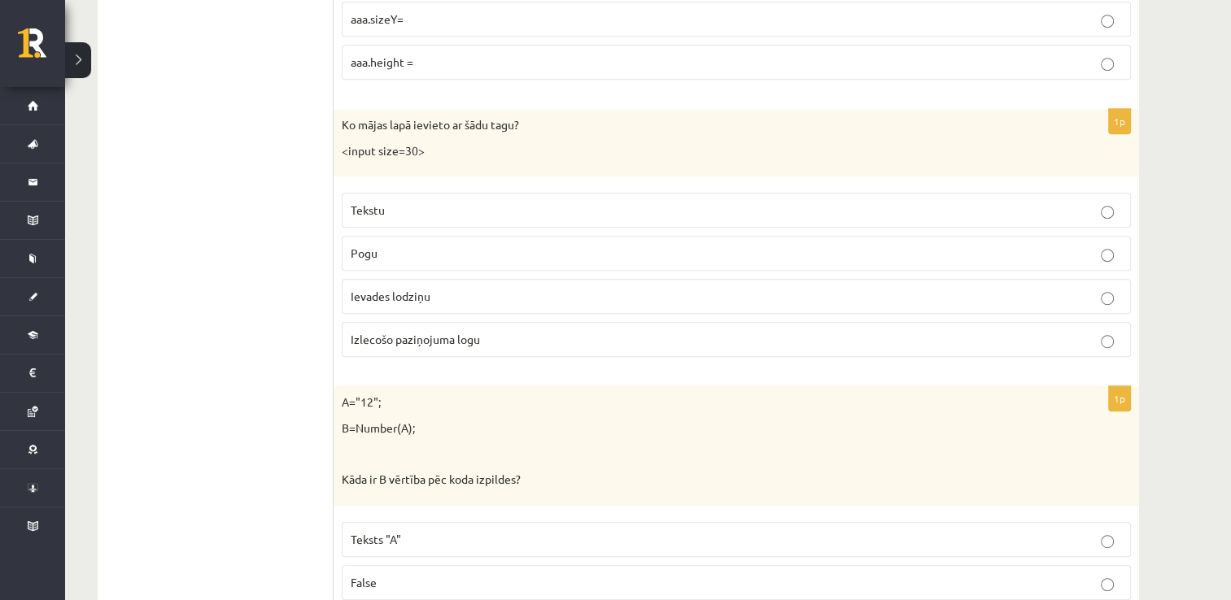
drag, startPoint x: 321, startPoint y: 277, endPoint x: 334, endPoint y: 274, distance: 13.2
click at [425, 289] on span "Ievades lodziņu" at bounding box center [391, 296] width 80 height 15
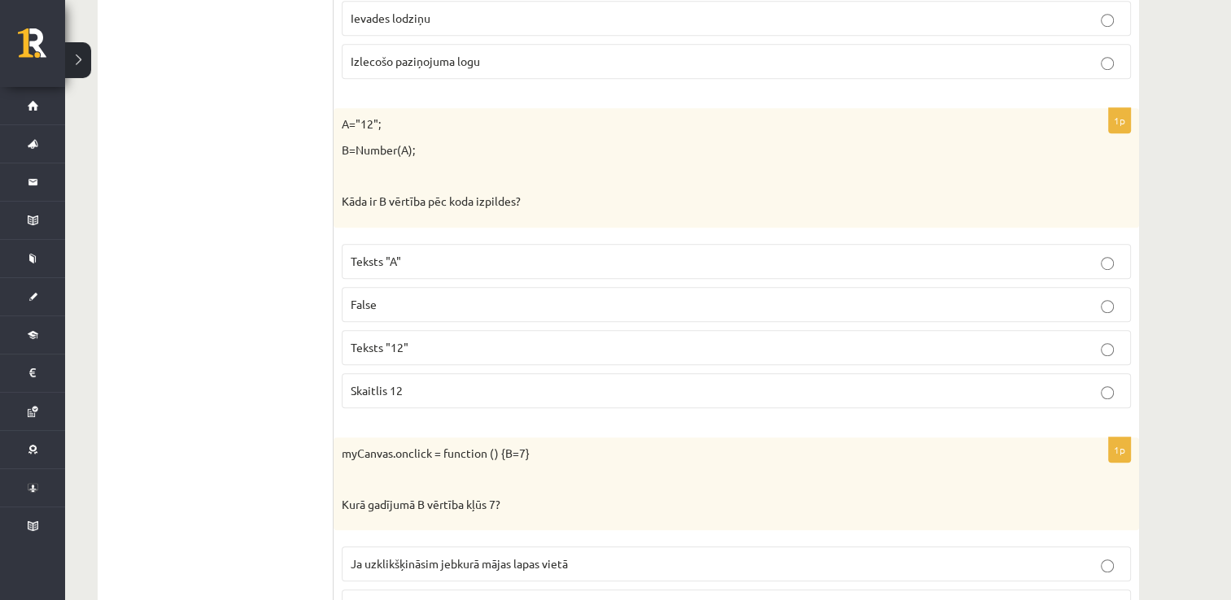
scroll to position [7175, 0]
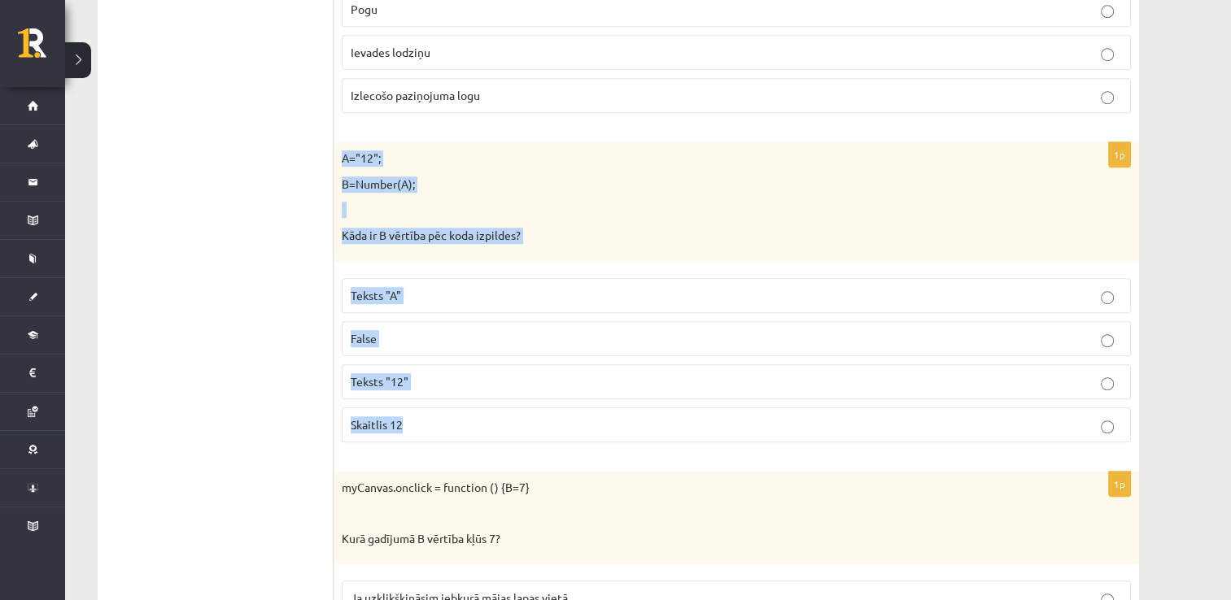
drag, startPoint x: 337, startPoint y: 126, endPoint x: 499, endPoint y: 377, distance: 299.4
click at [499, 377] on div "1p A="12"; B=Number(A); Kāda ir B vērtība pēc koda izpildes? Teksts "A" False T…" at bounding box center [735, 298] width 805 height 312
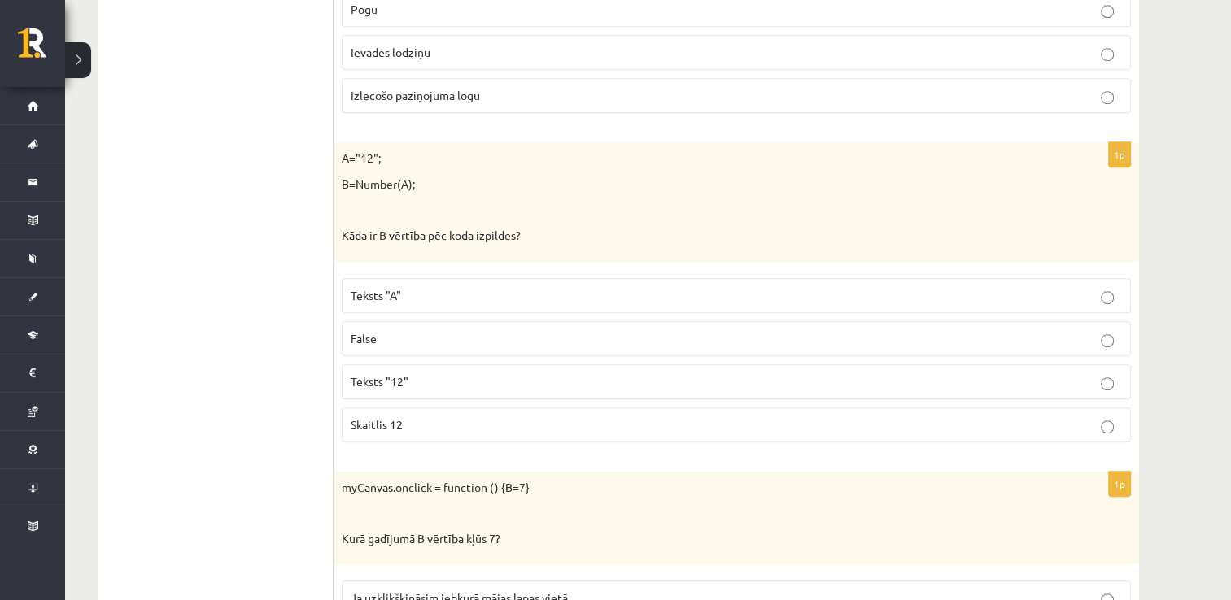
click at [443, 416] on p "Skaitlis 12" at bounding box center [736, 424] width 771 height 17
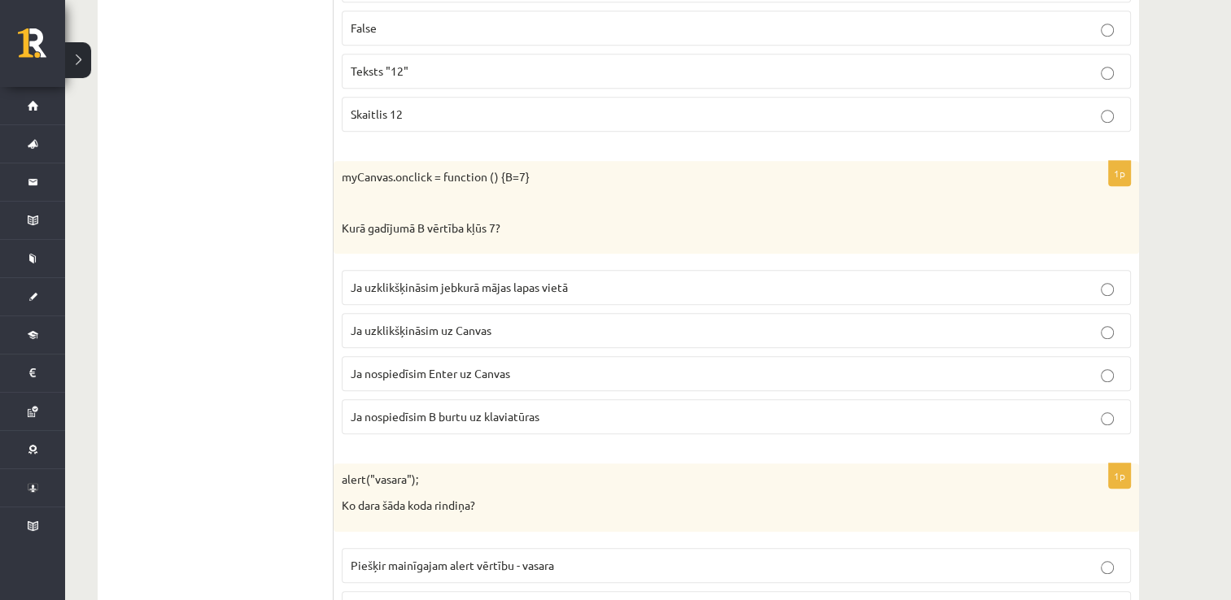
scroll to position [7501, 0]
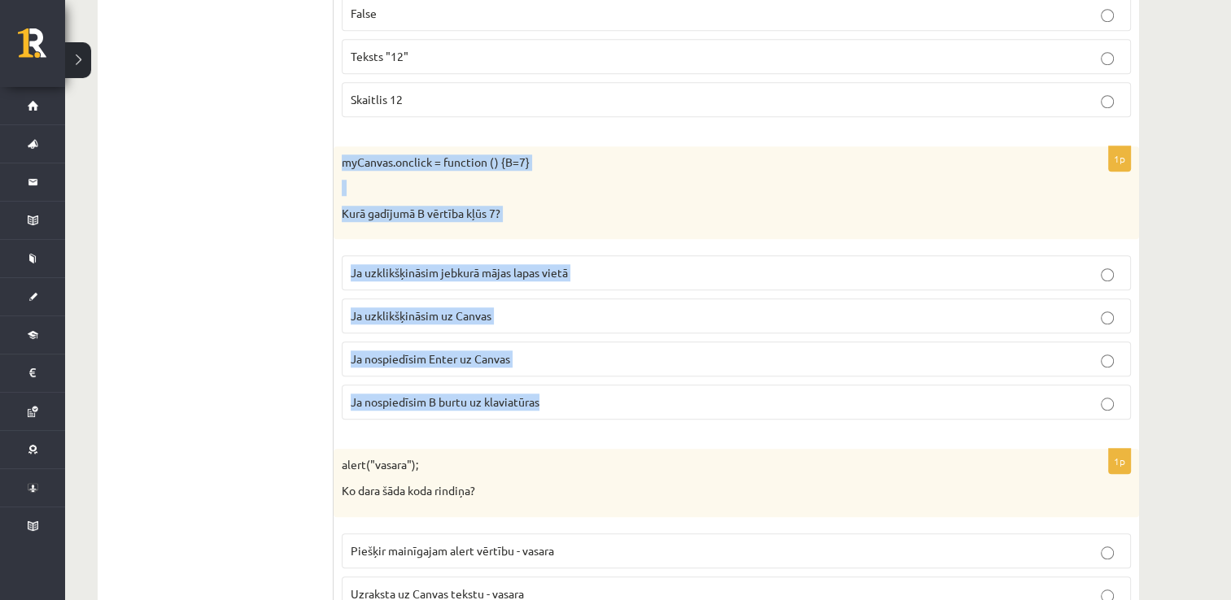
drag, startPoint x: 342, startPoint y: 125, endPoint x: 550, endPoint y: 365, distance: 317.7
click at [550, 365] on div "1p myCanvas.onclick = function () {B=7} Kurā gadījumā B vērtība kļūs 7? Ja uzkl…" at bounding box center [735, 289] width 805 height 287
drag, startPoint x: 550, startPoint y: 365, endPoint x: 482, endPoint y: 128, distance: 247.1
click at [381, 307] on p "Ja uzklikšķināsim uz Canvas" at bounding box center [736, 315] width 771 height 17
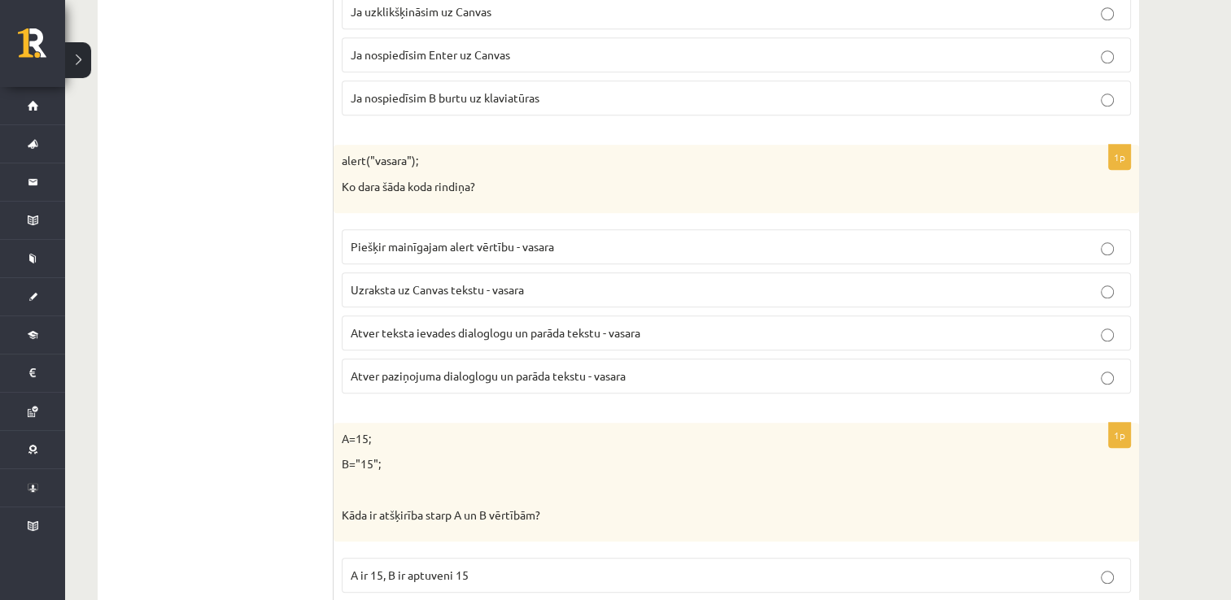
scroll to position [7826, 0]
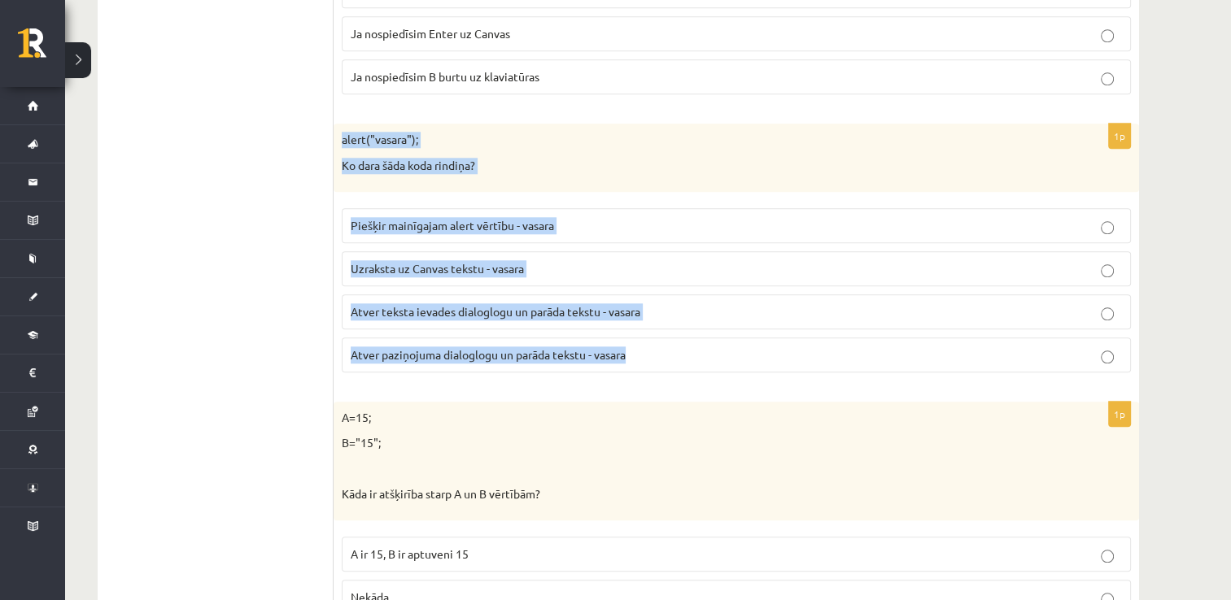
drag, startPoint x: 342, startPoint y: 102, endPoint x: 628, endPoint y: 312, distance: 353.8
click at [628, 312] on div "1p alert("vasara"); Ko dara šāda koda rindiņa? Piešķir mainīgajam alert vērtību…" at bounding box center [735, 254] width 805 height 261
drag, startPoint x: 628, startPoint y: 312, endPoint x: 595, endPoint y: 282, distance: 43.8
click at [388, 347] on span "Atver paziņojuma dialoglogu un parāda tekstu - vasara" at bounding box center [488, 354] width 275 height 15
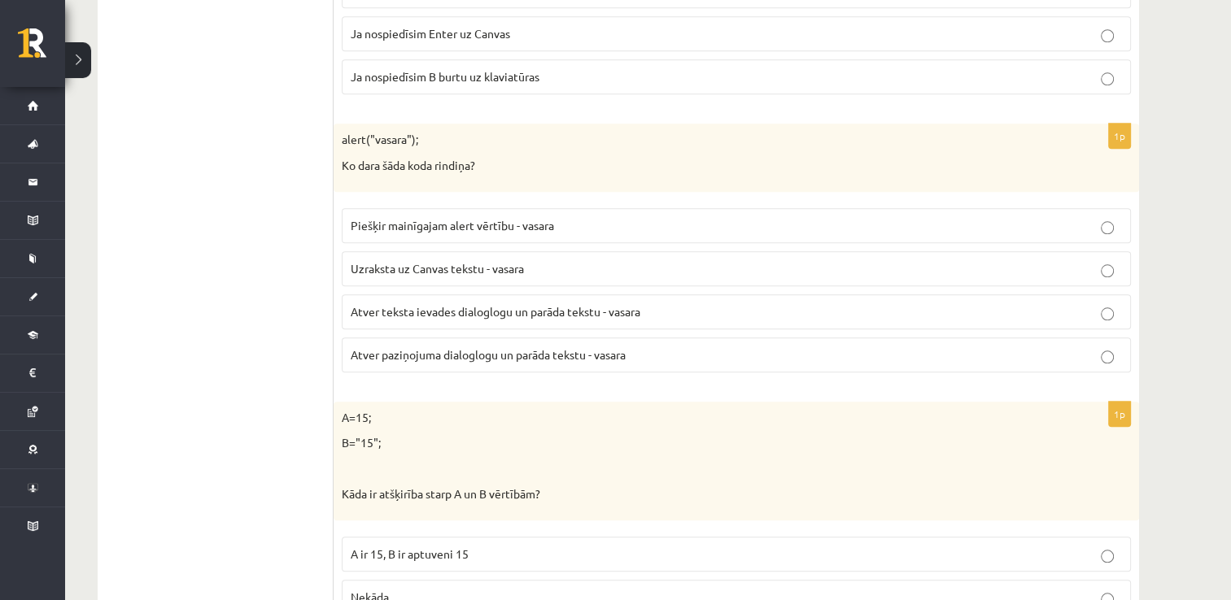
click at [392, 304] on span "Atver teksta ievades dialoglogu un parāda tekstu - vasara" at bounding box center [496, 311] width 290 height 15
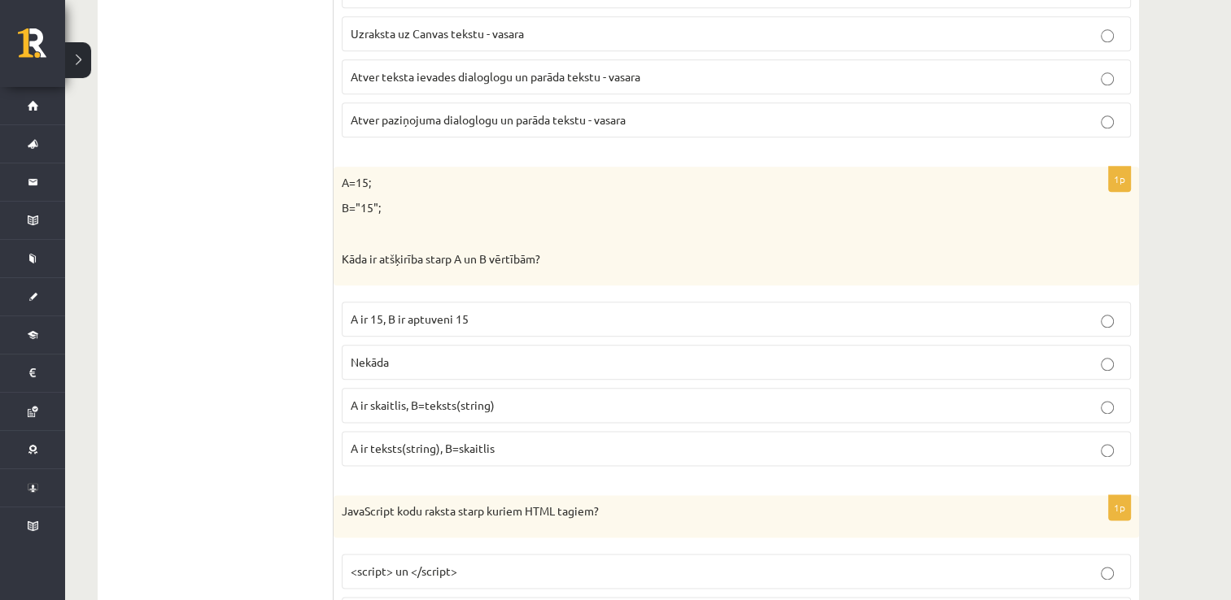
scroll to position [8070, 0]
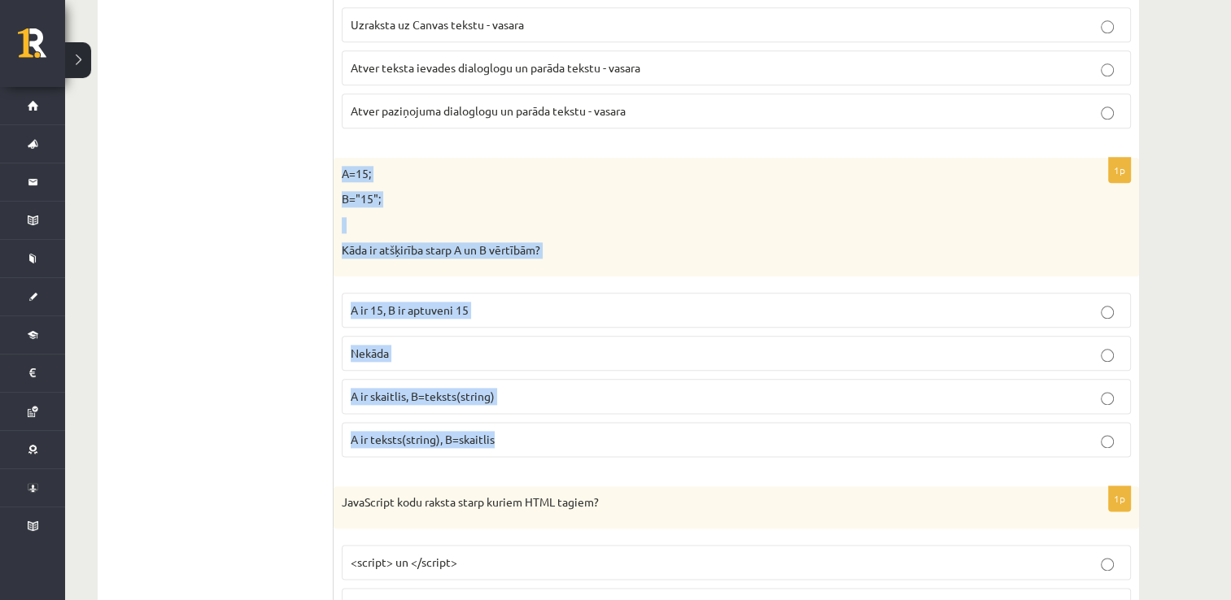
drag, startPoint x: 338, startPoint y: 134, endPoint x: 503, endPoint y: 409, distance: 320.3
click at [503, 409] on div "1p A=15; B="15"; Kāda ir atšķirība starp A un B vērtībām? A ir 15, B ir aptuven…" at bounding box center [735, 314] width 805 height 312
drag, startPoint x: 503, startPoint y: 409, endPoint x: 384, endPoint y: 215, distance: 227.8
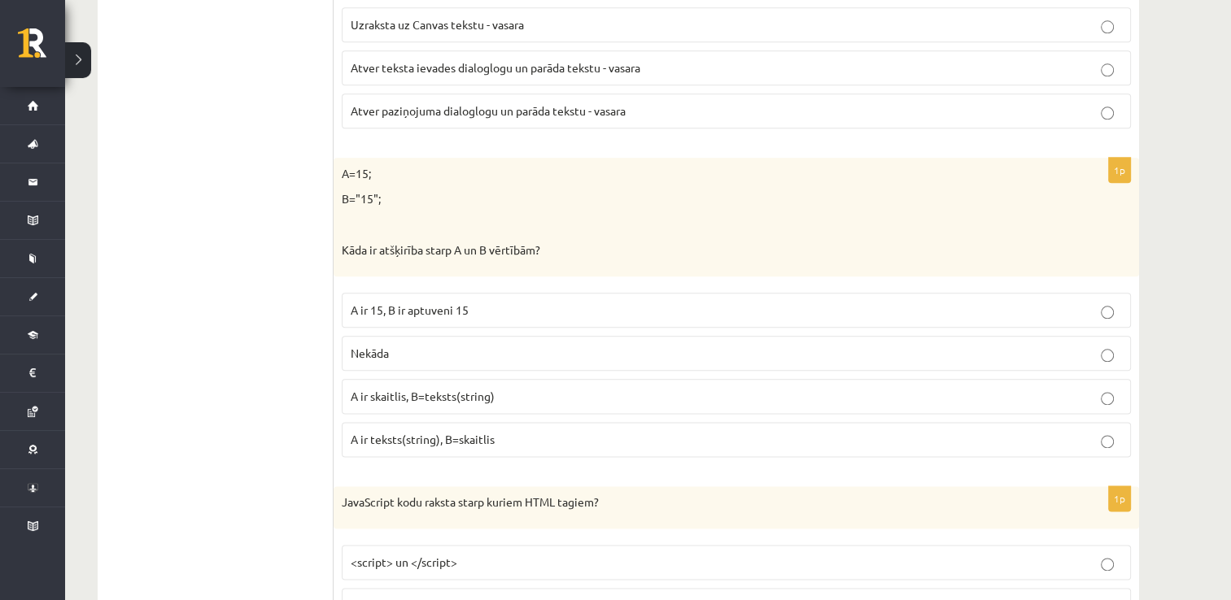
drag, startPoint x: 218, startPoint y: 367, endPoint x: 252, endPoint y: 357, distance: 35.5
click at [404, 432] on span "A ir teksts(string), B=skaitlis" at bounding box center [423, 439] width 144 height 15
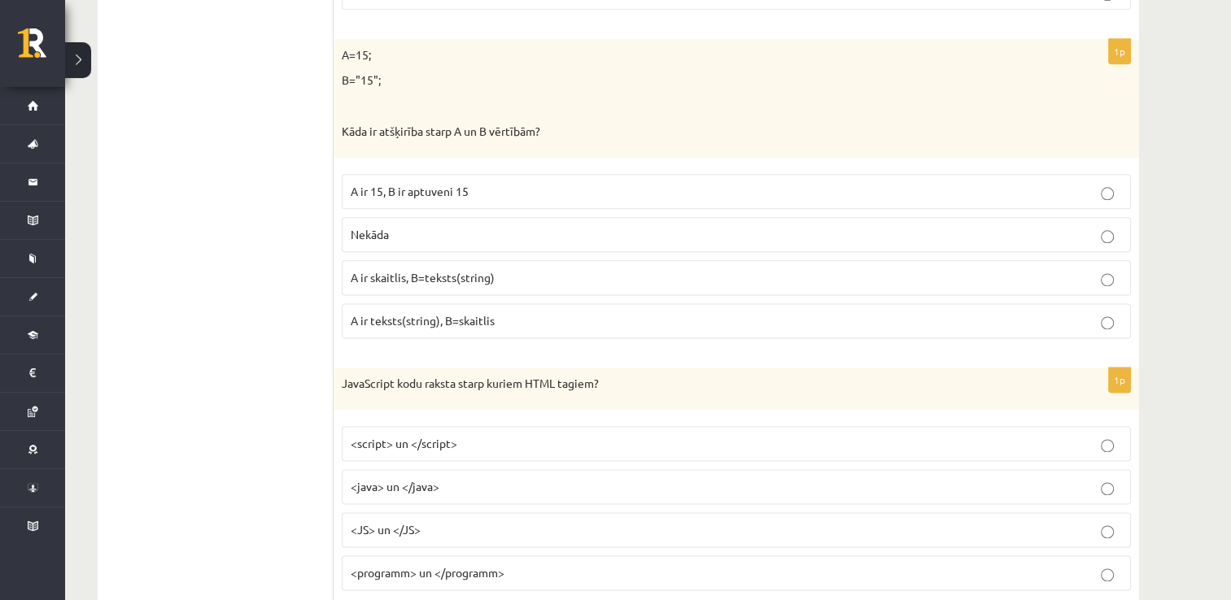
scroll to position [8202, 0]
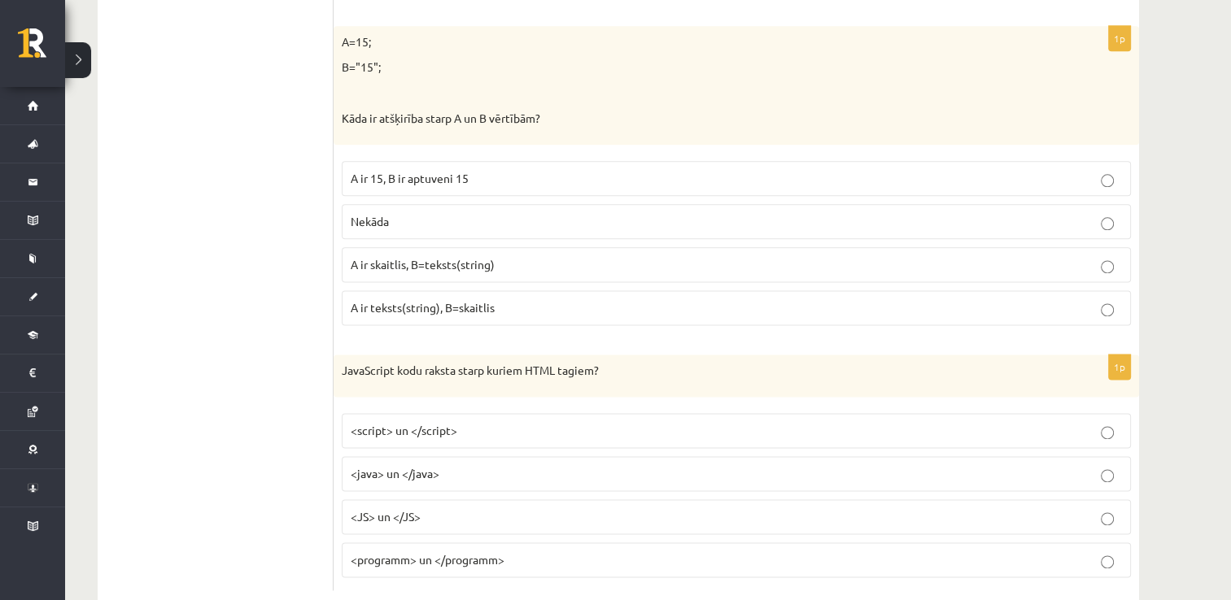
click at [450, 423] on span "<script> un </script>" at bounding box center [404, 430] width 107 height 15
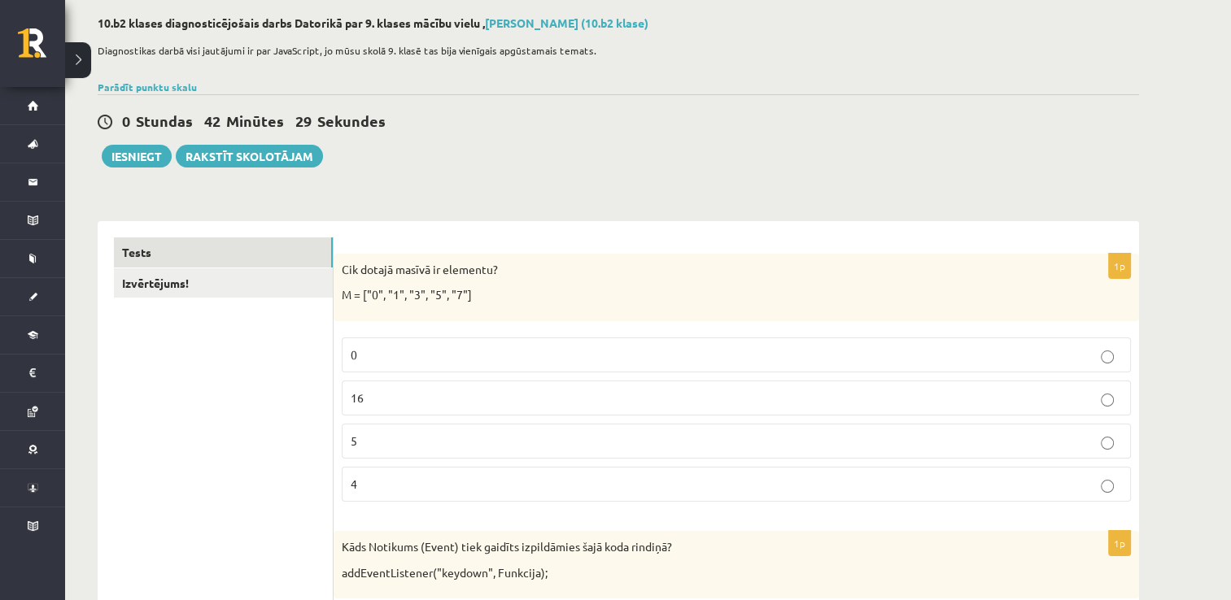
scroll to position [81, 0]
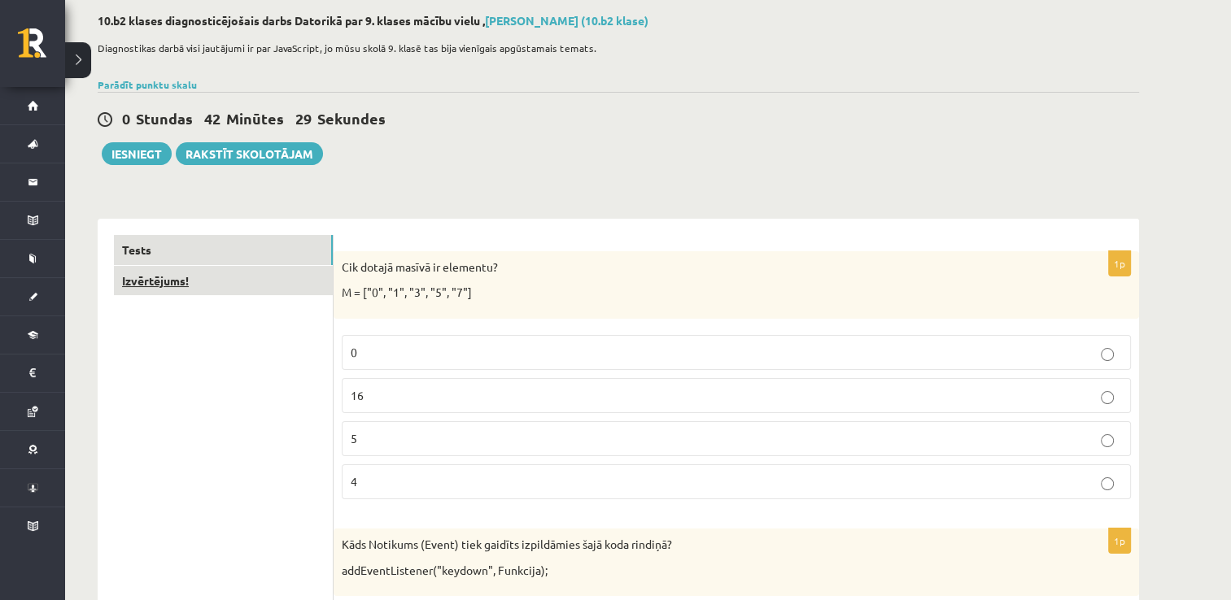
click at [183, 281] on link "Izvērtējums!" at bounding box center [223, 281] width 219 height 30
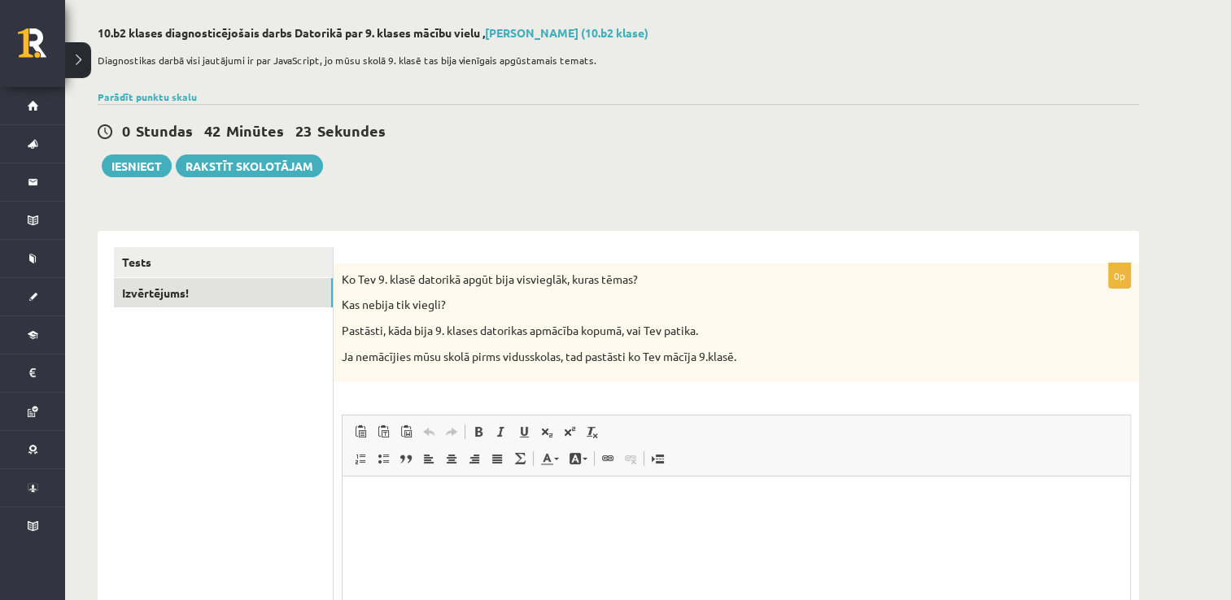
scroll to position [26, 0]
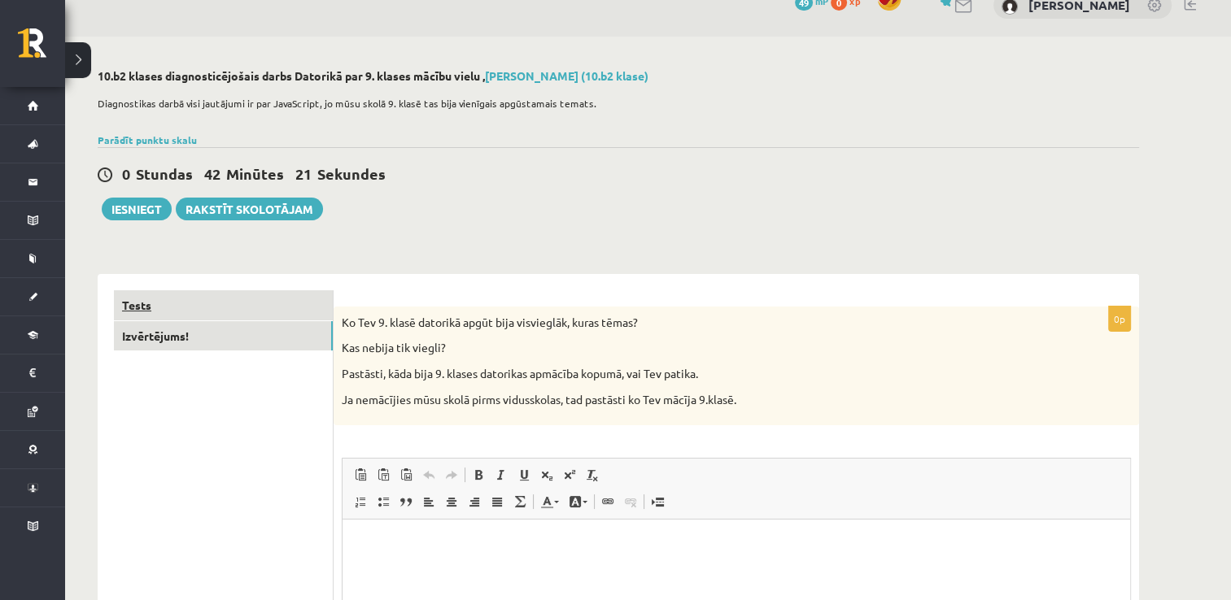
click at [207, 303] on link "Tests" at bounding box center [223, 305] width 219 height 30
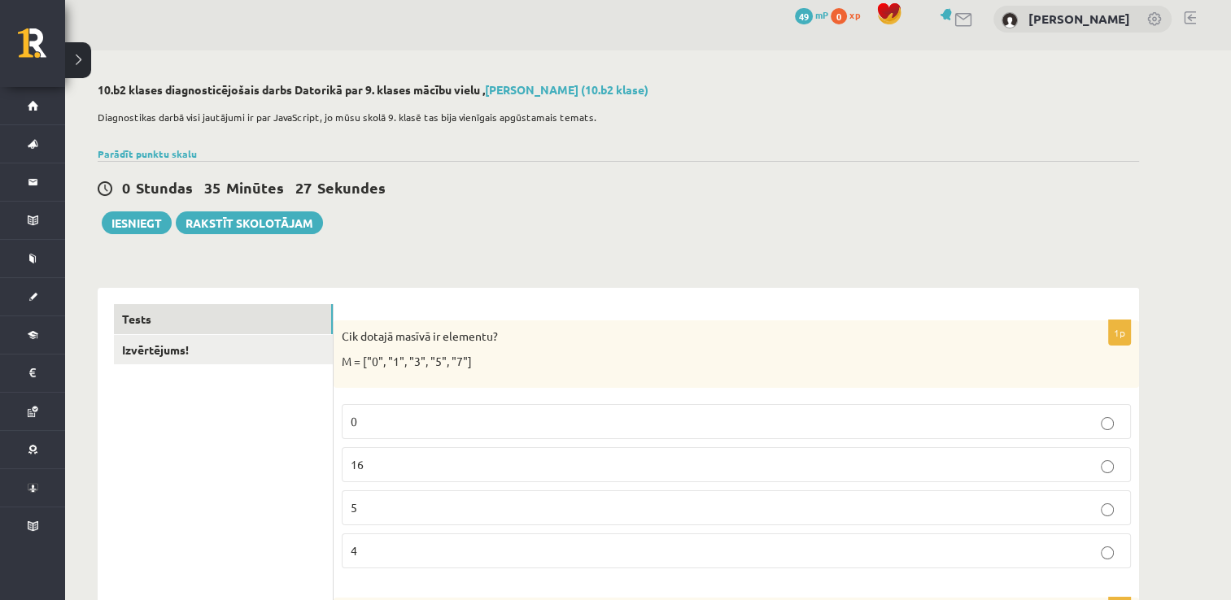
scroll to position [0, 0]
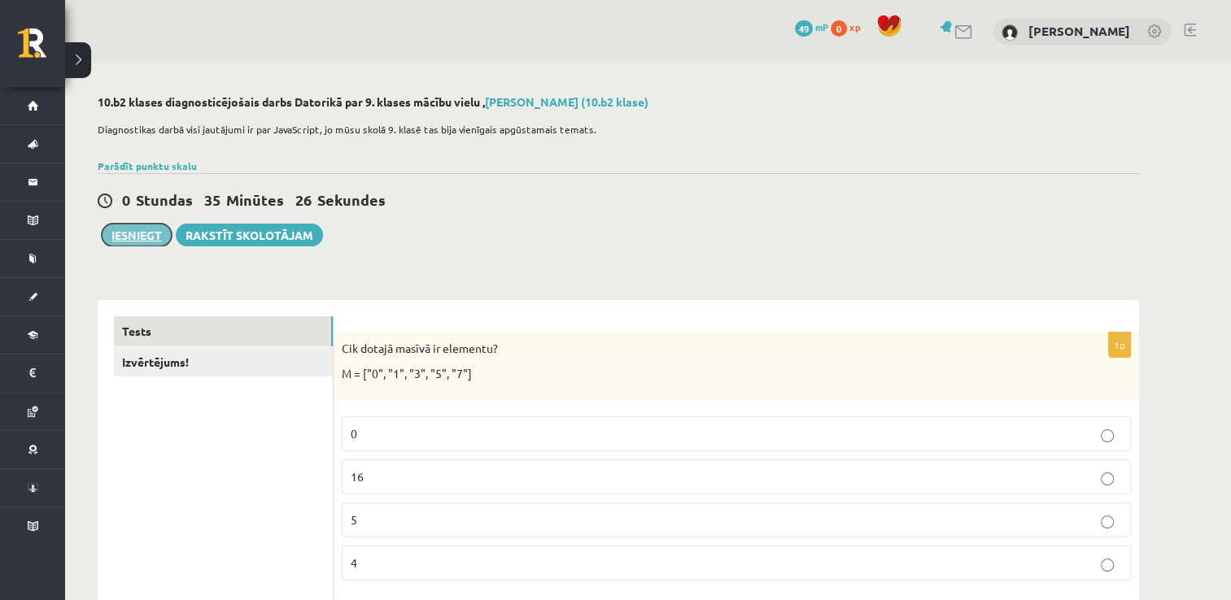
click at [133, 236] on button "Iesniegt" at bounding box center [137, 235] width 70 height 23
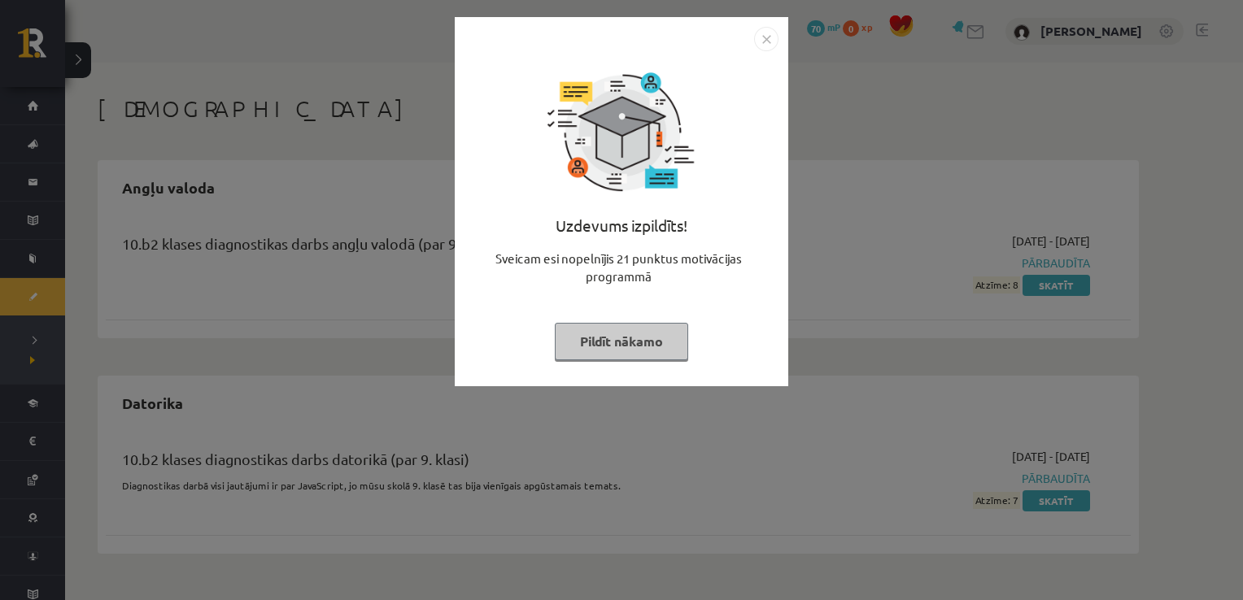
click at [769, 39] on img "Close" at bounding box center [766, 39] width 24 height 24
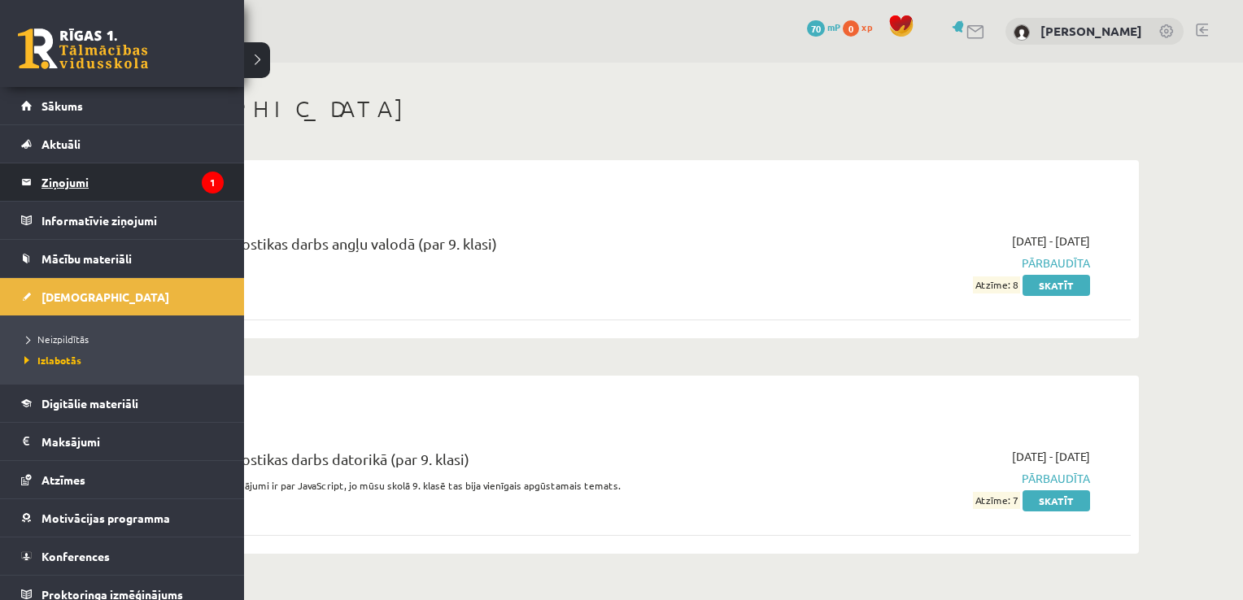
click at [85, 191] on legend "Ziņojumi 1" at bounding box center [132, 181] width 182 height 37
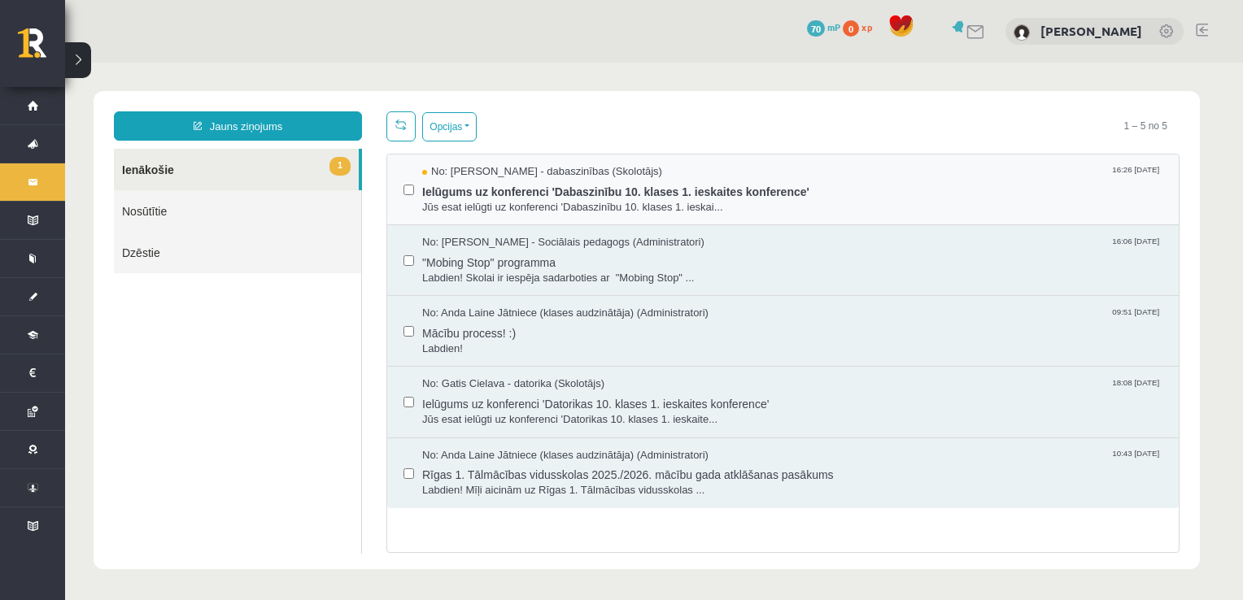
click at [415, 173] on div "No: [PERSON_NAME] - dabaszinības (Skolotājs) 16:26 [DATE] Ielūgums uz konferenc…" at bounding box center [782, 189] width 759 height 50
click at [483, 185] on span "Ielūgums uz konferenci 'Dabaszinību 10. klases 1. ieskaites konference'" at bounding box center [792, 190] width 740 height 20
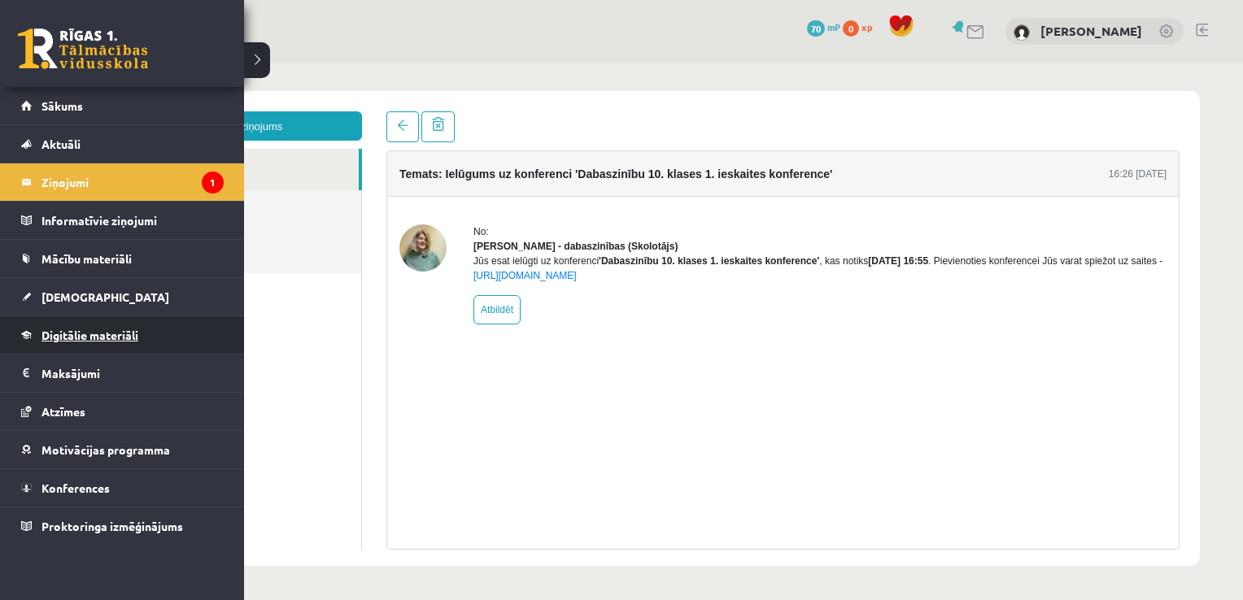
click at [80, 341] on link "Digitālie materiāli" at bounding box center [122, 334] width 203 height 37
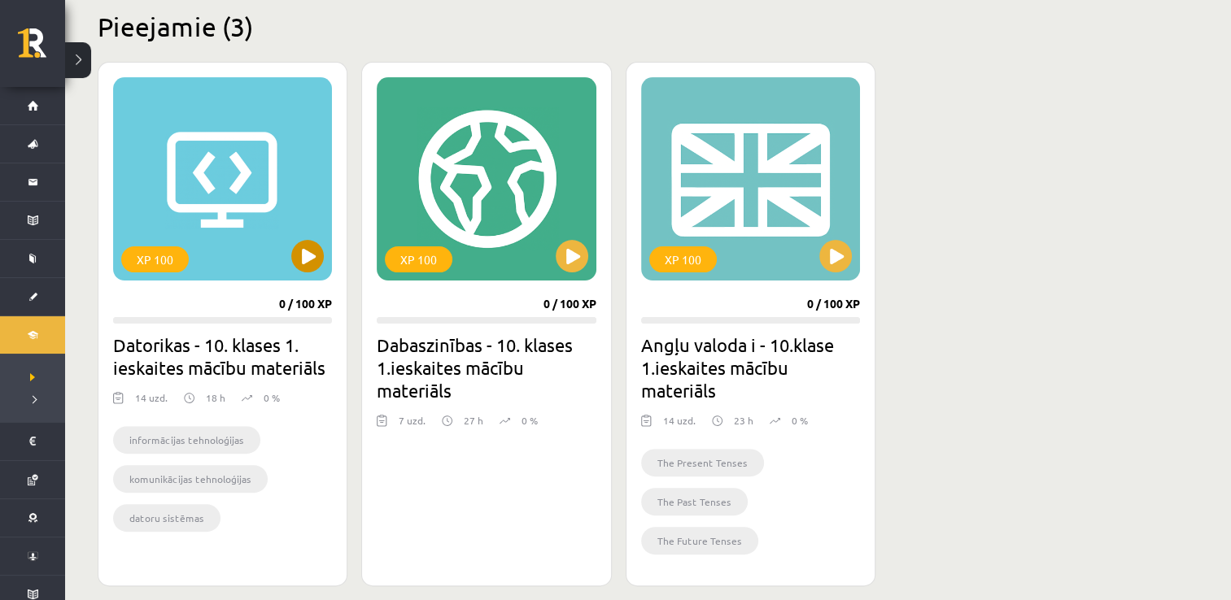
scroll to position [407, 0]
